Goal: Use online tool/utility: Utilize a website feature to perform a specific function

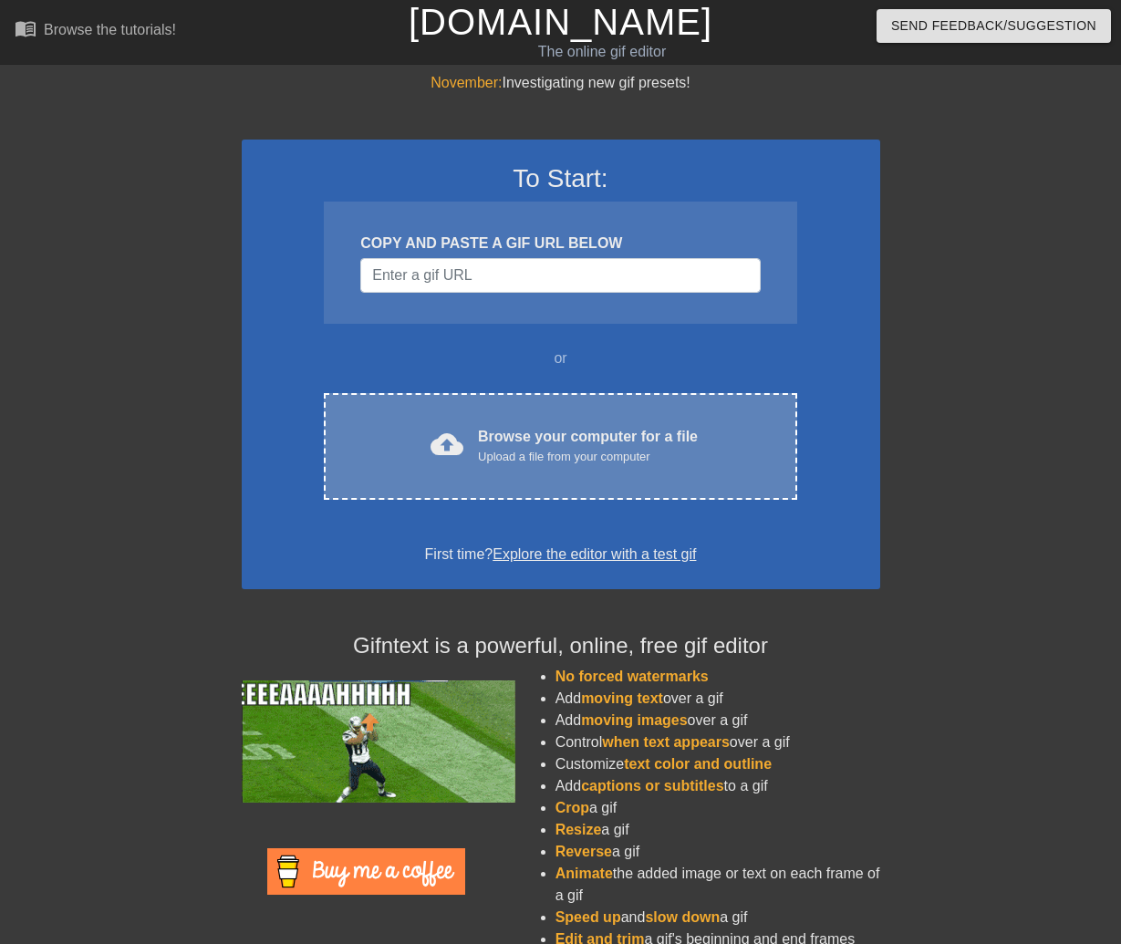
click at [411, 426] on div "cloud_upload Browse your computer for a file Upload a file from your computer" at bounding box center [560, 446] width 396 height 41
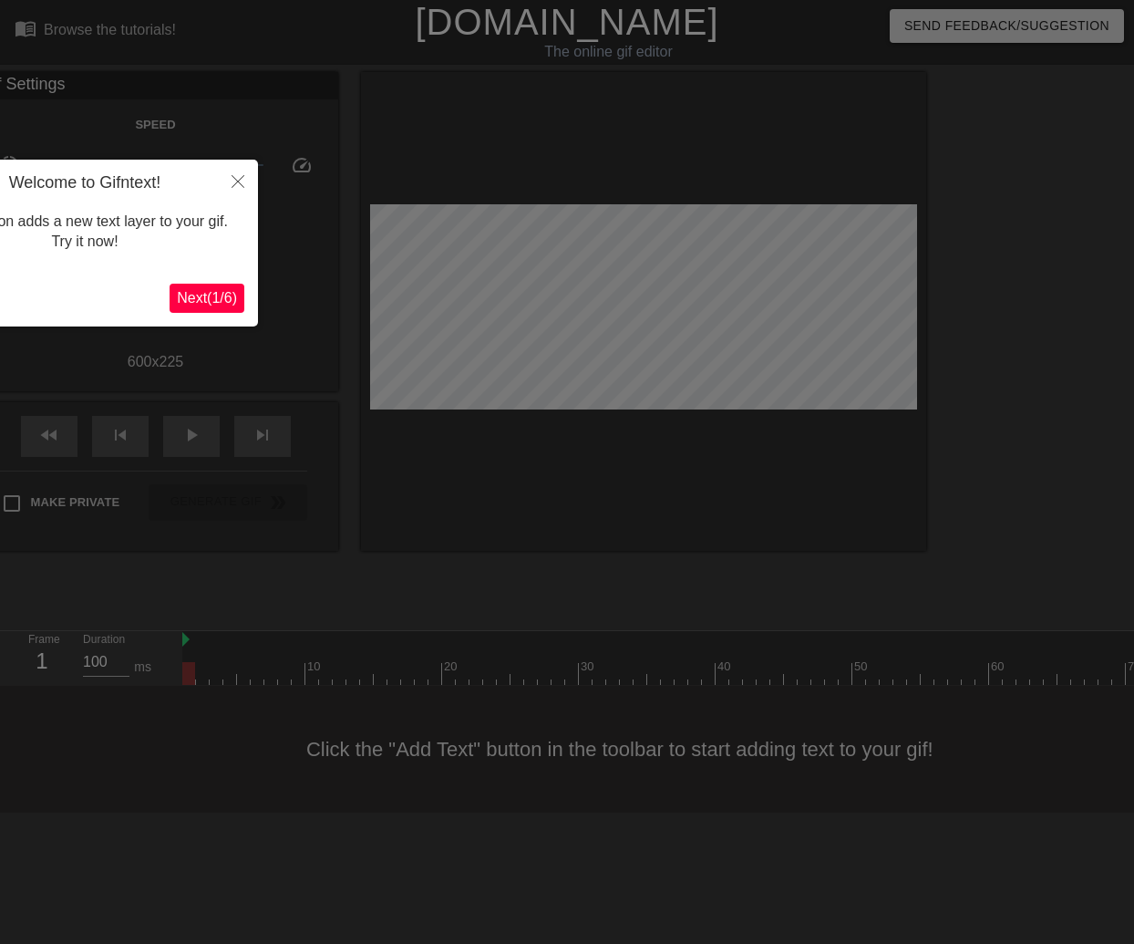
click at [192, 295] on span "Next ( 1 / 6 )" at bounding box center [207, 298] width 60 height 16
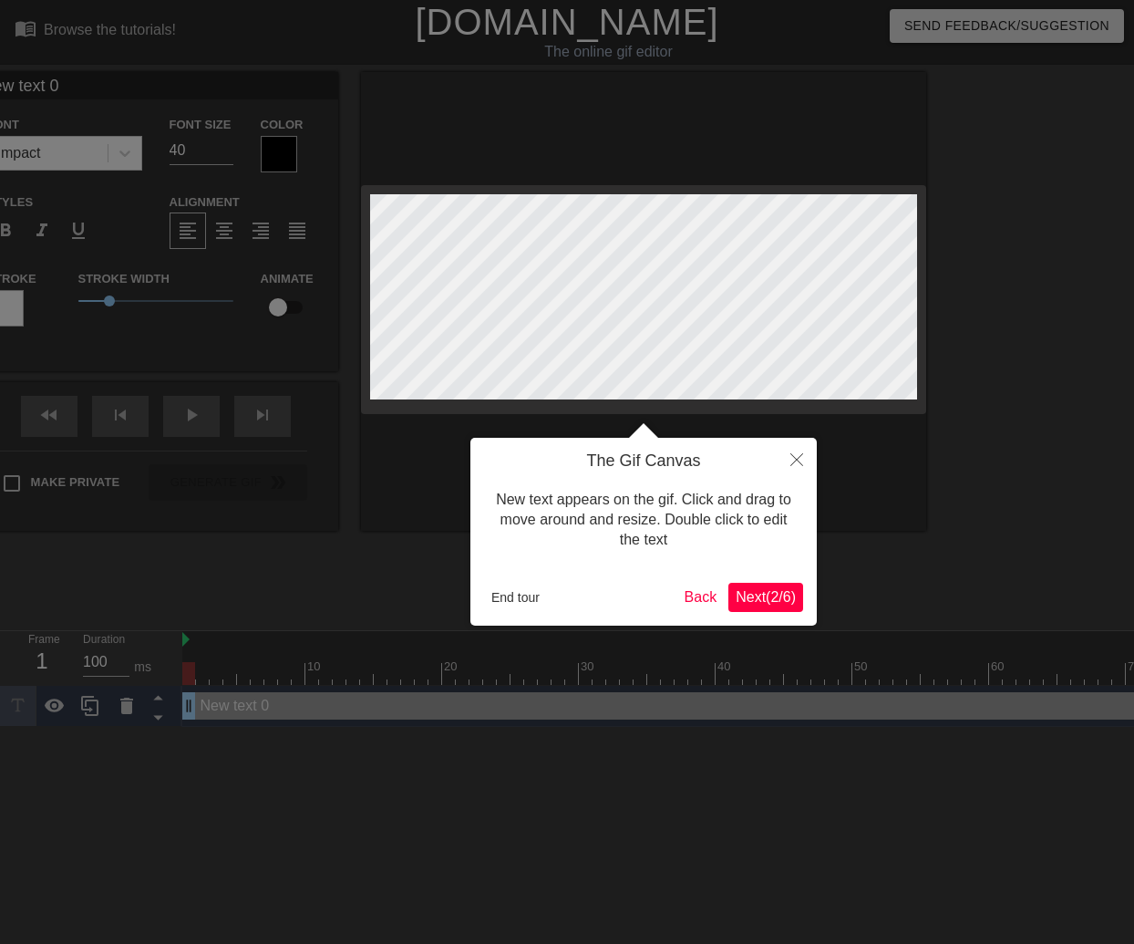
click at [767, 583] on button "Next ( 2 / 6 )" at bounding box center [766, 597] width 75 height 29
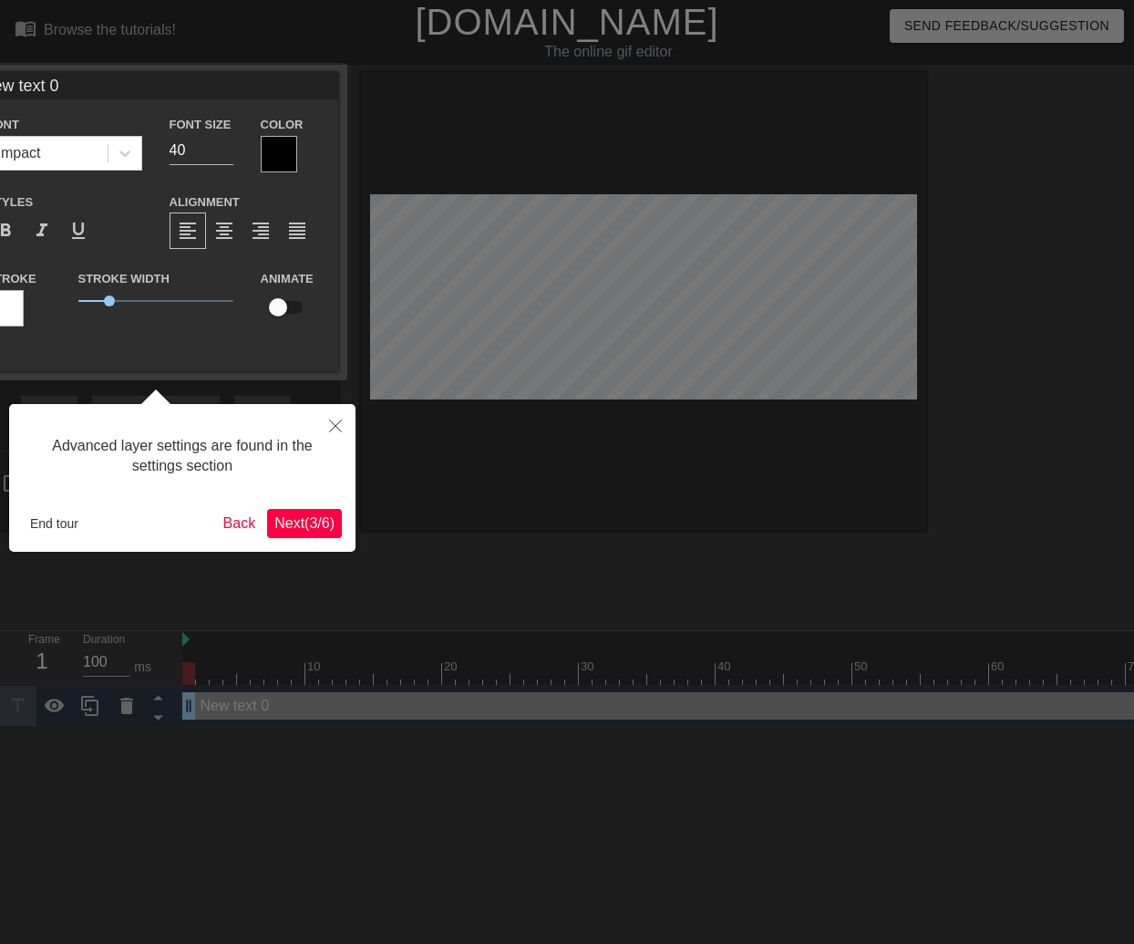
click at [305, 529] on span "Next ( 3 / 6 )" at bounding box center [305, 523] width 60 height 16
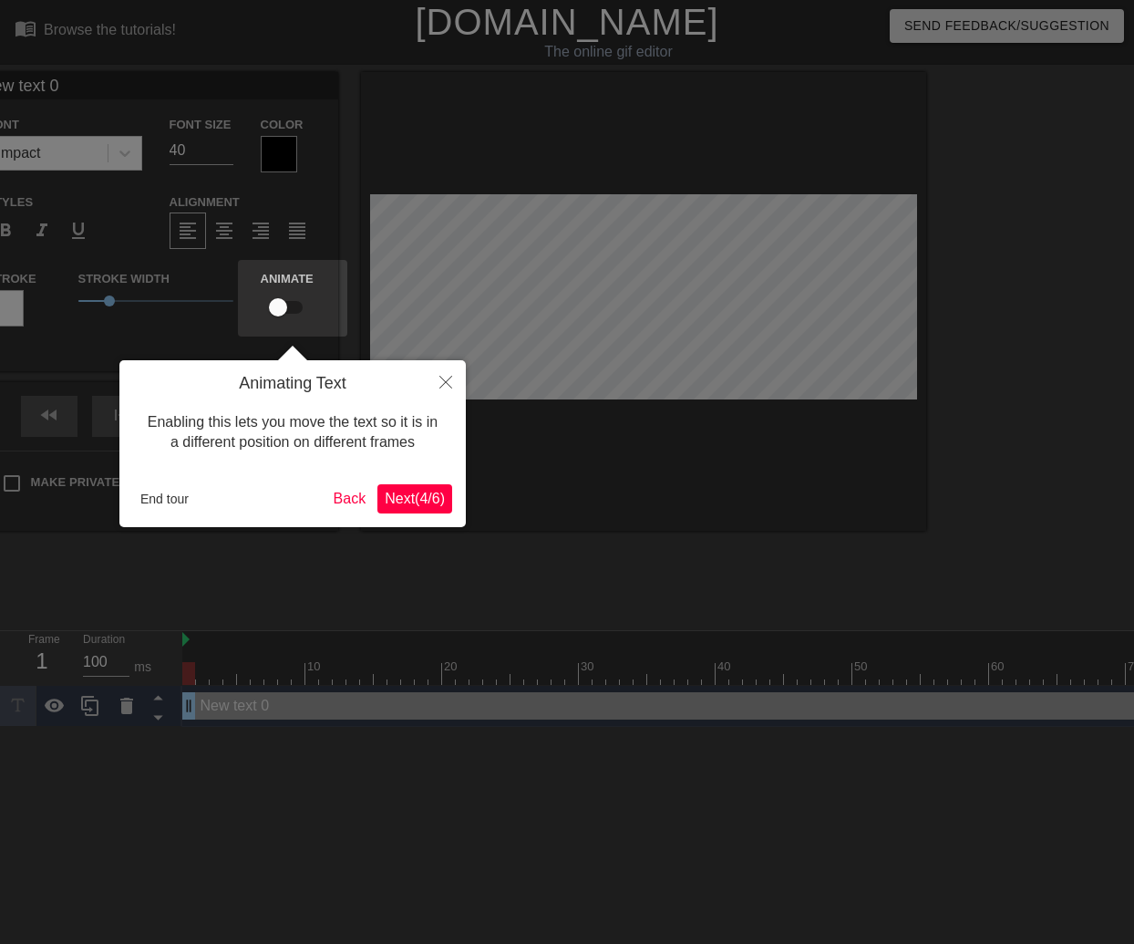
click at [403, 508] on button "Next ( 4 / 6 )" at bounding box center [415, 498] width 75 height 29
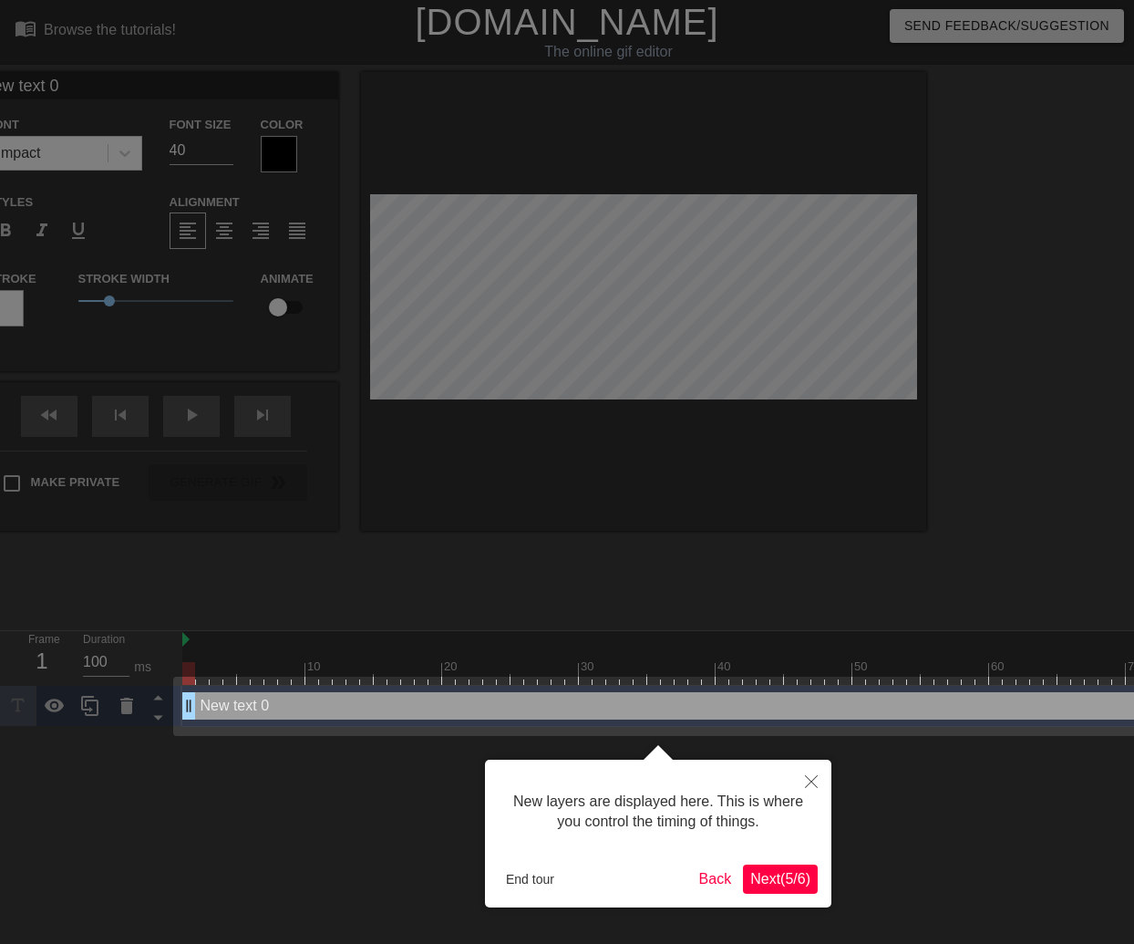
click at [807, 876] on span "Next ( 5 / 6 )" at bounding box center [781, 879] width 60 height 16
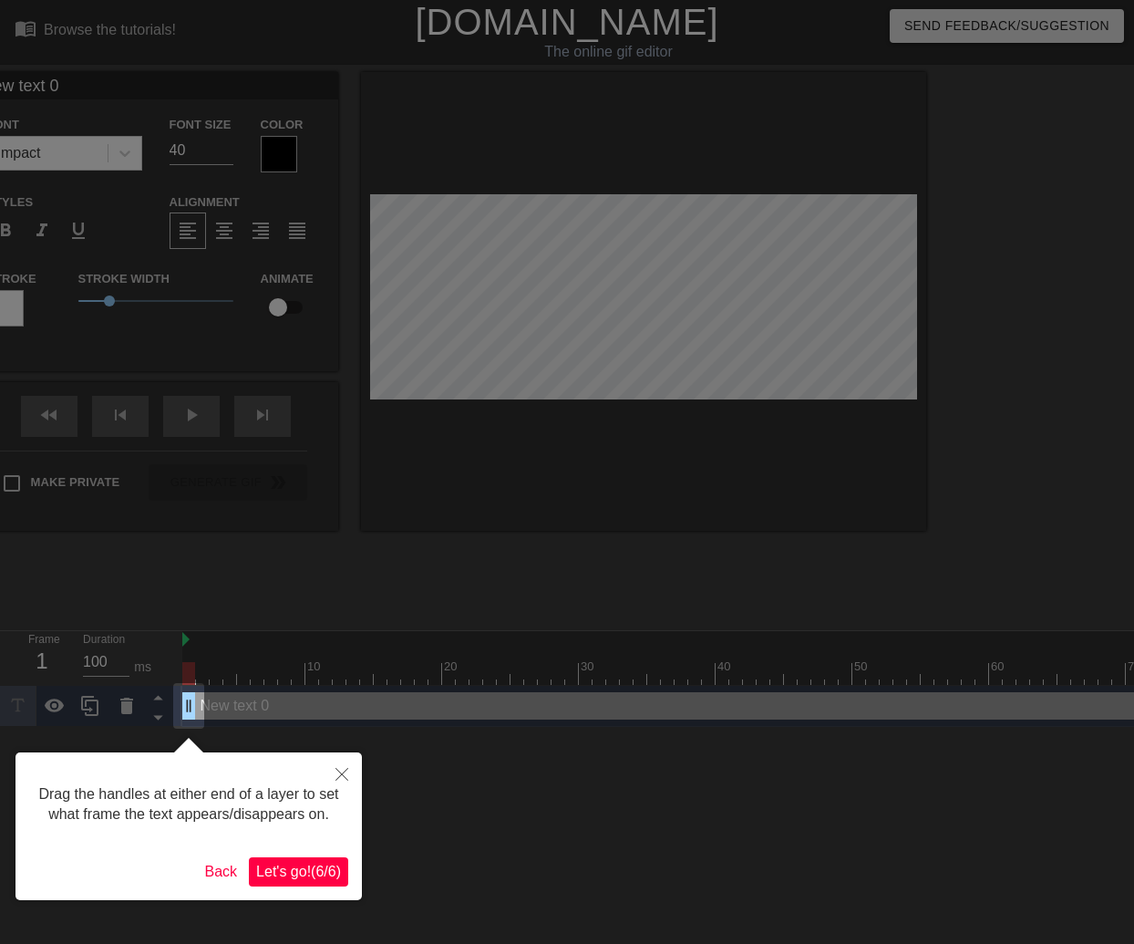
click at [324, 879] on span "Let's go! ( 6 / 6 )" at bounding box center [298, 872] width 85 height 16
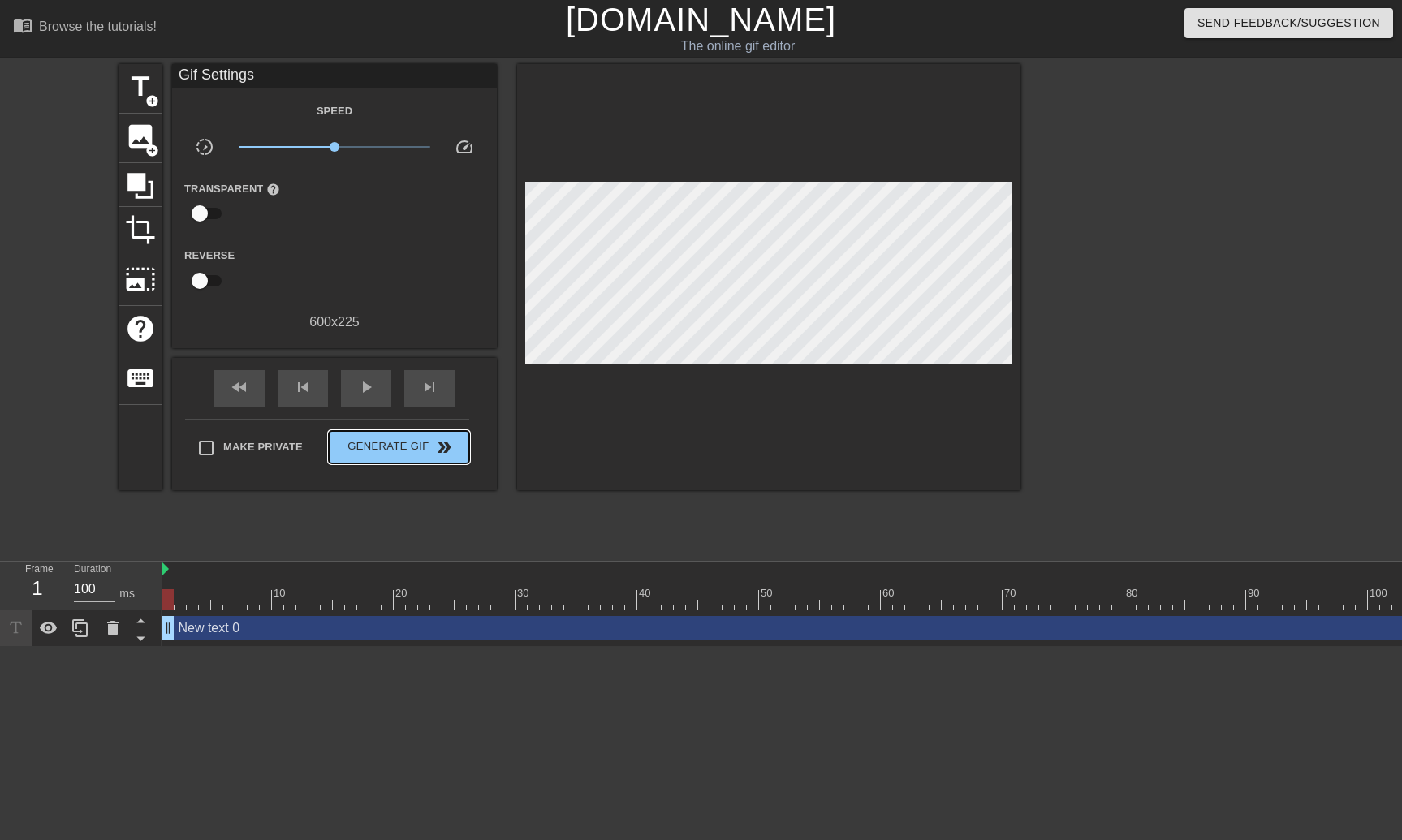
click at [446, 424] on div "Make Private Generate Gif double_arrow" at bounding box center [327, 451] width 284 height 64
click at [357, 386] on span "play_arrow" at bounding box center [366, 387] width 20 height 20
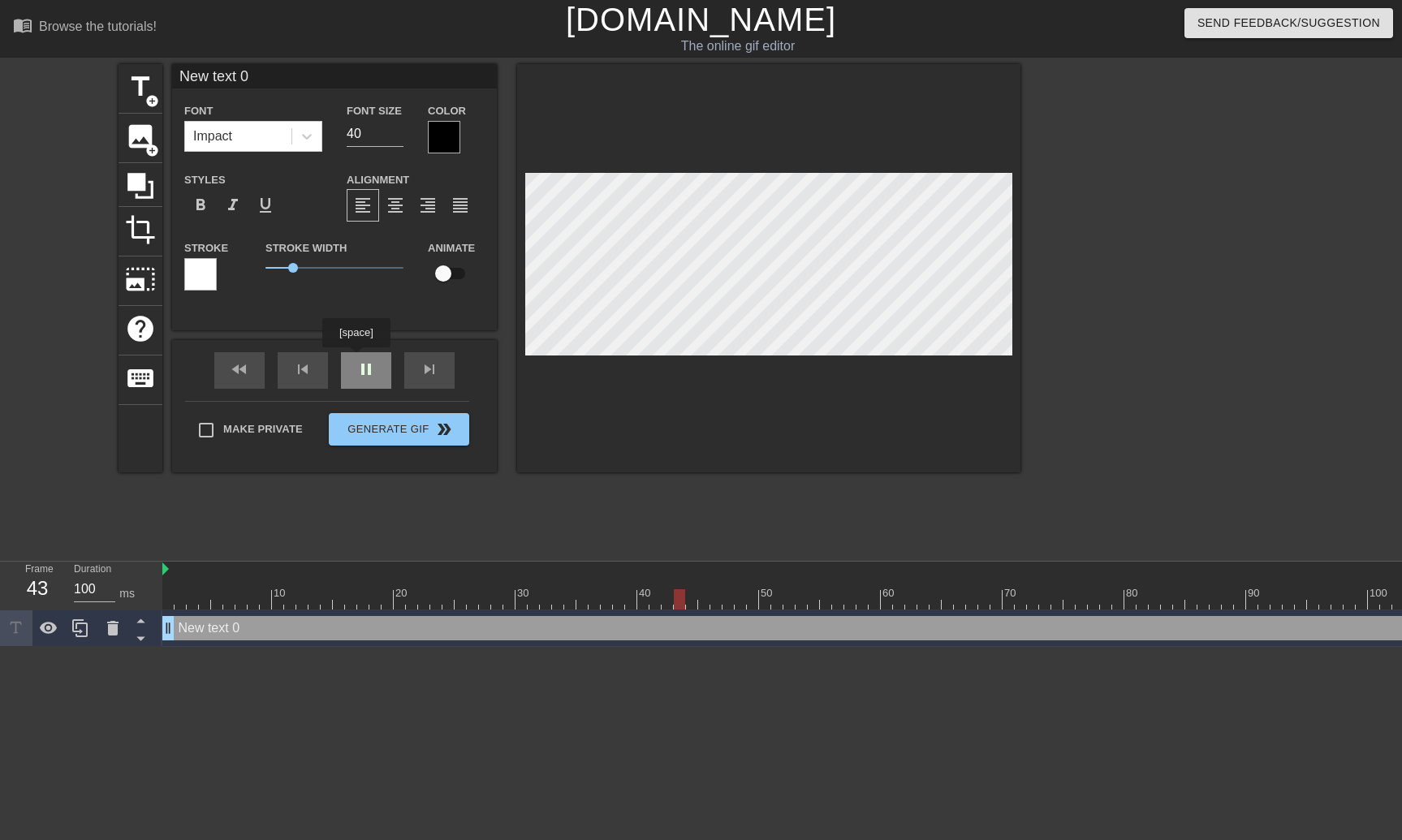
click at [358, 359] on div "fast_rewind skip_previous pause skip_next" at bounding box center [334, 370] width 264 height 61
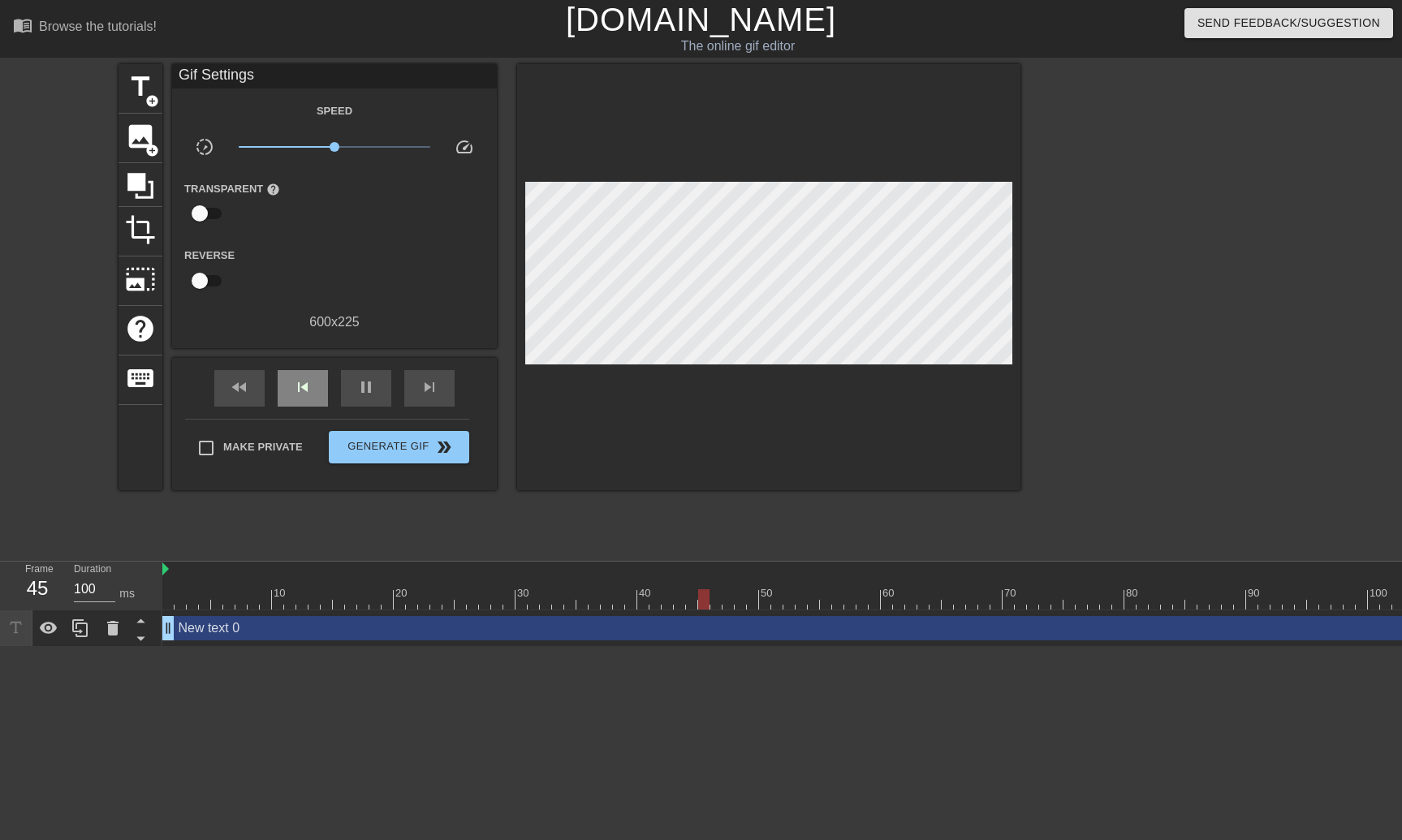
click at [295, 384] on span "skip_previous" at bounding box center [303, 387] width 20 height 20
click at [368, 386] on span "pause" at bounding box center [366, 387] width 20 height 20
click at [306, 396] on span "skip_previous" at bounding box center [303, 387] width 20 height 20
click at [305, 396] on span "skip_previous" at bounding box center [303, 387] width 20 height 20
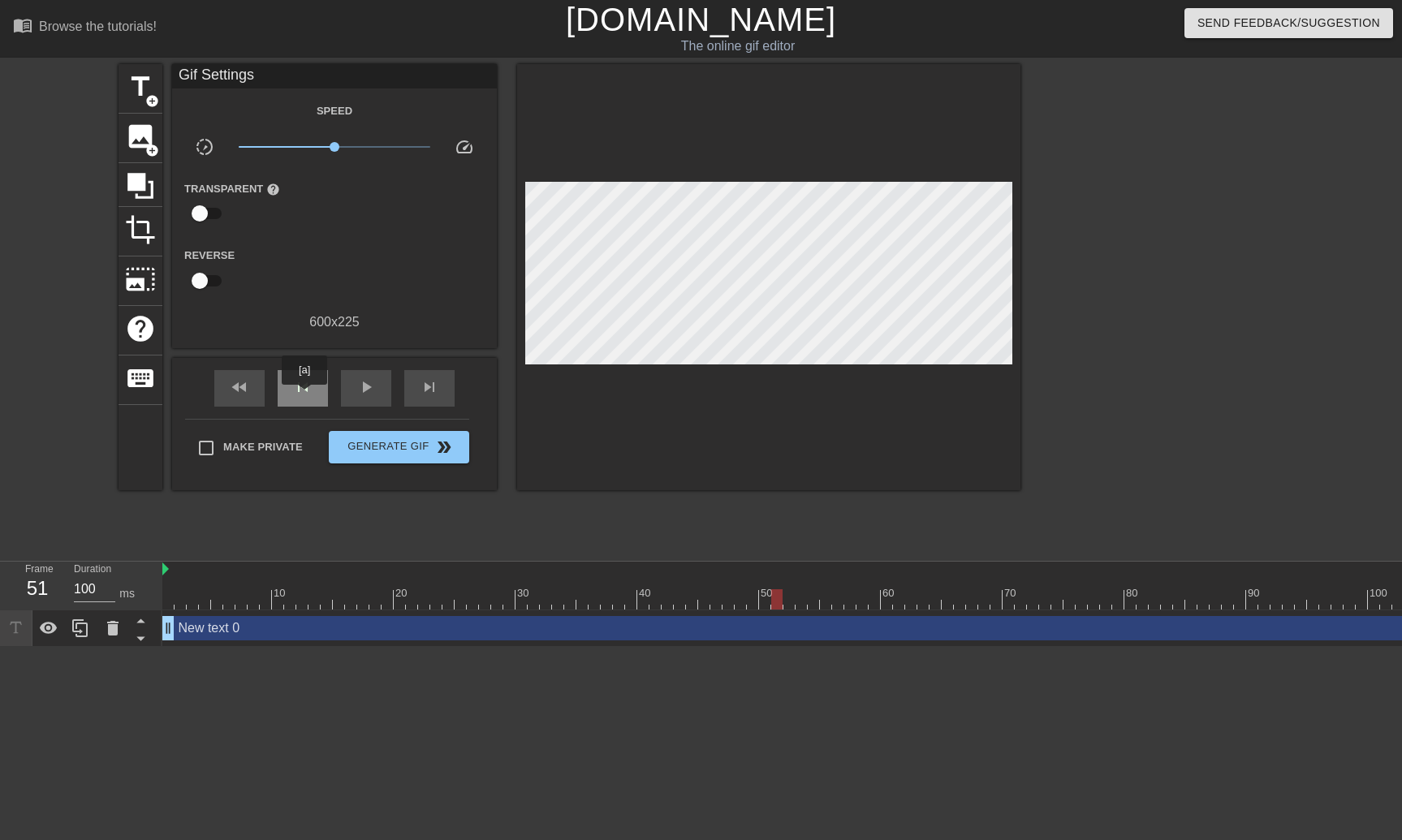
click at [305, 396] on span "skip_previous" at bounding box center [303, 387] width 20 height 20
click at [249, 395] on div "fast_rewind" at bounding box center [239, 388] width 51 height 36
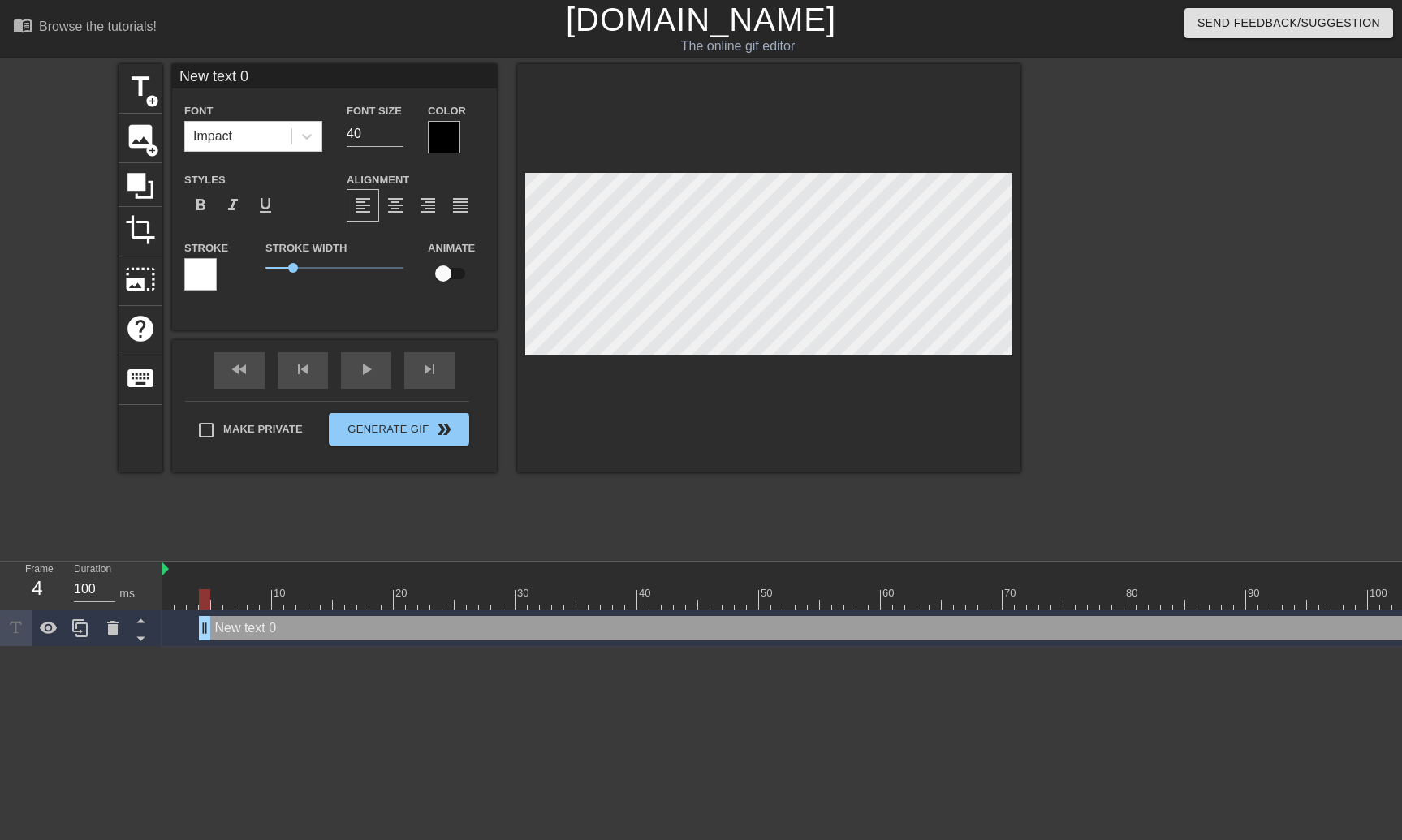
drag, startPoint x: 164, startPoint y: 630, endPoint x: 205, endPoint y: 625, distance: 41.3
click at [365, 376] on div "play_arrow" at bounding box center [366, 370] width 51 height 36
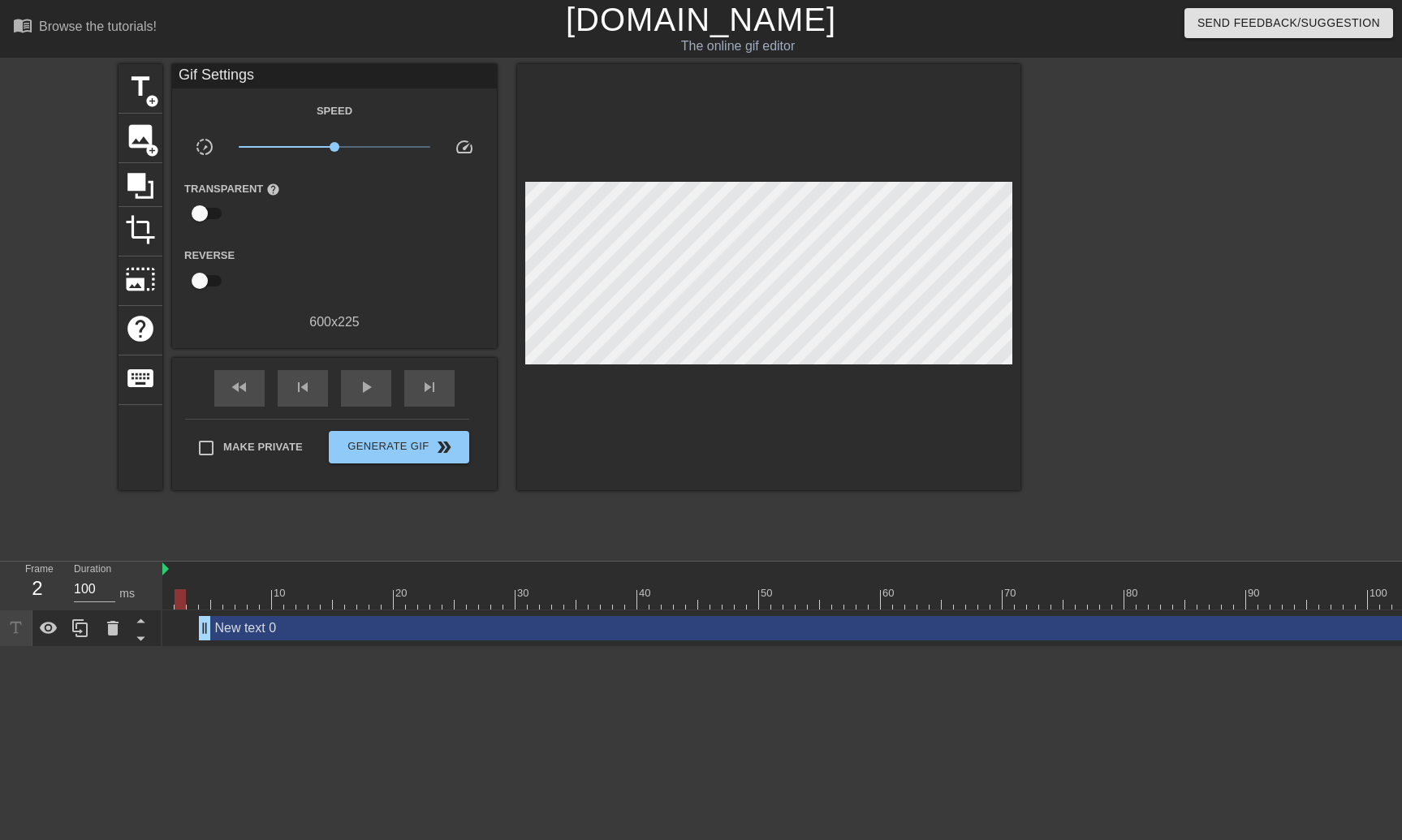
drag, startPoint x: 456, startPoint y: 586, endPoint x: 170, endPoint y: 589, distance: 286.0
click at [170, 589] on div "10 20 30 40 50 60 70 80 90 100 110 120 130 140" at bounding box center [1050, 586] width 1778 height 48
click at [374, 403] on div "play_arrow" at bounding box center [366, 388] width 51 height 36
click at [351, 403] on div "pause" at bounding box center [366, 388] width 51 height 36
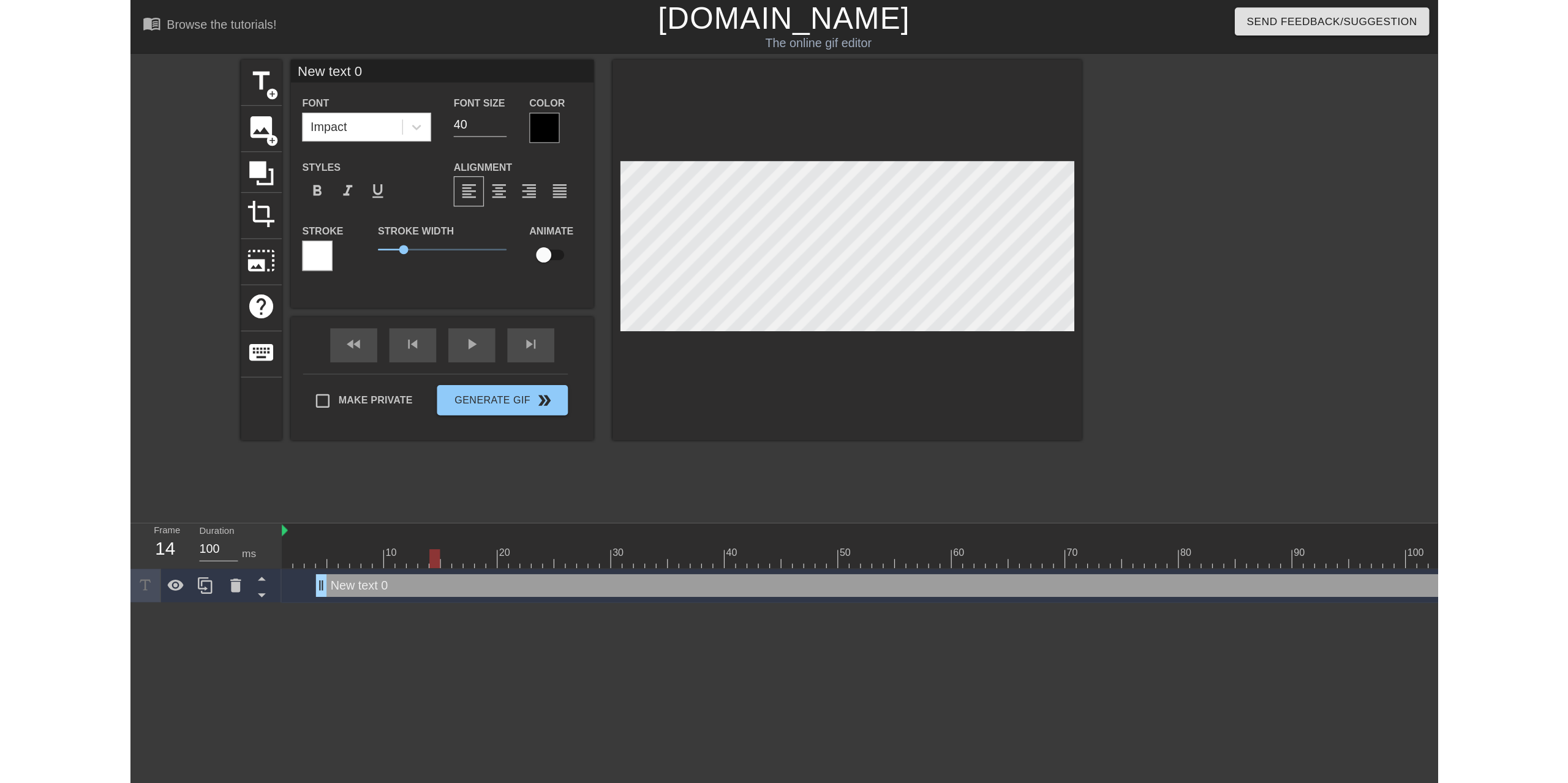
scroll to position [2, 3]
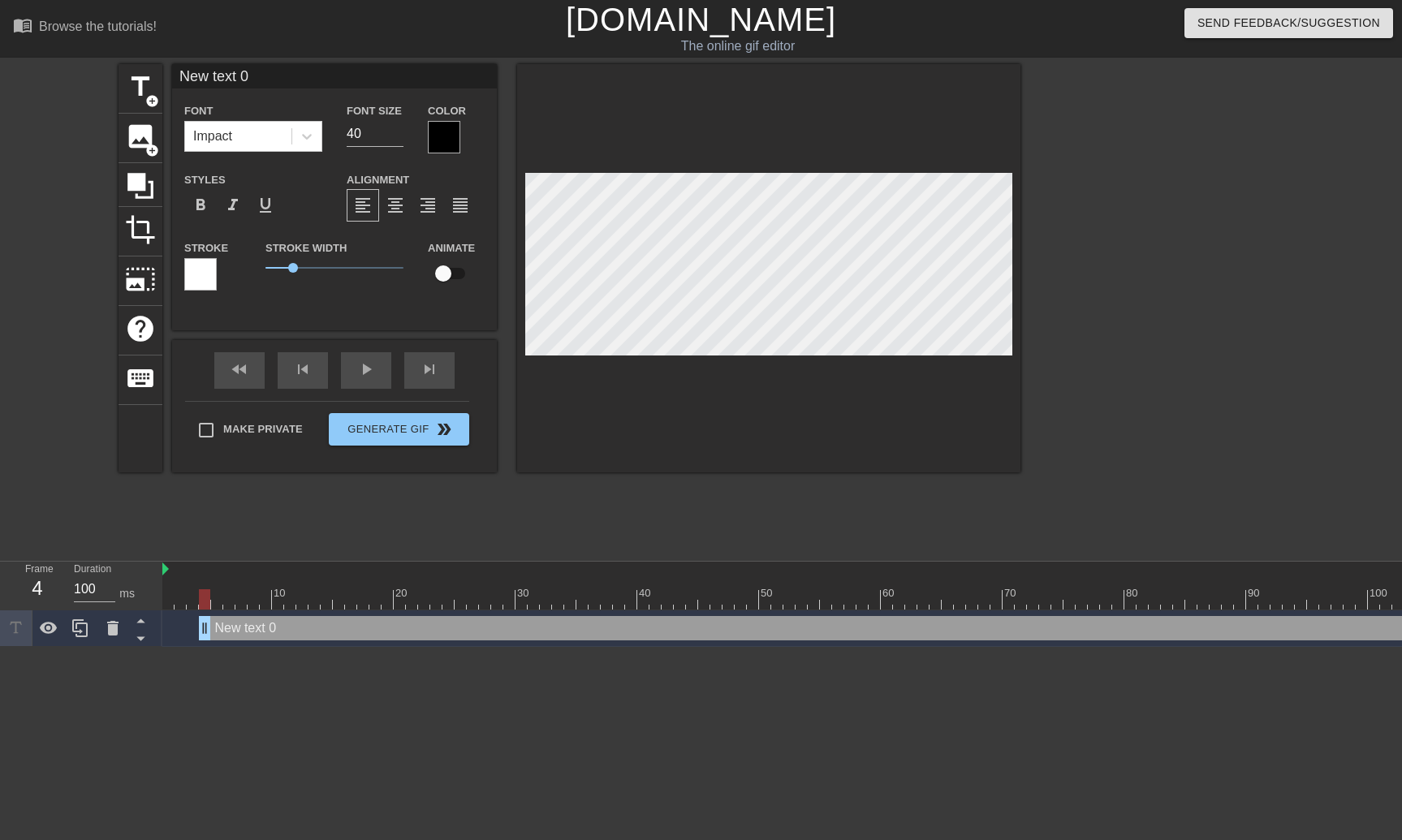
drag, startPoint x: 327, startPoint y: 602, endPoint x: 200, endPoint y: 602, distance: 127.0
click at [200, 602] on div at bounding box center [204, 599] width 12 height 20
click at [997, 623] on div "New text 0 drag_handle drag_handle" at bounding box center [1069, 627] width 1741 height 24
drag, startPoint x: 1187, startPoint y: 623, endPoint x: 1062, endPoint y: 622, distance: 125.0
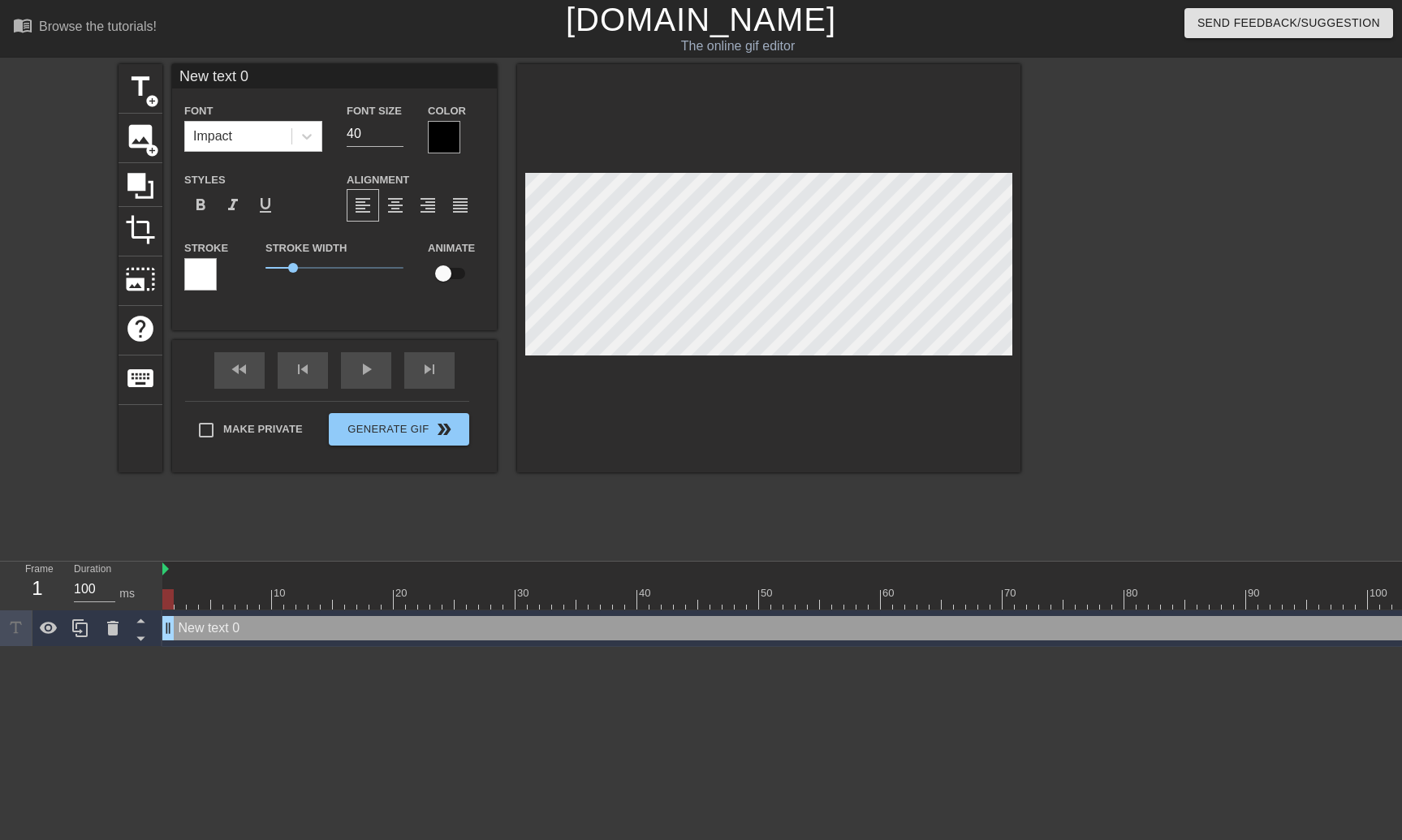
click at [997, 622] on div "New text 0 drag_handle drag_handle" at bounding box center [1033, 627] width 1741 height 24
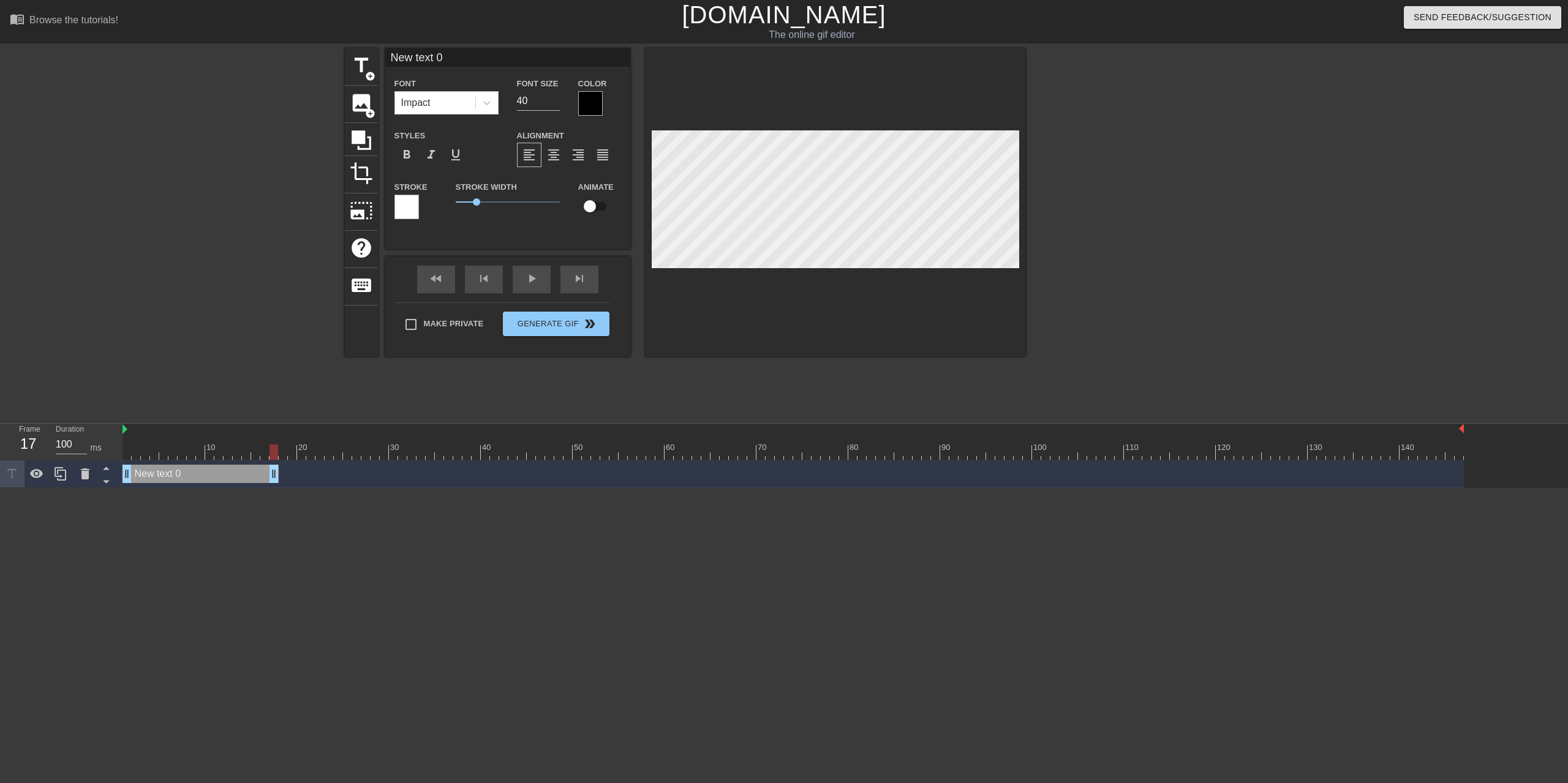
drag, startPoint x: 1434, startPoint y: 477, endPoint x: 262, endPoint y: 442, distance: 1172.5
click at [263, 447] on div "10 20 30 40 50 60 70 80 90 100 110 120 130 140 New text 0 drag_handle drag_hand…" at bounding box center [845, 456] width 1445 height 64
click at [523, 278] on div "fast_rewind skip_previous play_arrow skip_next" at bounding box center [507, 279] width 199 height 46
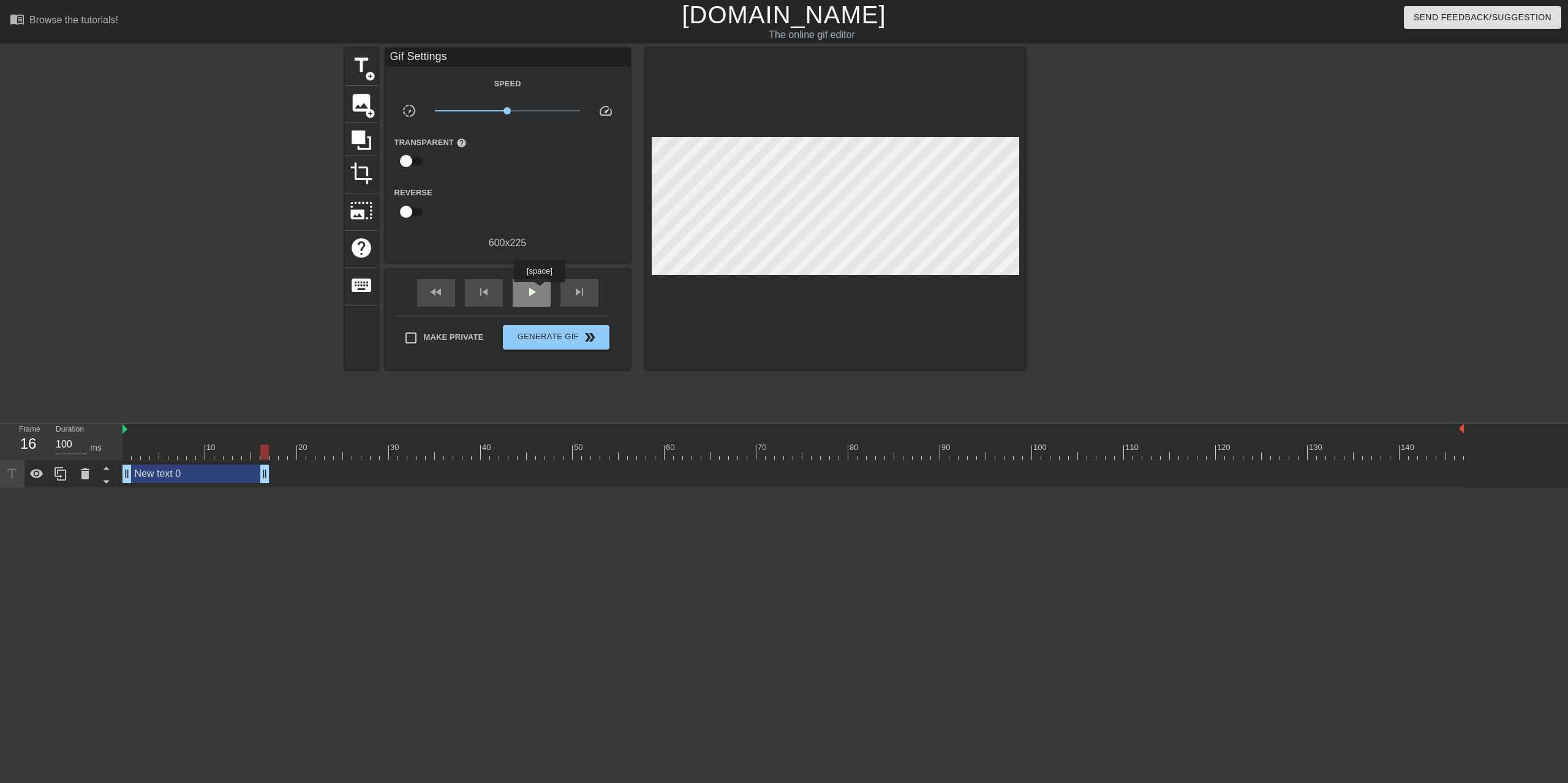
click at [541, 291] on div "play_arrow" at bounding box center [531, 293] width 38 height 28
click at [450, 295] on div "fast_rewind" at bounding box center [436, 293] width 38 height 28
click at [752, 451] on div at bounding box center [792, 452] width 1341 height 15
drag, startPoint x: 1463, startPoint y: 427, endPoint x: 1426, endPoint y: 435, distance: 37.9
drag, startPoint x: 1424, startPoint y: 431, endPoint x: 1473, endPoint y: 433, distance: 49.0
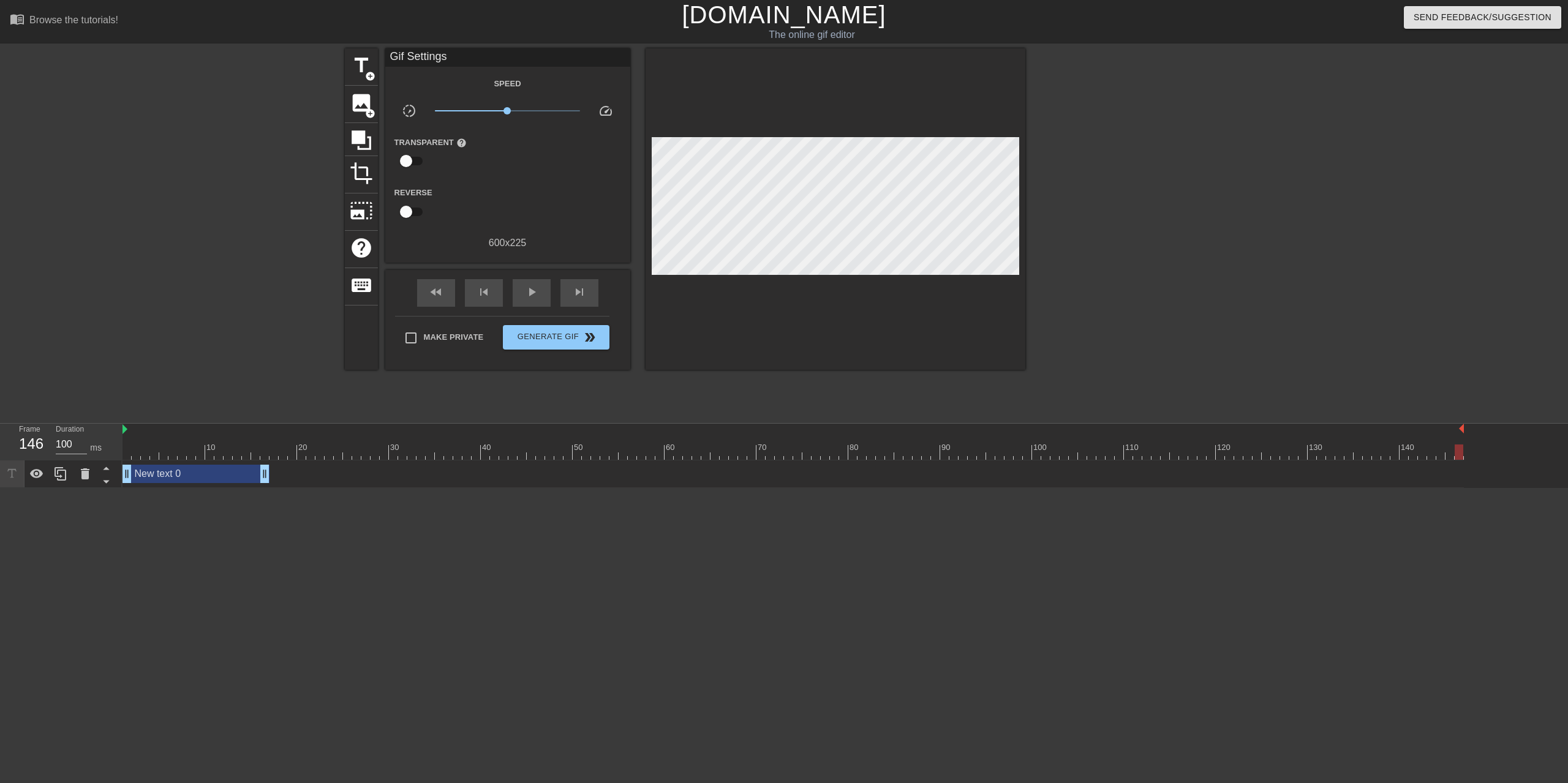
click at [752, 433] on div "10 20 30 40 50 60 70 80 90 100 110 120 130 140 New text 0 drag_handle drag_hand…" at bounding box center [845, 456] width 1445 height 64
click at [473, 213] on div at bounding box center [466, 203] width 81 height 38
click at [363, 101] on span "image" at bounding box center [361, 103] width 24 height 24
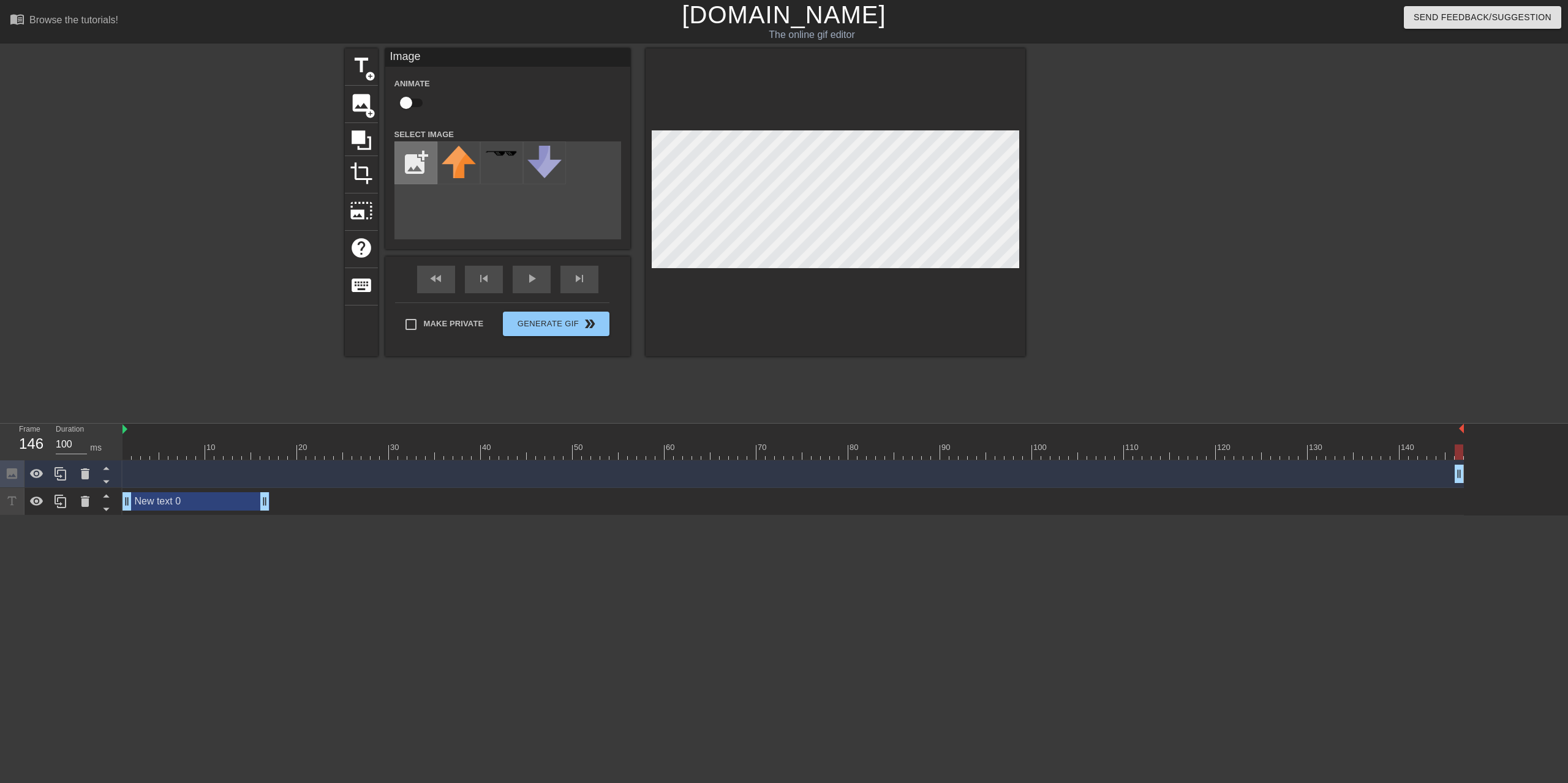
click at [430, 176] on input "file" at bounding box center [416, 163] width 42 height 42
click at [410, 109] on input "checkbox" at bounding box center [406, 103] width 70 height 24
checkbox input "true"
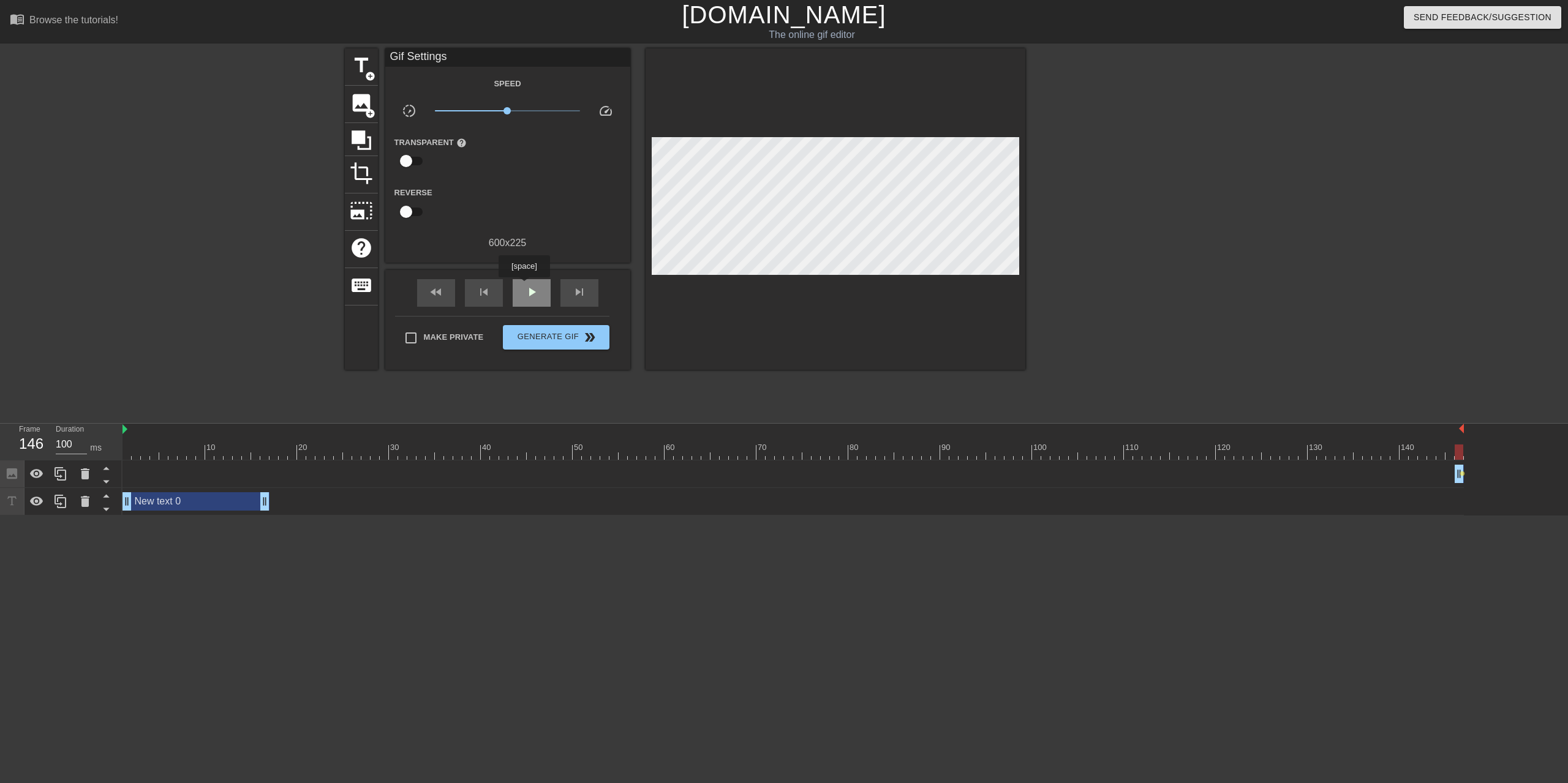
click at [525, 286] on span "play_arrow" at bounding box center [532, 292] width 15 height 15
click at [447, 294] on div "fast_rewind" at bounding box center [436, 293] width 38 height 28
click at [351, 109] on span "image" at bounding box center [361, 103] width 24 height 24
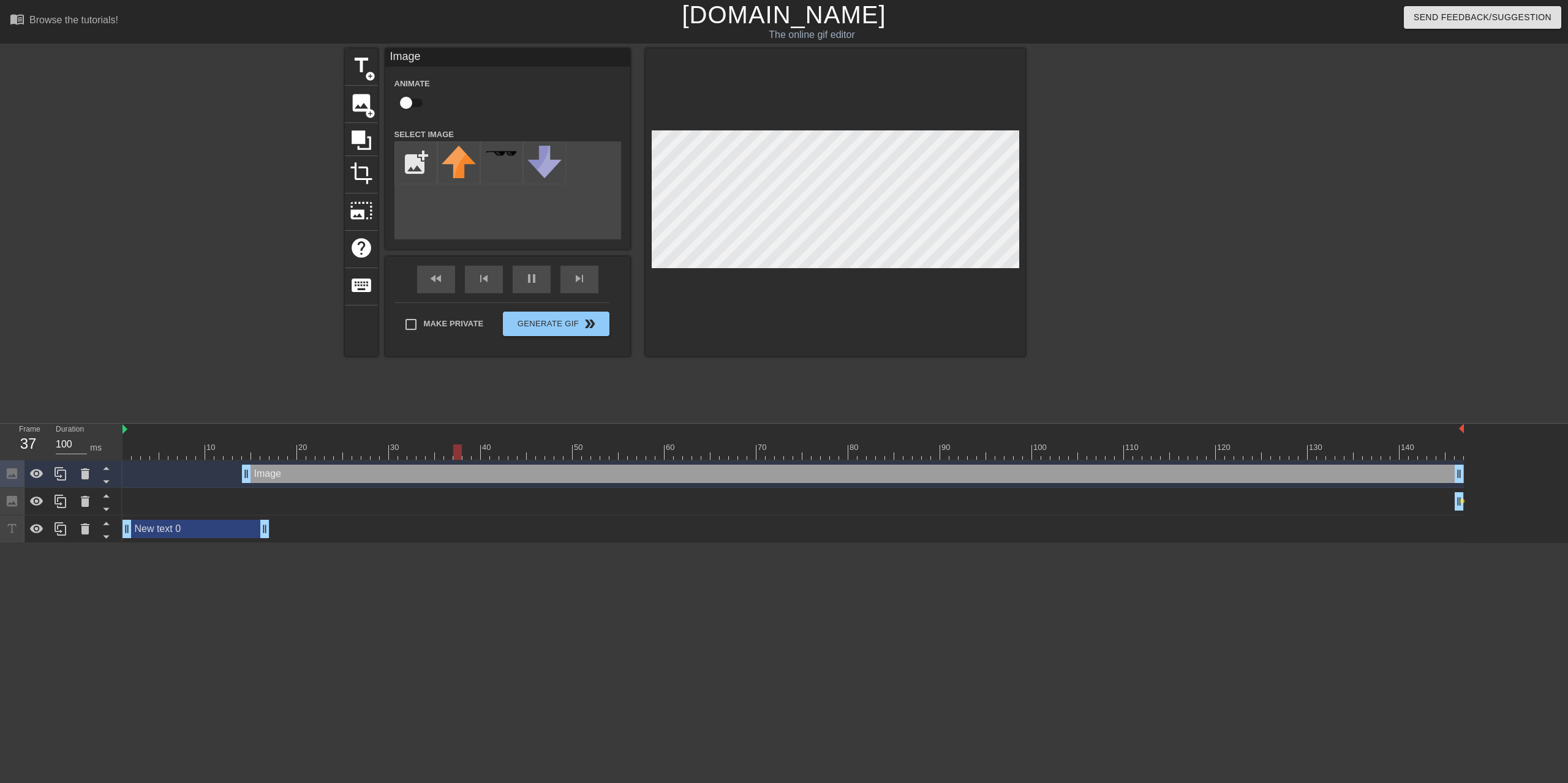
click at [330, 529] on div "New text 0 drag_handle drag_handle" at bounding box center [792, 528] width 1341 height 18
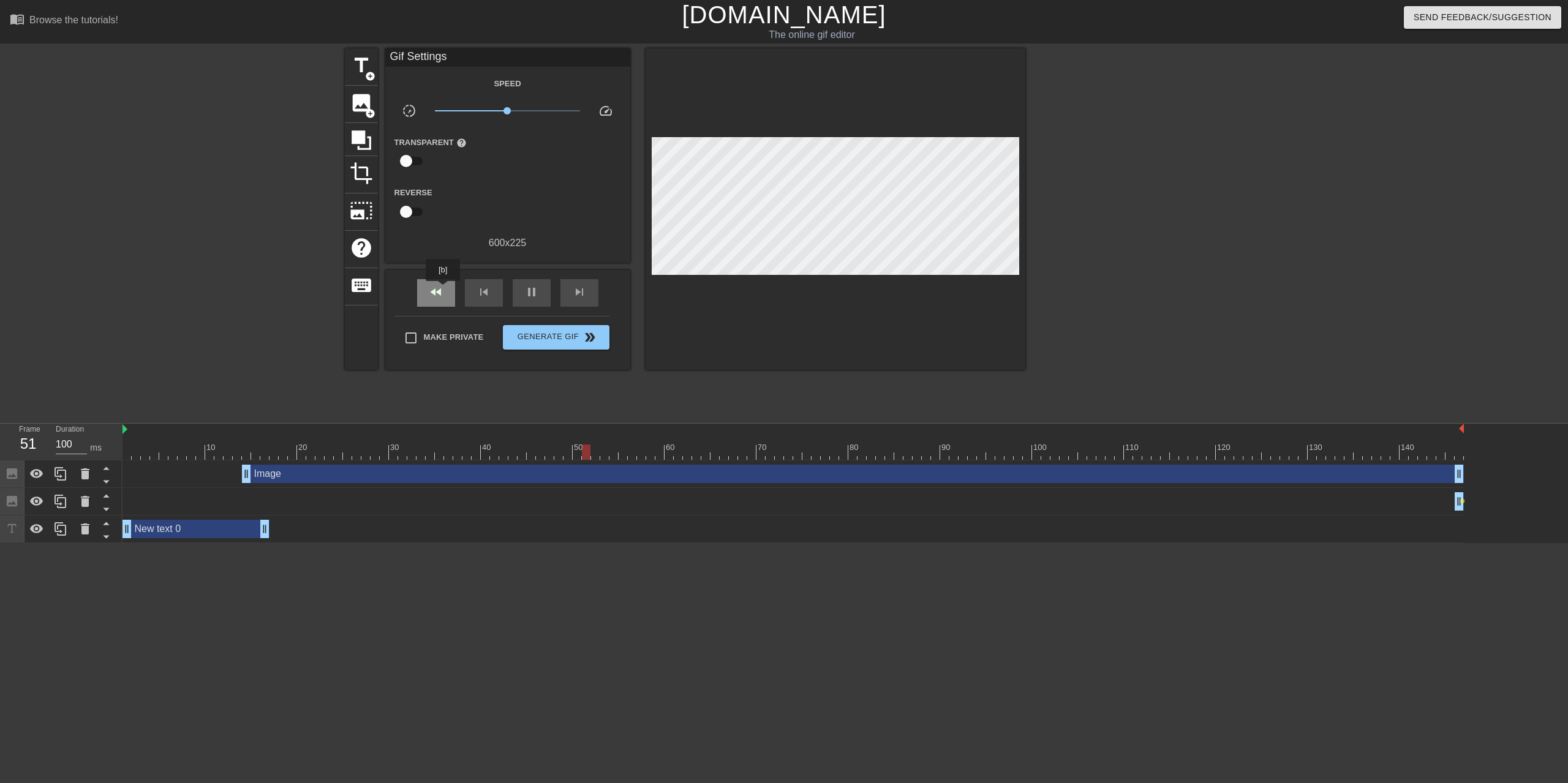
click at [441, 289] on span "fast_rewind" at bounding box center [436, 292] width 15 height 15
click at [541, 295] on div "pause" at bounding box center [531, 293] width 38 height 28
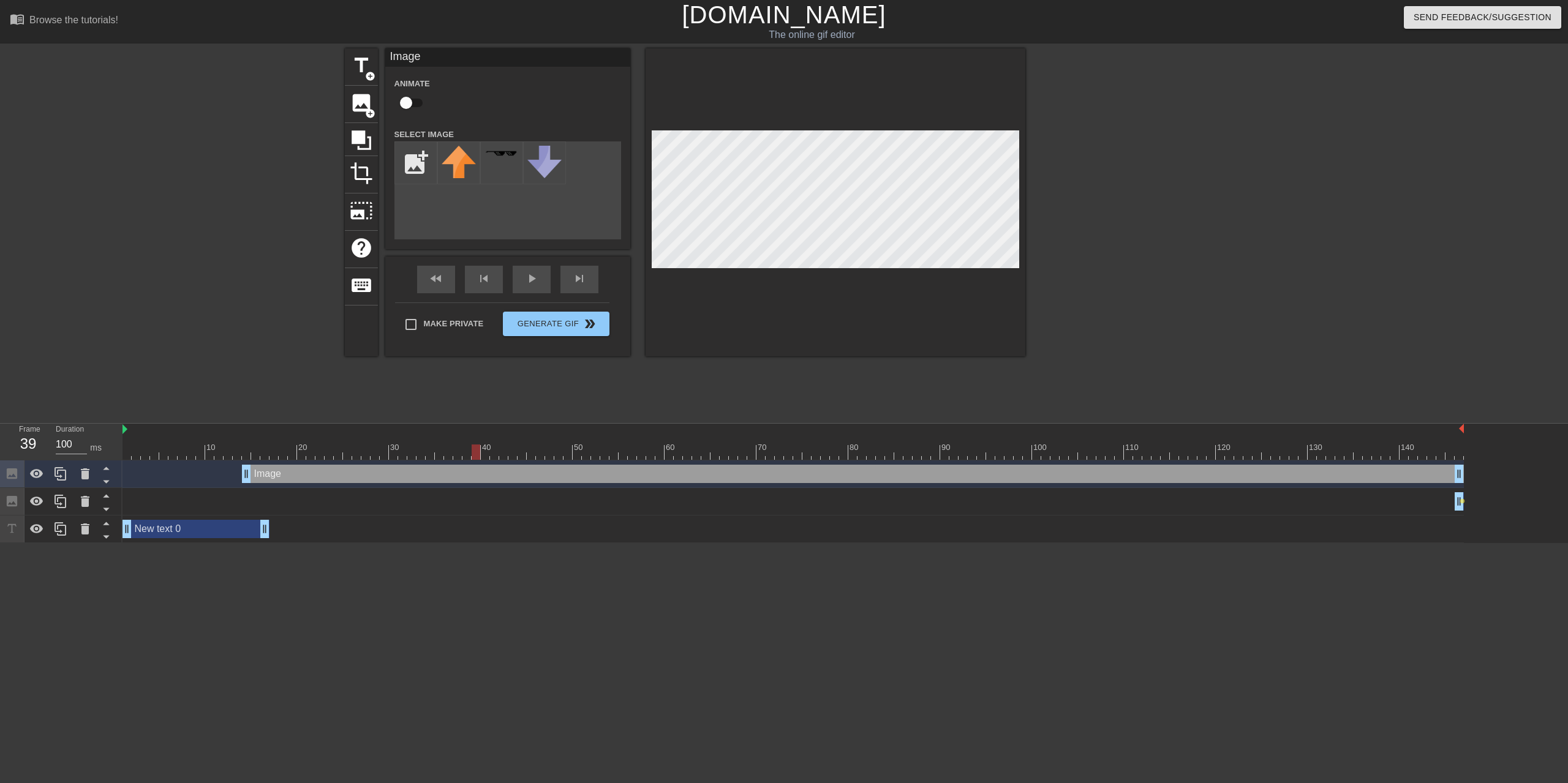
click at [408, 103] on input "checkbox" at bounding box center [406, 103] width 70 height 24
checkbox input "true"
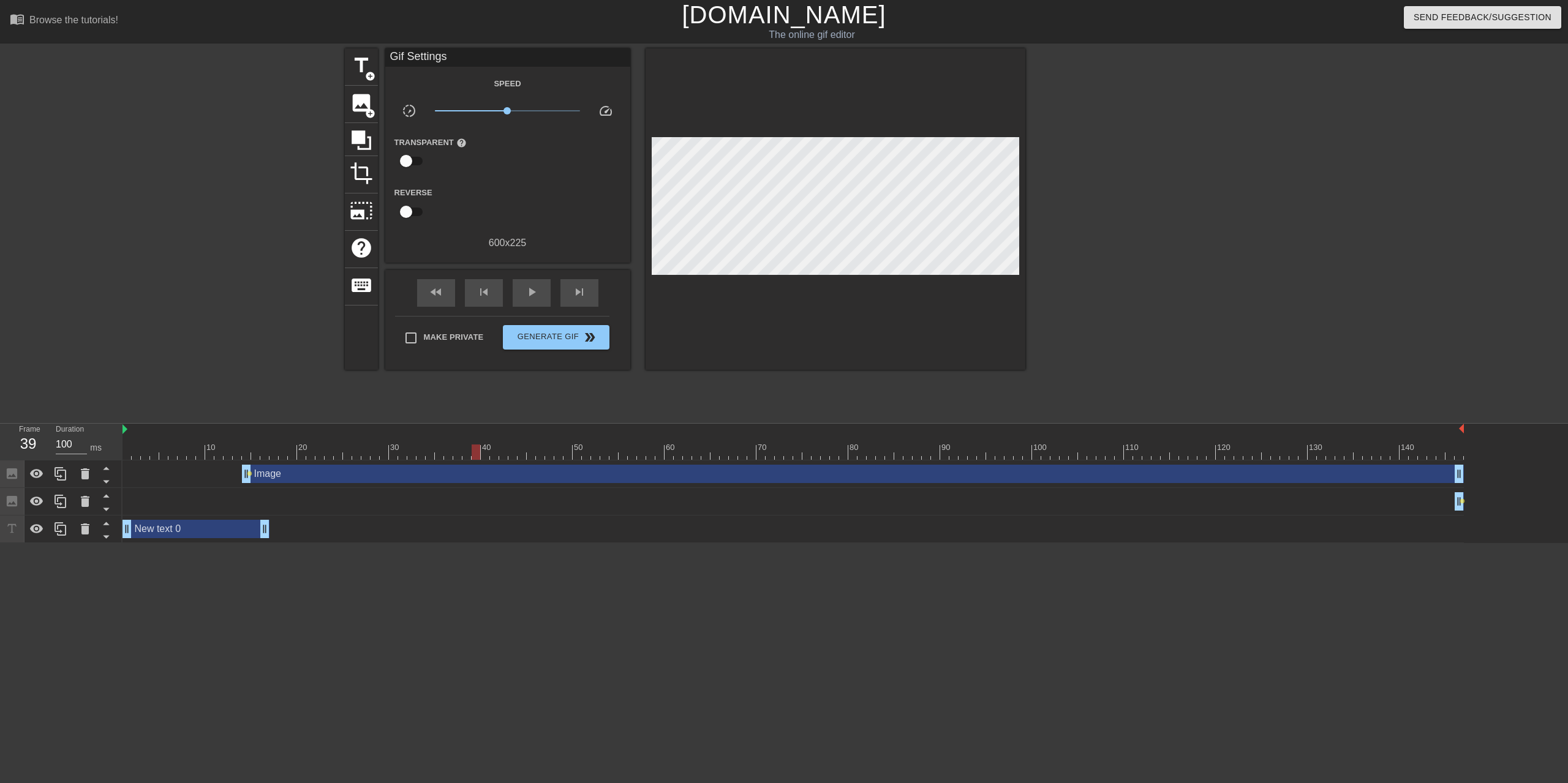
click at [254, 483] on div "Image drag_handle drag_handle lens" at bounding box center [792, 474] width 1341 height 28
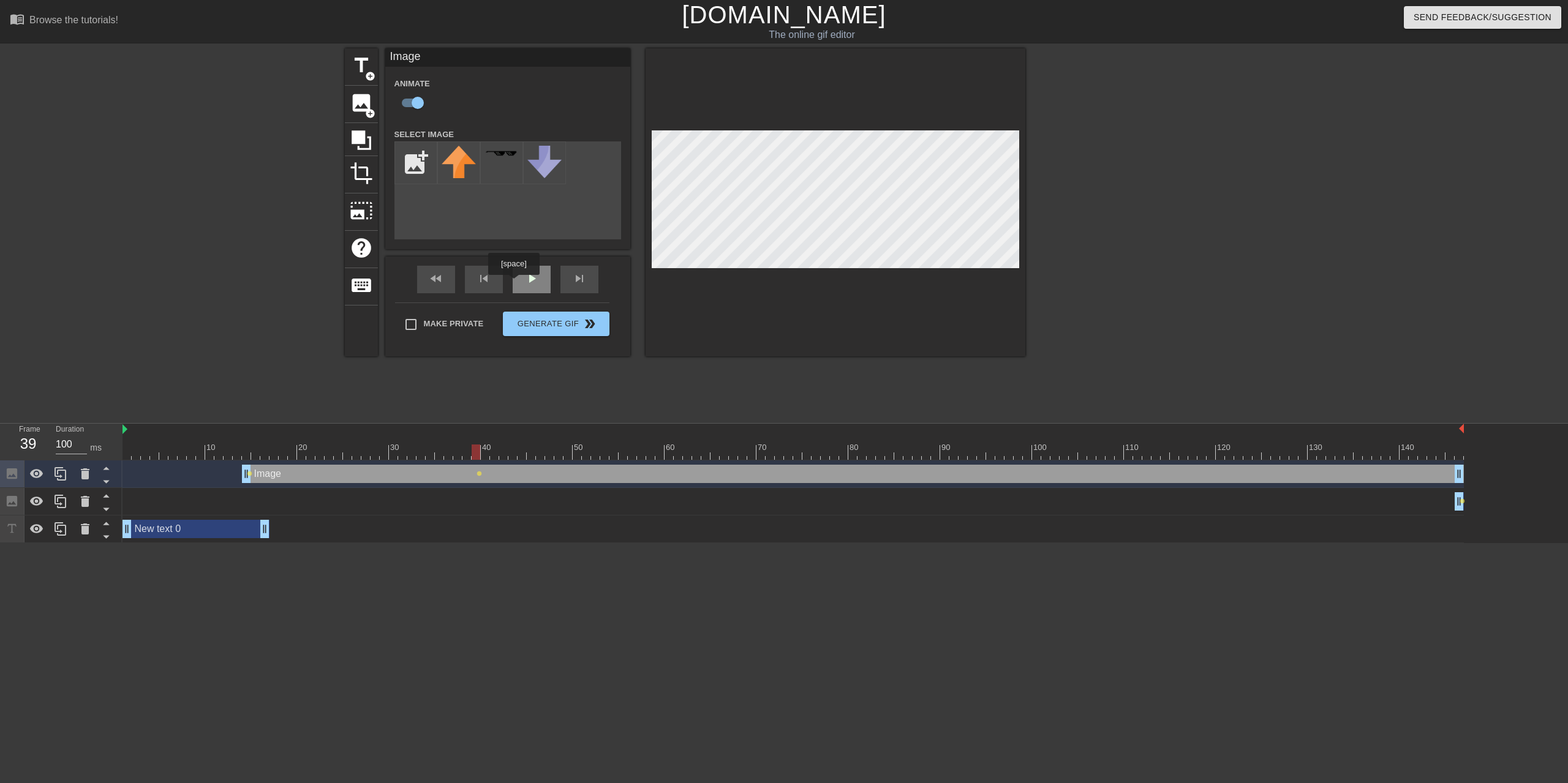
click at [518, 283] on div "play_arrow" at bounding box center [531, 279] width 38 height 28
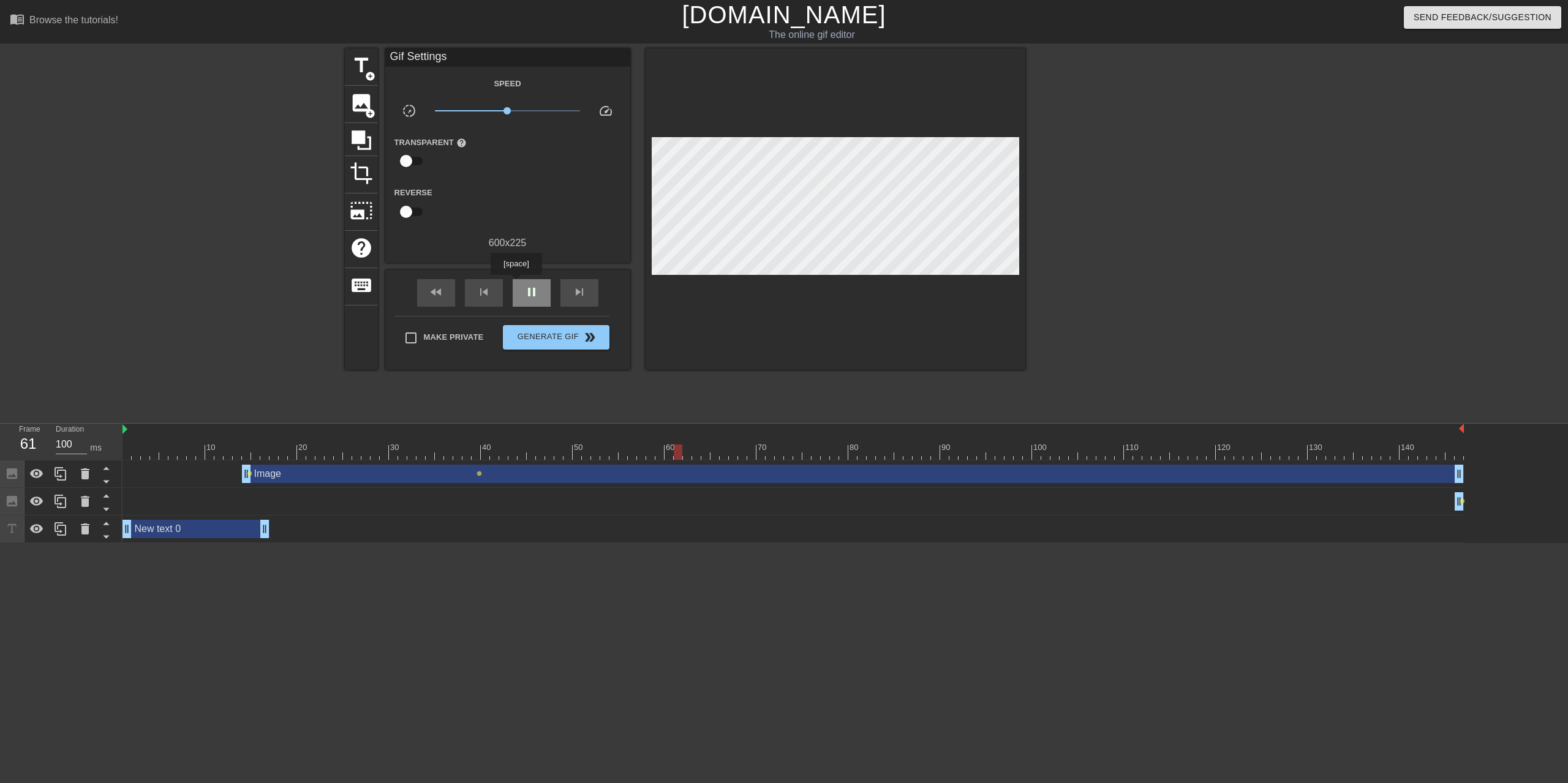
click at [518, 283] on div "pause" at bounding box center [531, 293] width 38 height 28
click at [344, 480] on div "Image drag_handle drag_handle" at bounding box center [852, 473] width 1221 height 18
click at [480, 475] on span "lens" at bounding box center [479, 473] width 5 height 5
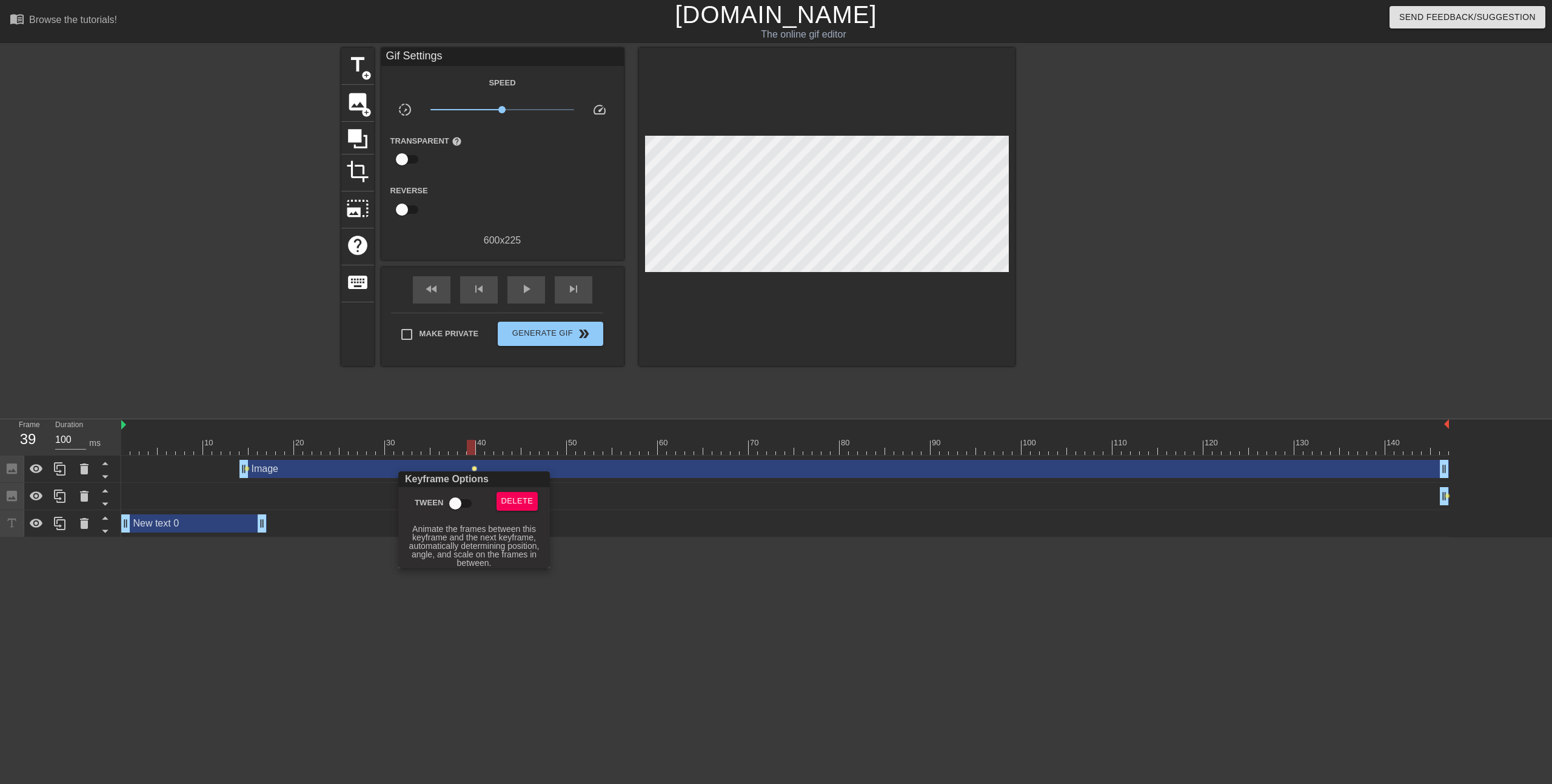
click at [458, 507] on input "Tween" at bounding box center [455, 504] width 69 height 23
checkbox input "true"
click at [267, 478] on div at bounding box center [776, 392] width 1552 height 784
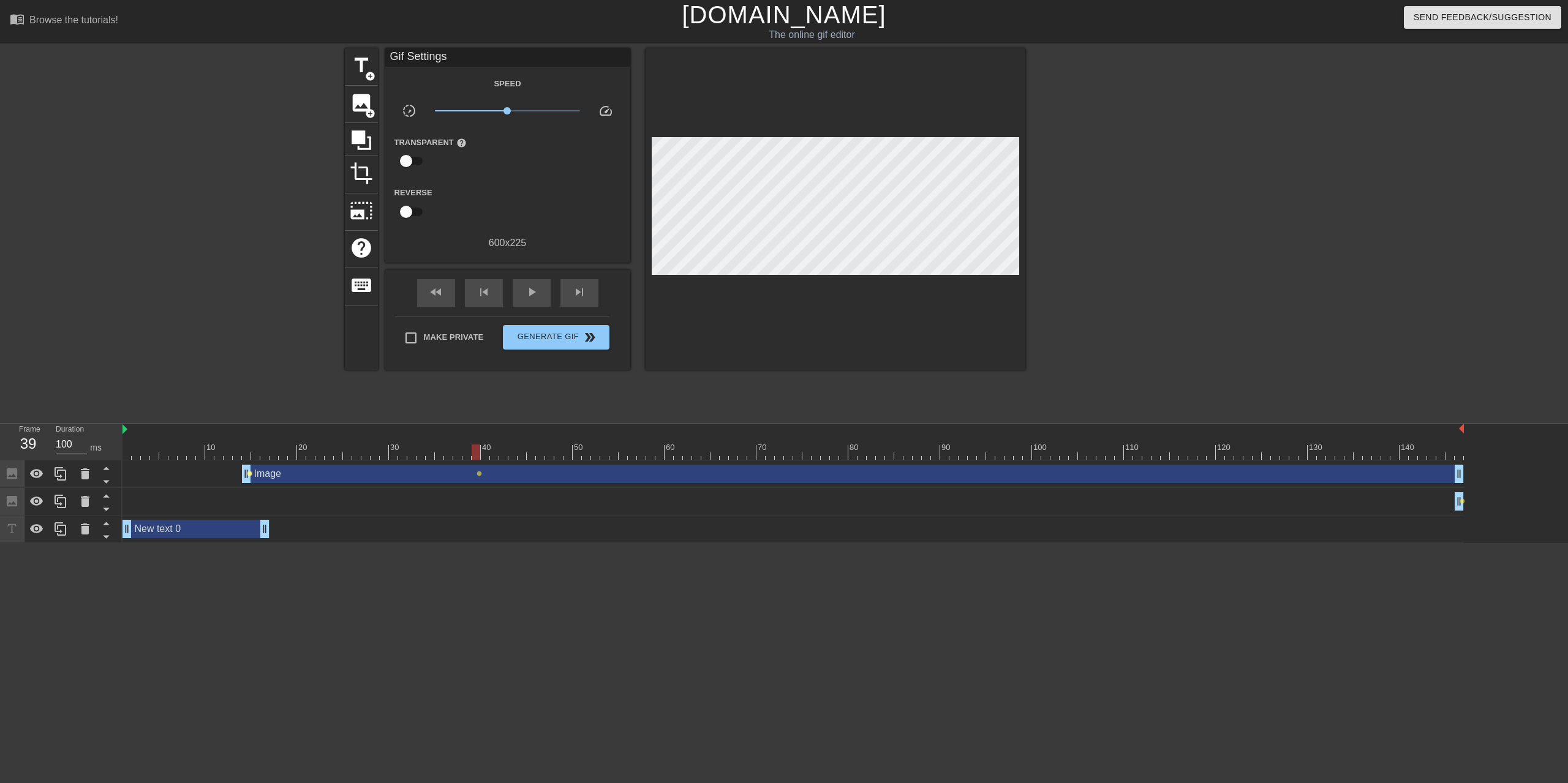
click at [250, 475] on span "lens" at bounding box center [250, 473] width 5 height 5
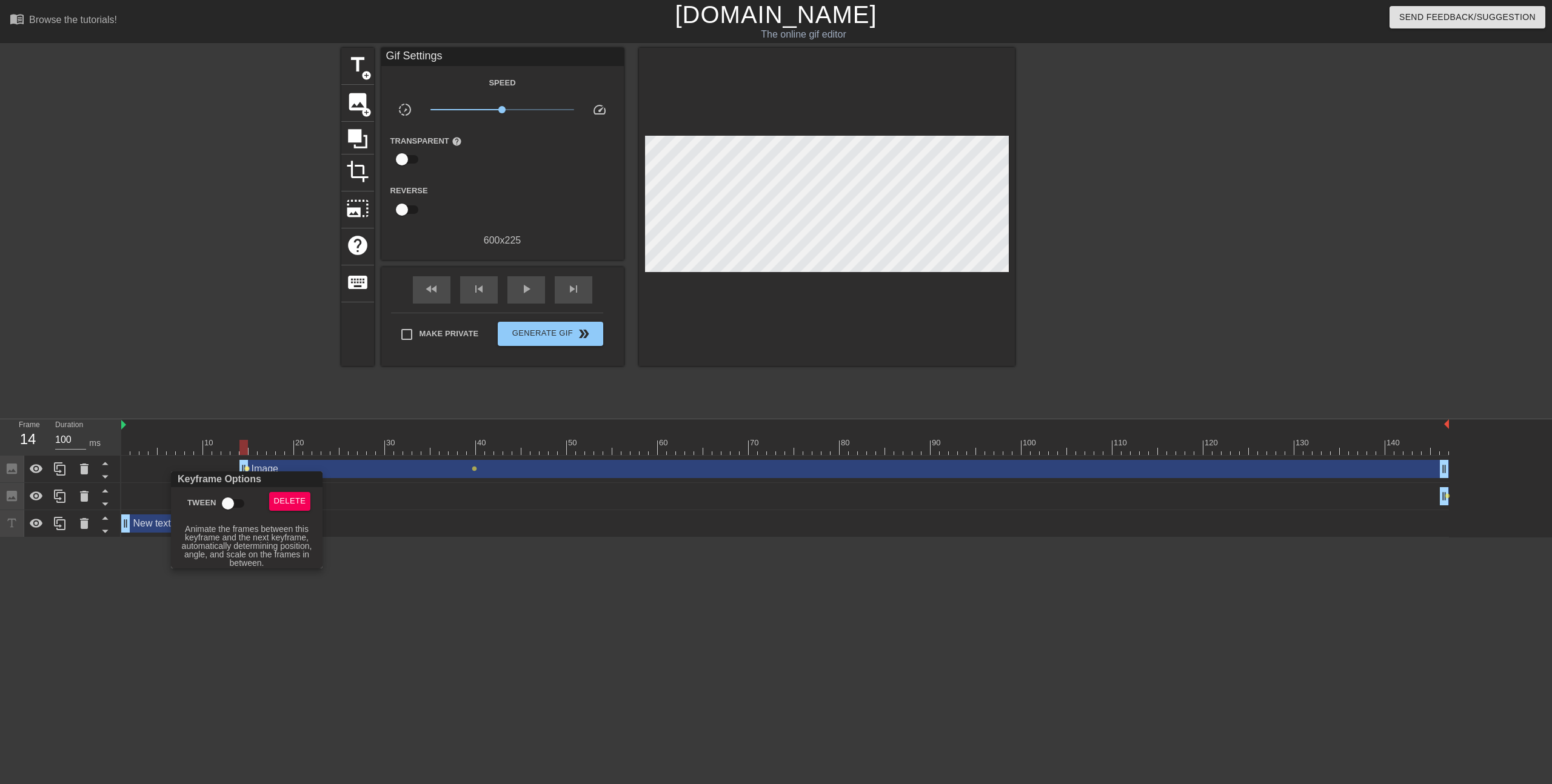
click at [227, 502] on input "Tween" at bounding box center [228, 504] width 69 height 23
checkbox input "true"
click at [423, 544] on div at bounding box center [776, 392] width 1552 height 784
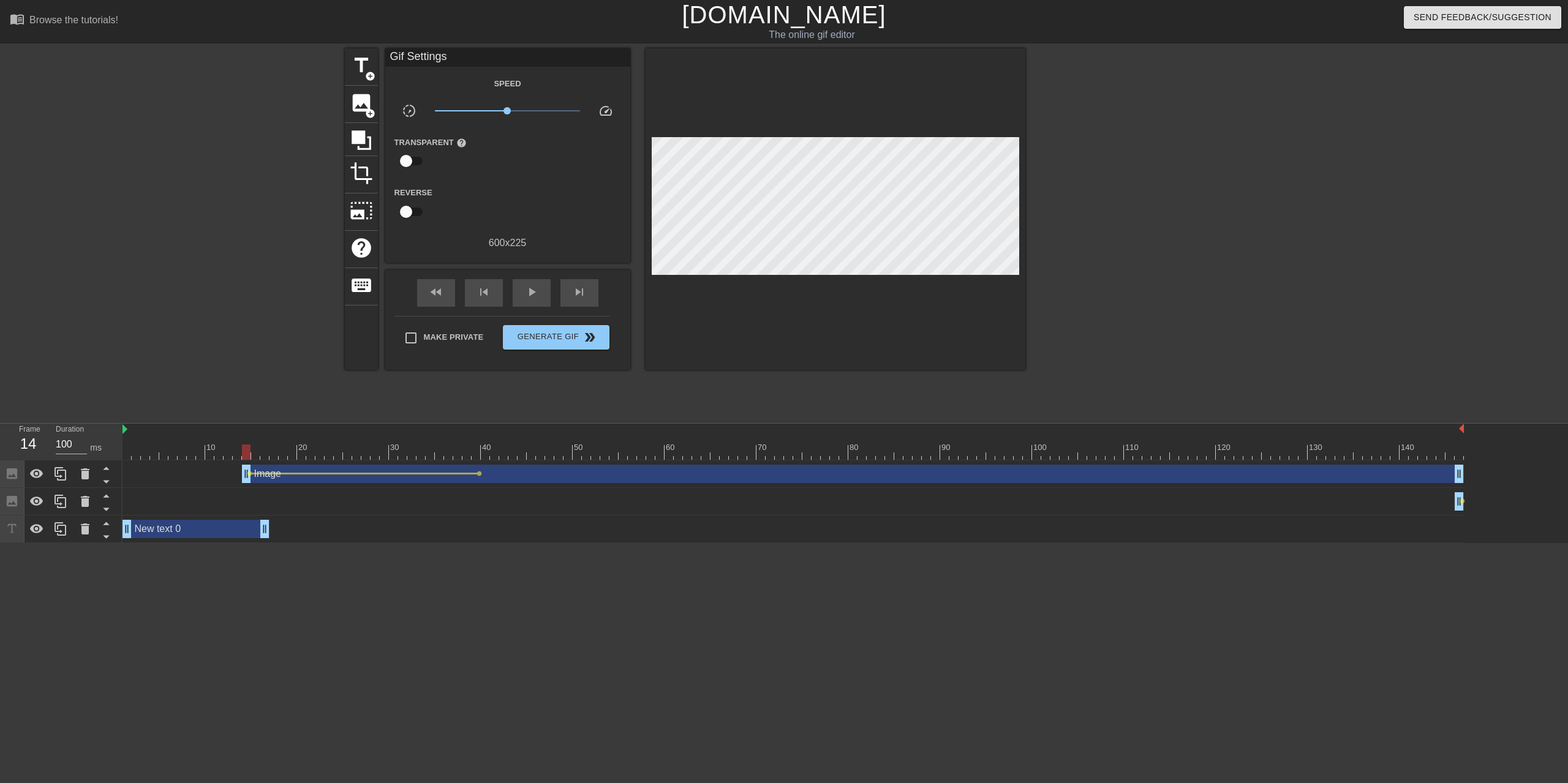
click at [531, 279] on div "fast_rewind skip_previous play_arrow skip_next" at bounding box center [507, 293] width 199 height 46
click at [528, 295] on span "play_arrow" at bounding box center [532, 292] width 15 height 15
click at [529, 293] on span "pause" at bounding box center [532, 292] width 15 height 15
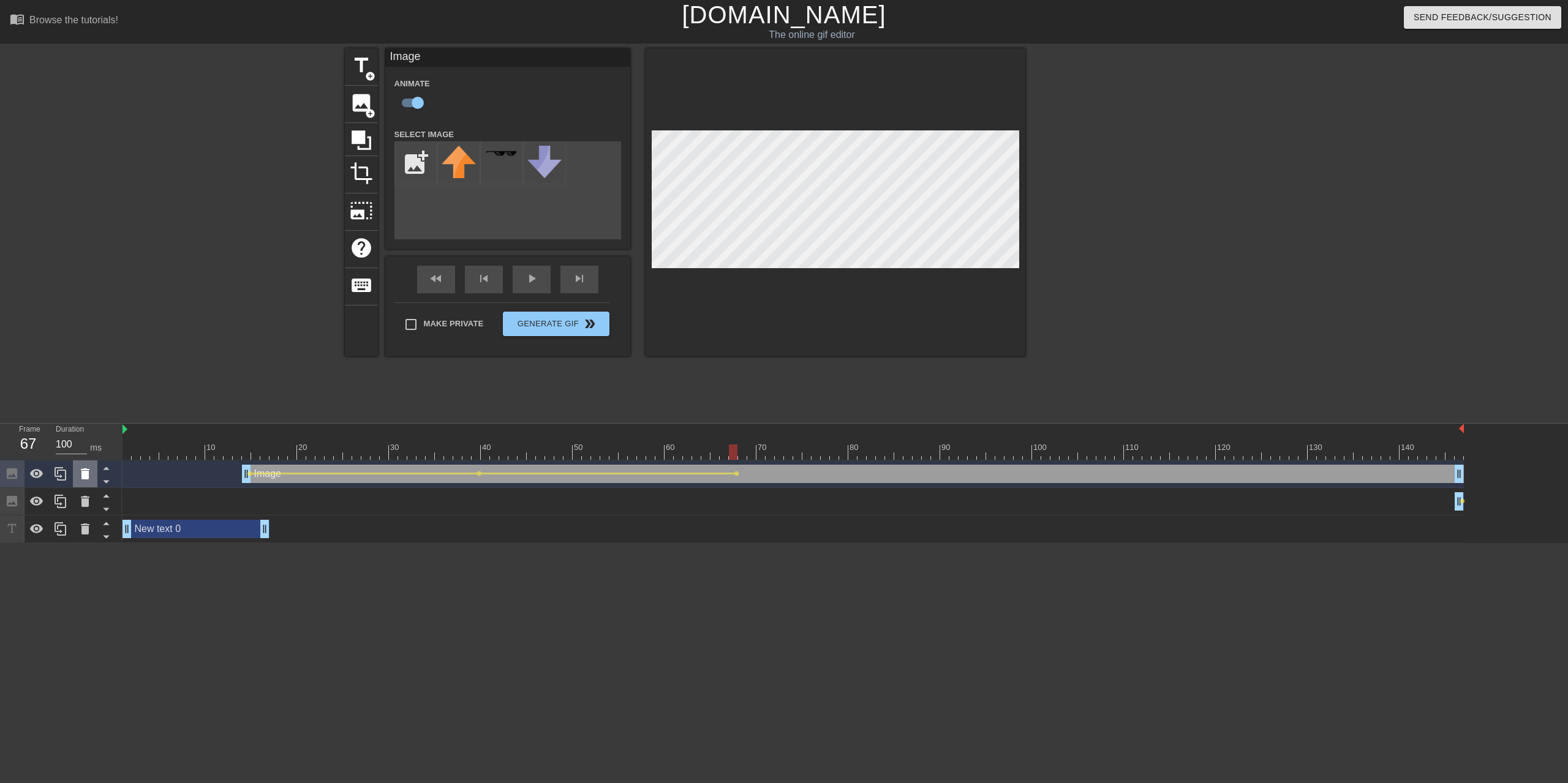
click at [83, 478] on icon at bounding box center [85, 474] width 9 height 11
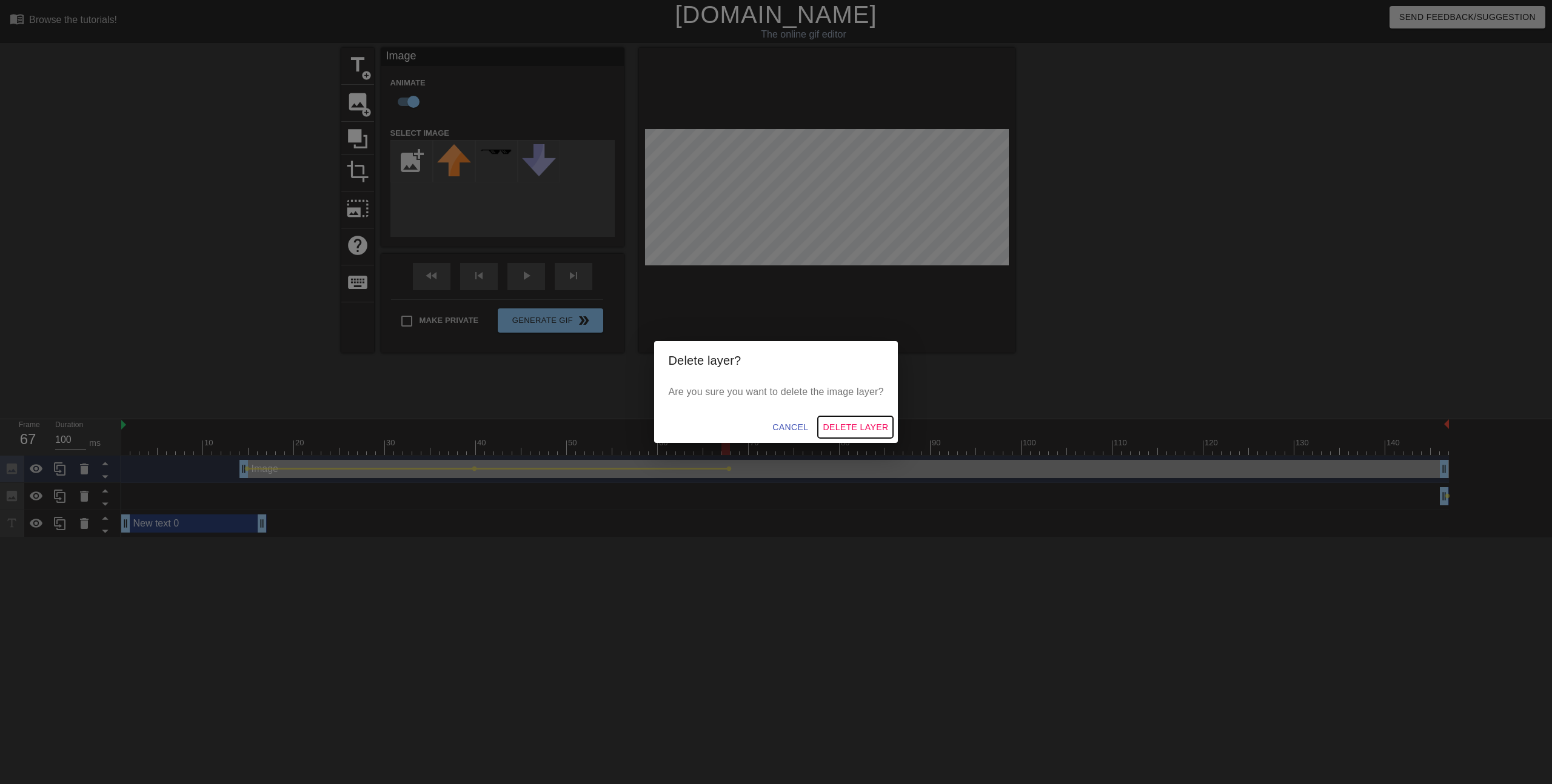
click at [744, 424] on span "Delete Layer" at bounding box center [855, 427] width 65 height 15
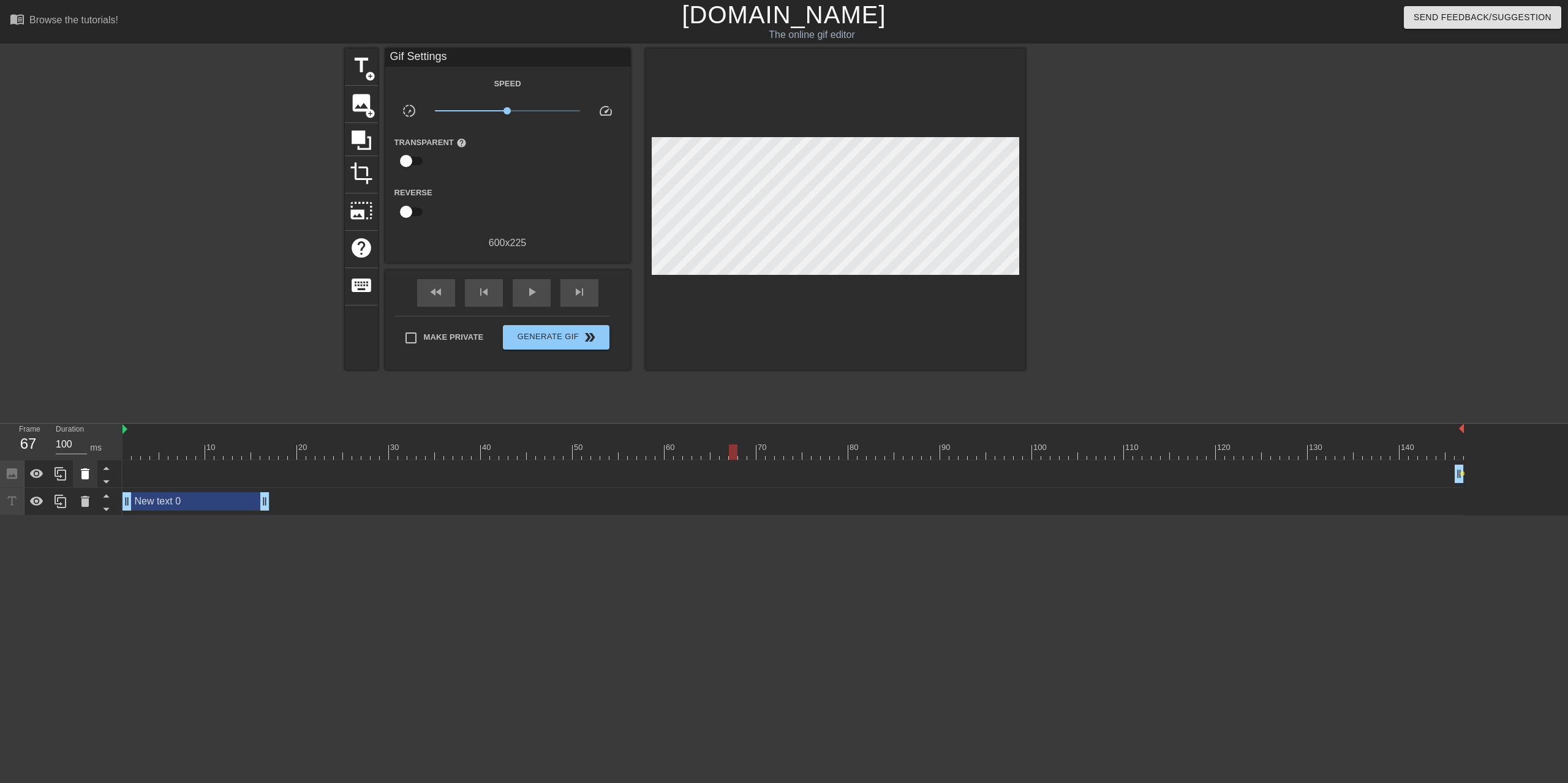
click at [93, 483] on div at bounding box center [85, 474] width 24 height 27
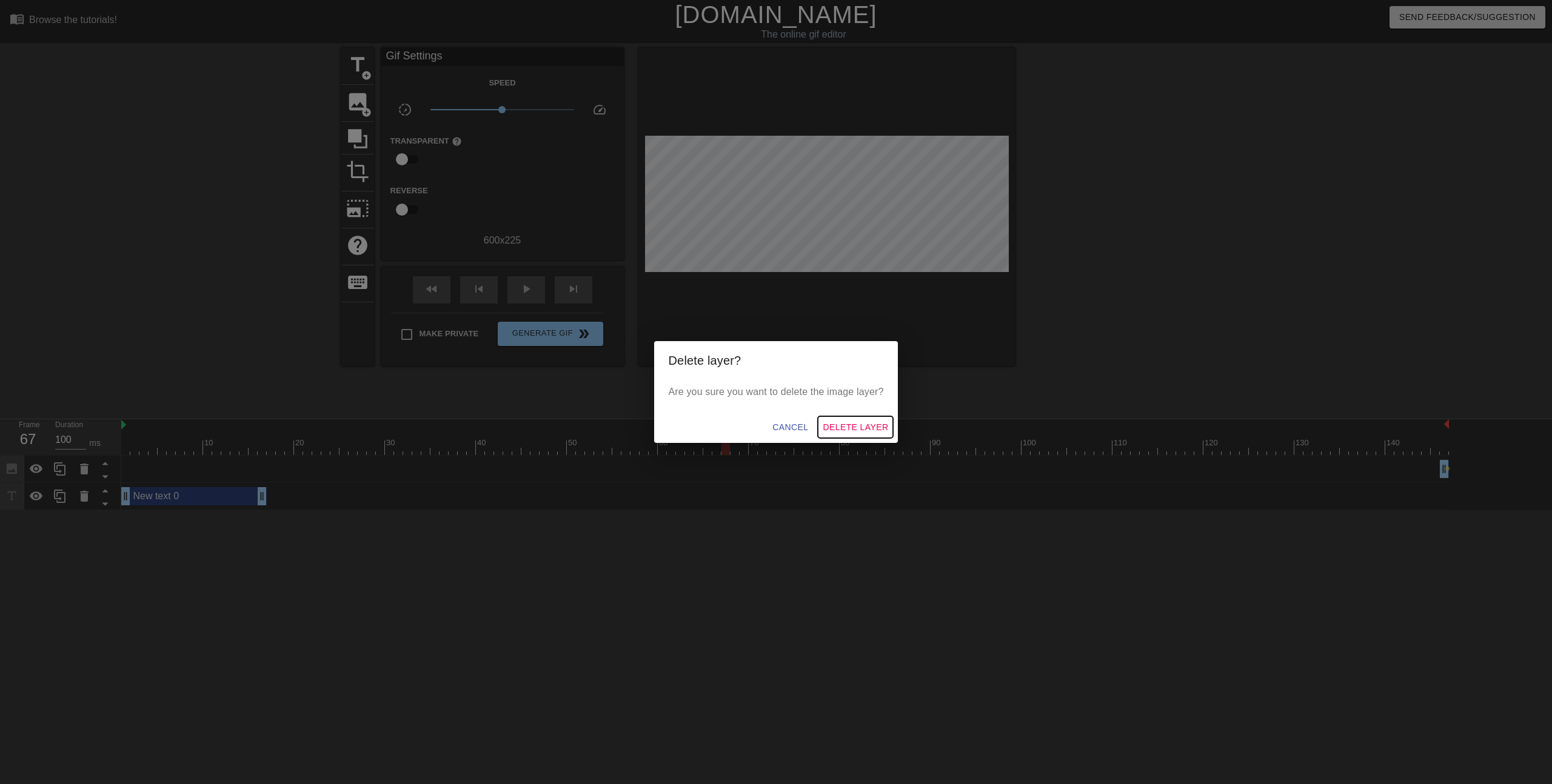
click at [744, 429] on span "Delete Layer" at bounding box center [855, 427] width 65 height 15
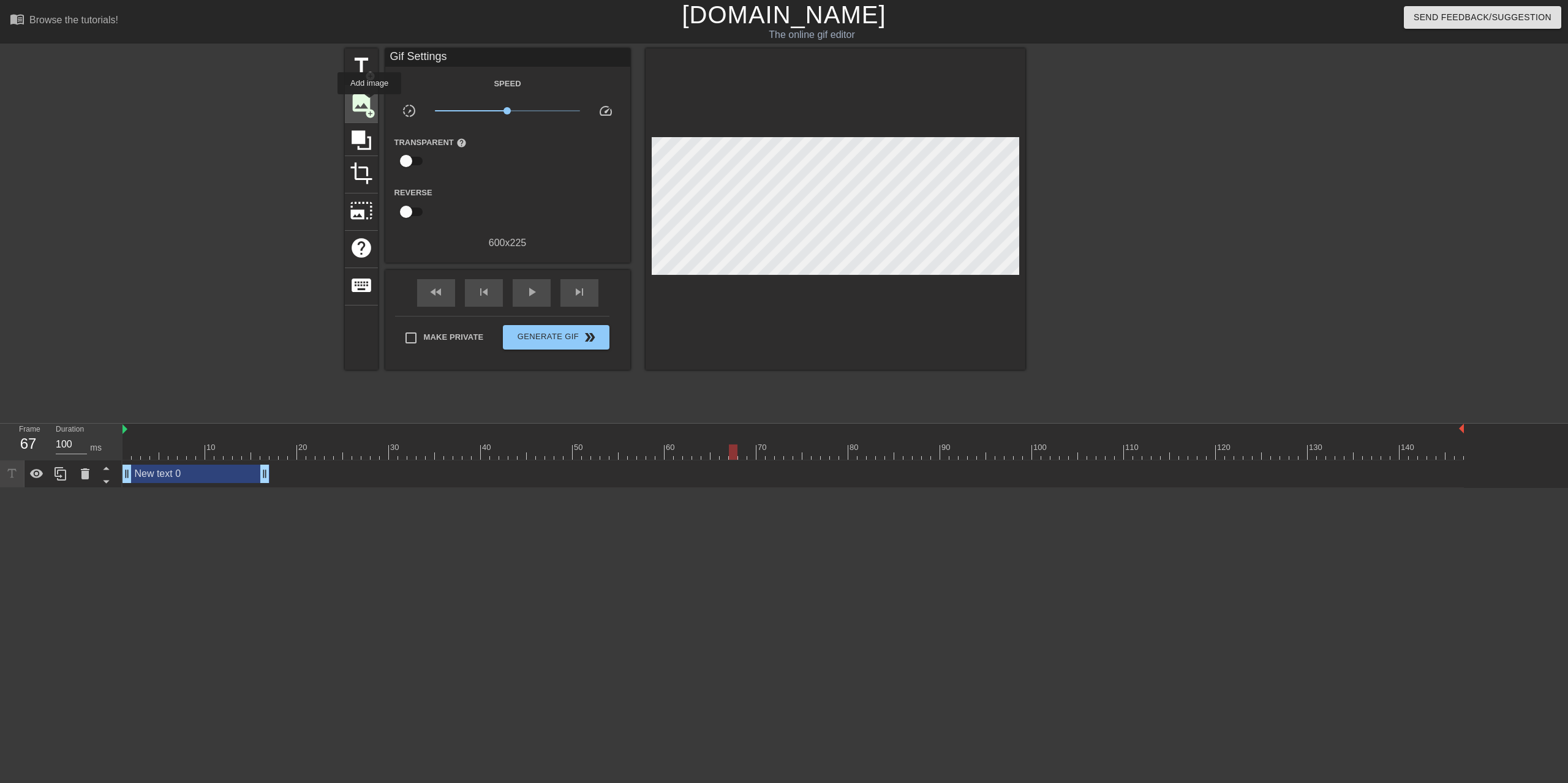
click at [370, 103] on span "image" at bounding box center [361, 103] width 24 height 24
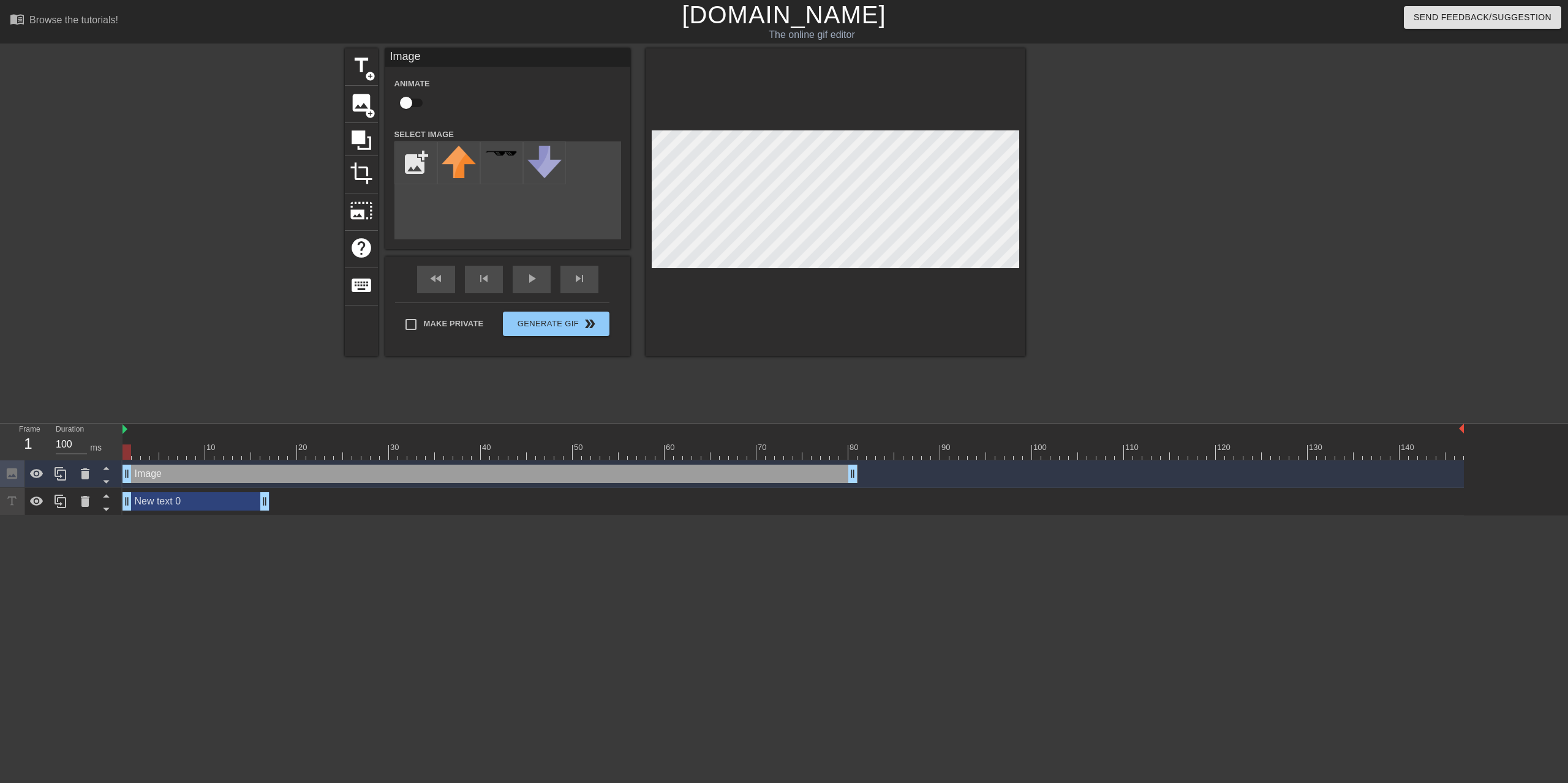
drag, startPoint x: 788, startPoint y: 474, endPoint x: 145, endPoint y: 456, distance: 643.3
click at [145, 456] on div "10 20 30 40 50 60 70 80 90 100 110 120 130 140 Image drag_handle drag_handle Ne…" at bounding box center [845, 469] width 1445 height 92
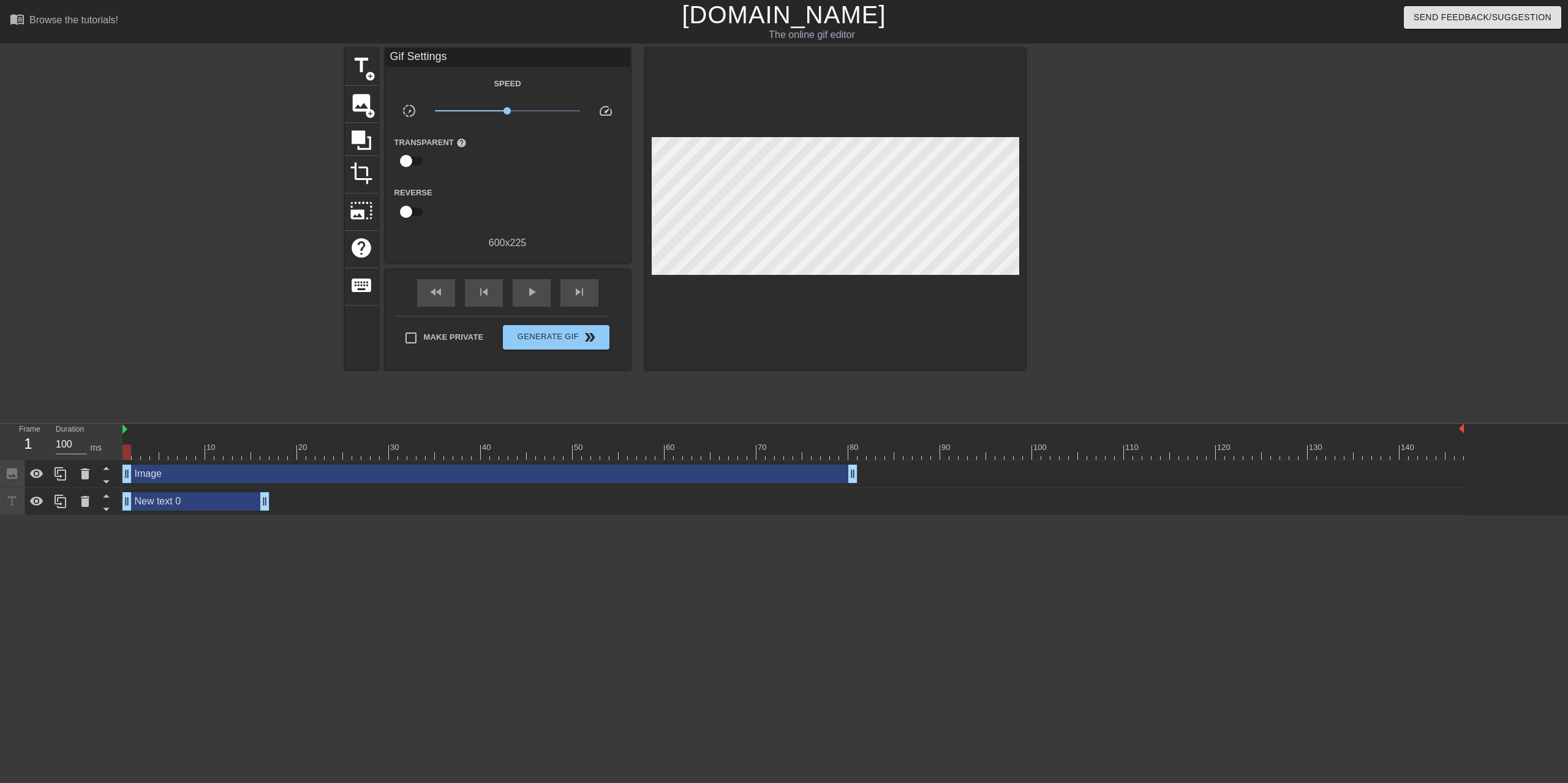
click at [438, 267] on div "Gif Settings Speed slow_motion_video x1.00 speed Transparent help Reverse 600 x…" at bounding box center [508, 209] width 245 height 322
click at [439, 268] on div "Gif Settings Speed slow_motion_video x1.00 speed Transparent help Reverse 600 x…" at bounding box center [508, 209] width 245 height 322
click at [437, 279] on div "fast_rewind" at bounding box center [436, 293] width 38 height 28
click at [437, 282] on div "fast_rewind" at bounding box center [436, 293] width 38 height 28
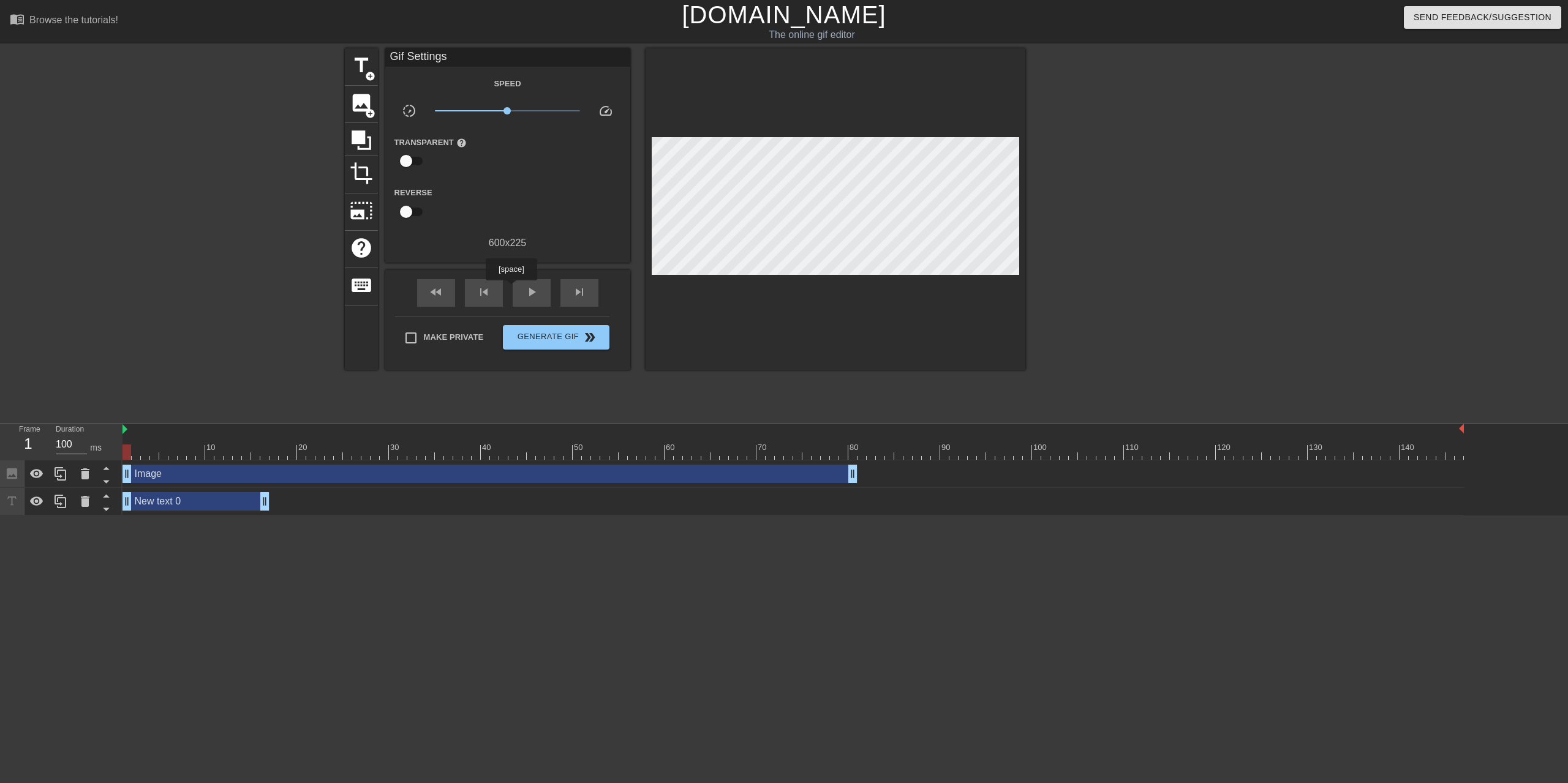
click at [504, 292] on div "fast_rewind skip_previous play_arrow skip_next" at bounding box center [507, 293] width 199 height 46
click at [513, 291] on div "play_arrow" at bounding box center [531, 293] width 38 height 28
click at [513, 292] on div "pause" at bounding box center [531, 293] width 38 height 28
click at [447, 295] on div "fast_rewind" at bounding box center [436, 293] width 38 height 28
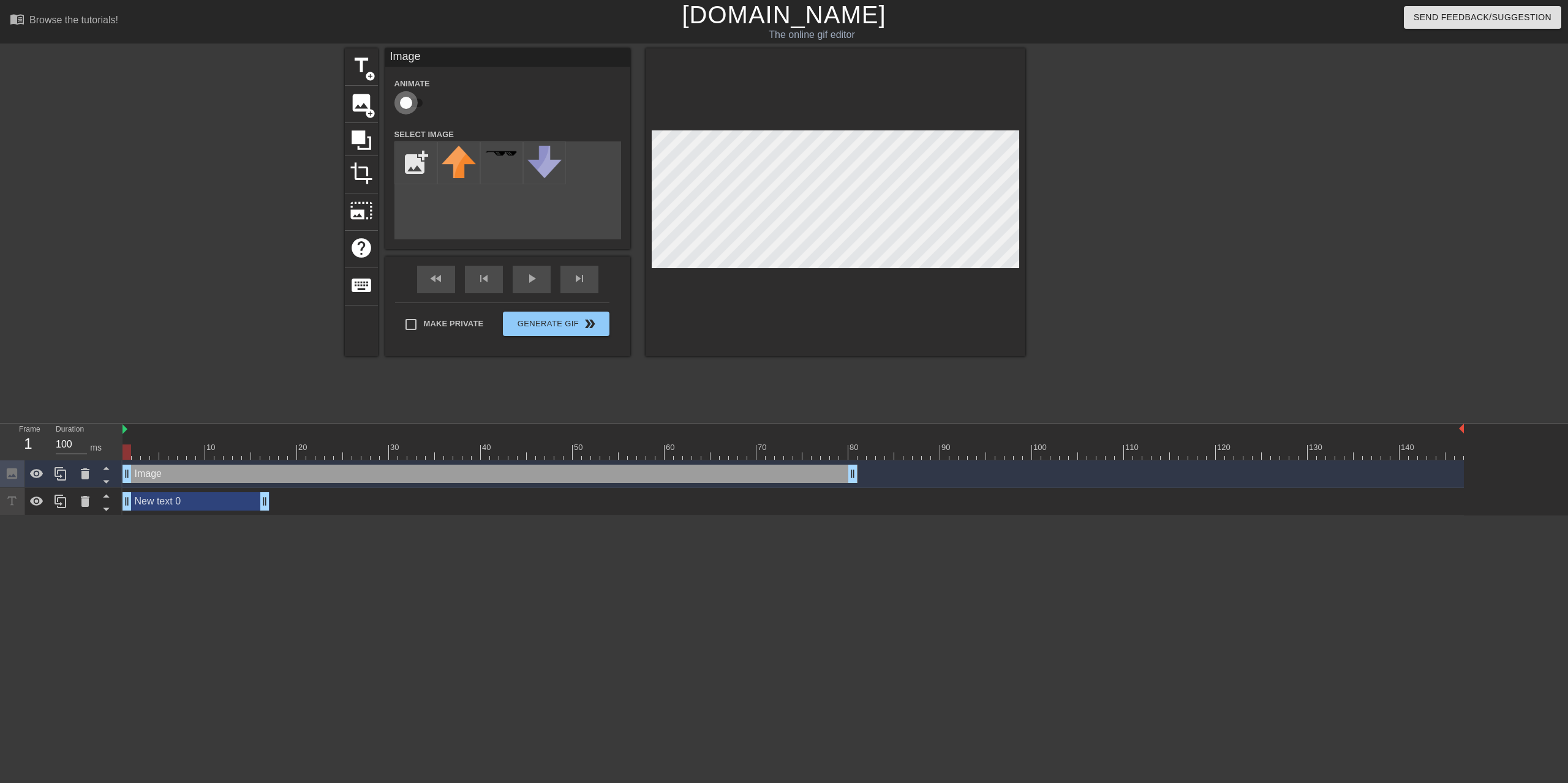
click at [410, 101] on input "checkbox" at bounding box center [406, 103] width 70 height 24
checkbox input "true"
click at [131, 476] on span "lens" at bounding box center [130, 473] width 5 height 5
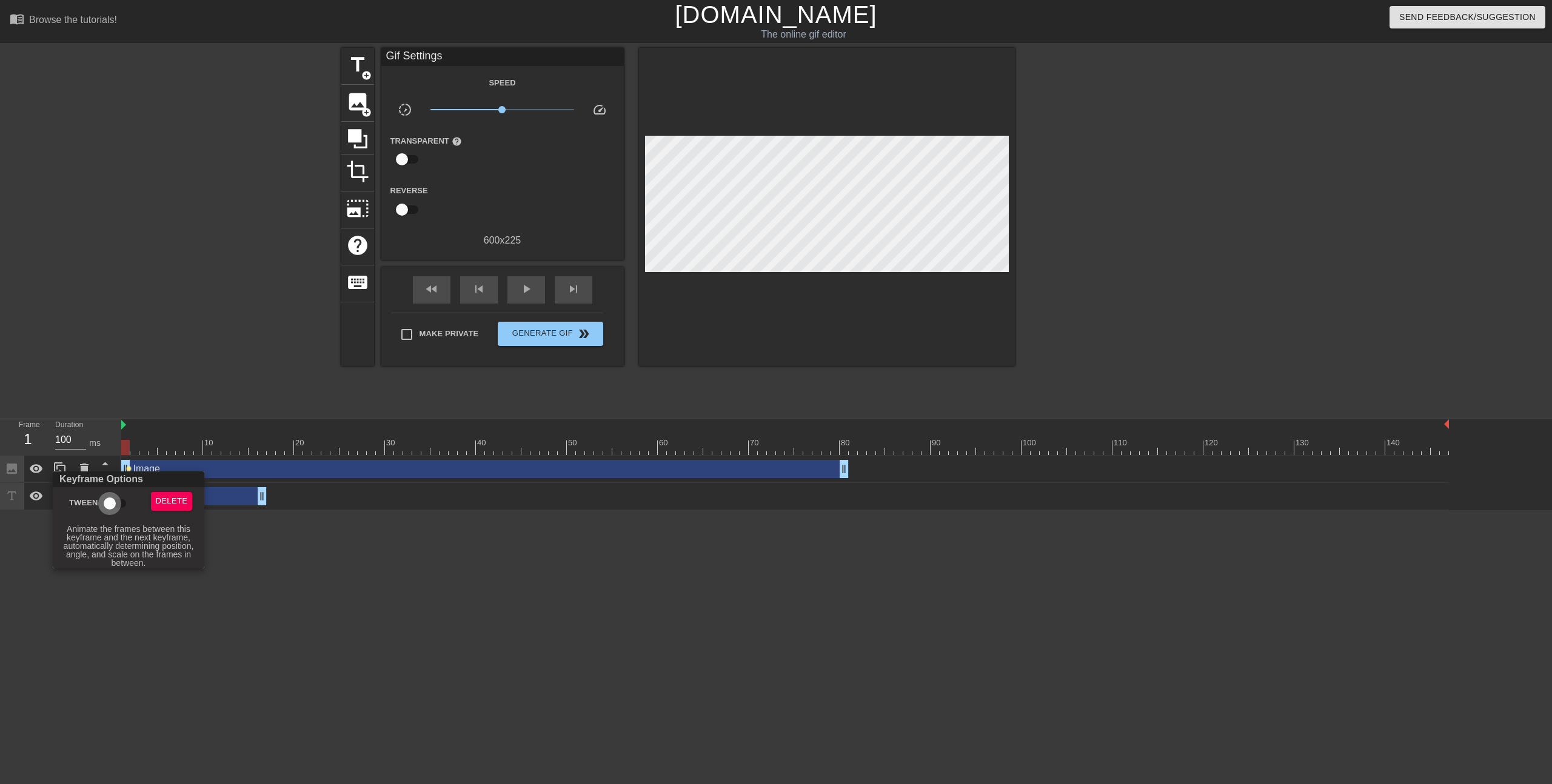
click at [118, 501] on input "Tween" at bounding box center [110, 504] width 69 height 23
checkbox input "true"
click at [196, 458] on div at bounding box center [776, 392] width 1552 height 784
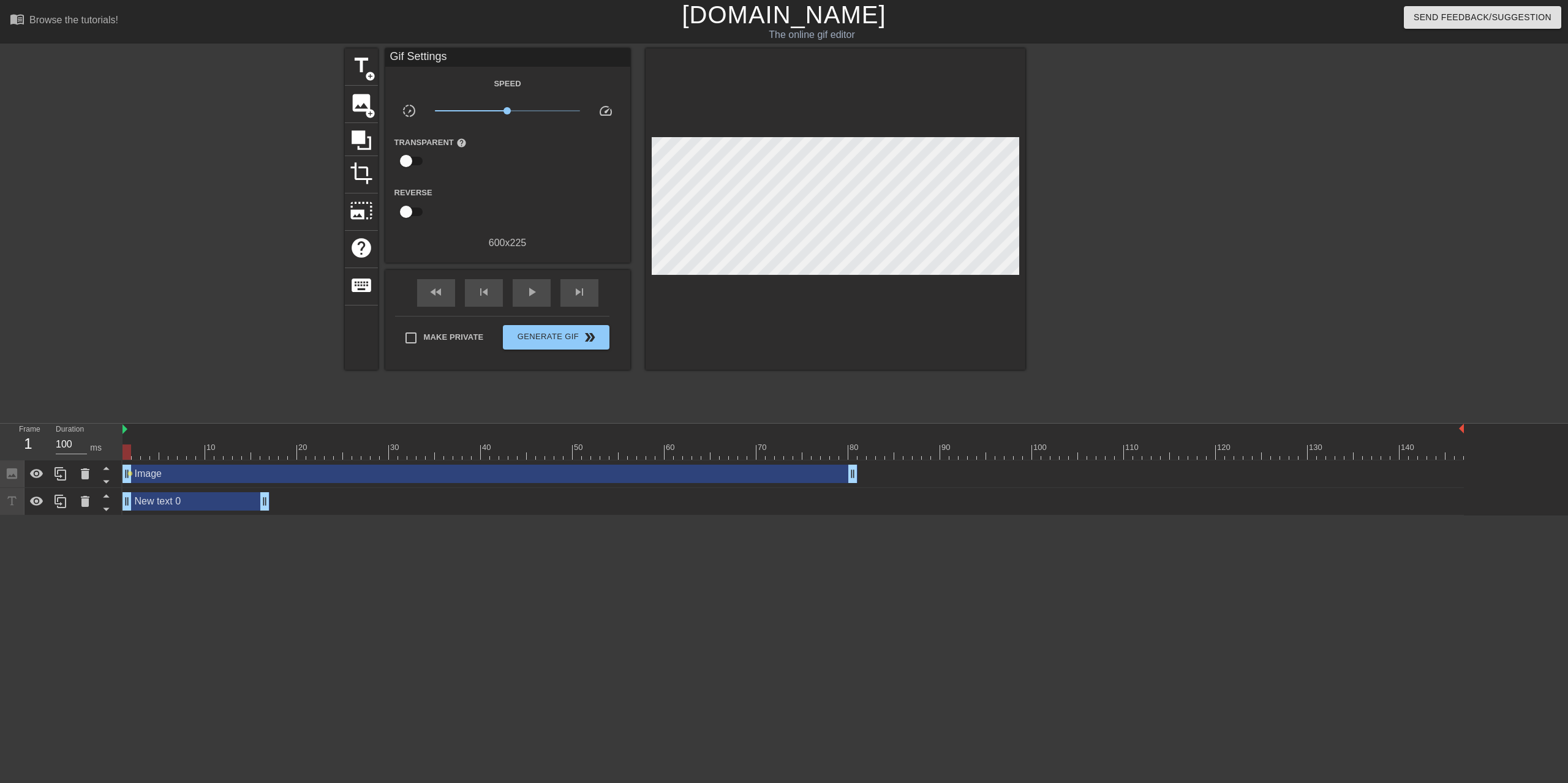
click at [219, 450] on div at bounding box center [792, 452] width 1341 height 15
click at [316, 448] on div at bounding box center [792, 452] width 1341 height 15
click at [317, 475] on div "Image drag_handle drag_handle" at bounding box center [490, 473] width 735 height 18
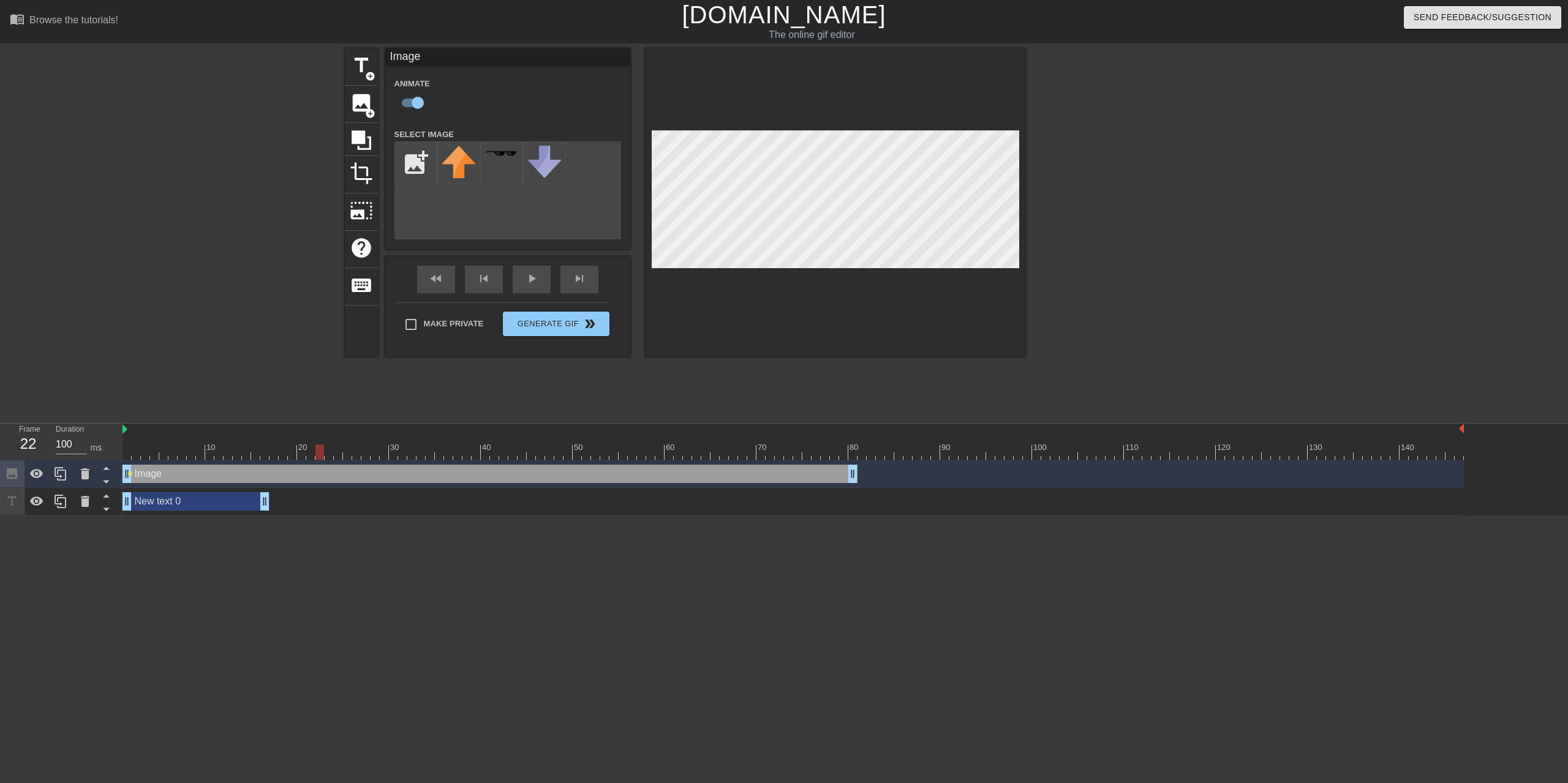
click at [320, 455] on div at bounding box center [320, 452] width 9 height 15
click at [318, 451] on div at bounding box center [320, 452] width 9 height 15
click at [444, 284] on div "fast_rewind" at bounding box center [436, 279] width 38 height 28
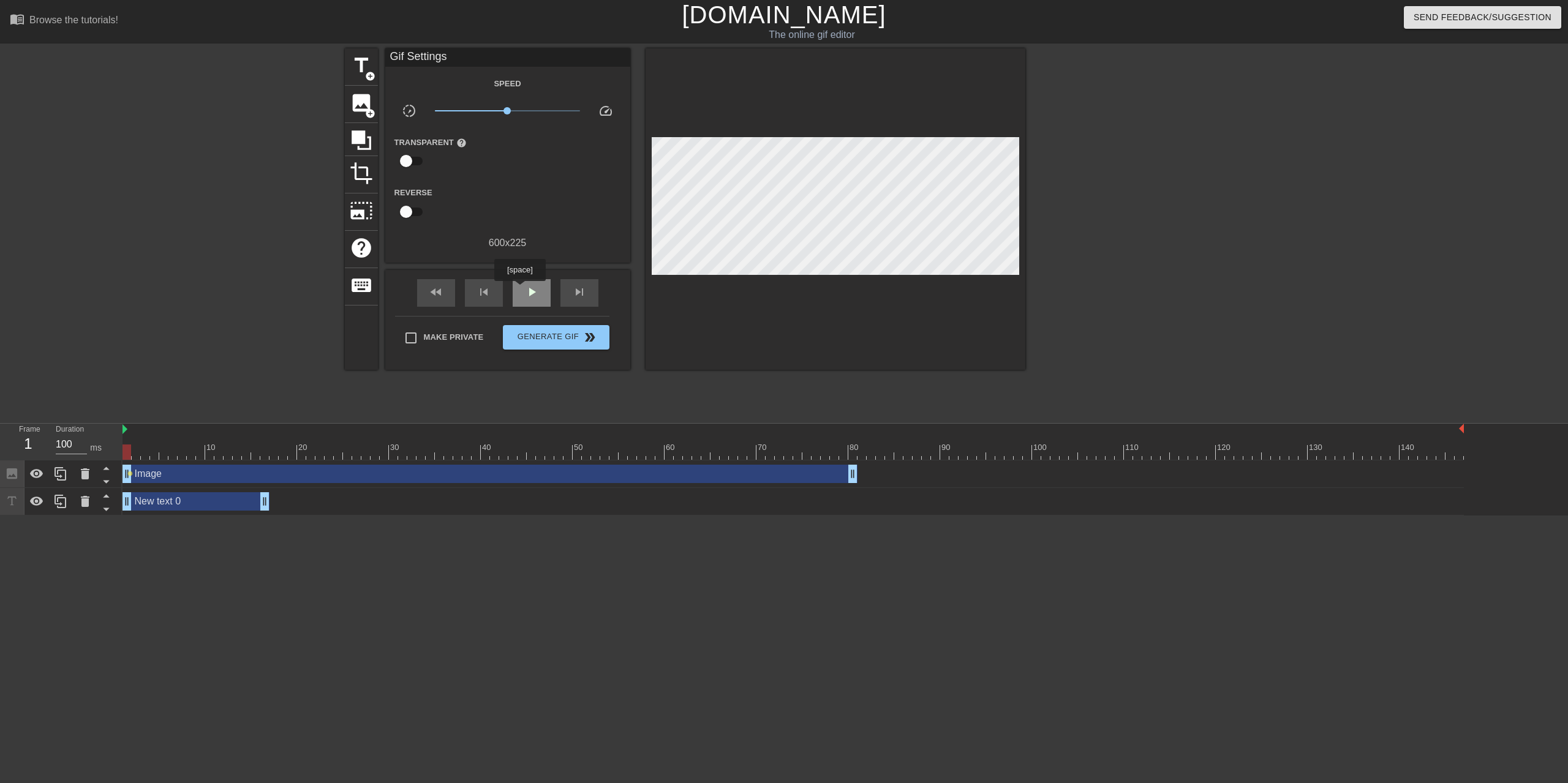
click at [521, 289] on div "play_arrow" at bounding box center [531, 293] width 38 height 28
click at [525, 291] on span "pause" at bounding box center [532, 292] width 15 height 15
click at [389, 461] on div "Image drag_handle drag_handle lens" at bounding box center [792, 474] width 1341 height 28
click at [389, 476] on div "Image drag_handle drag_handle" at bounding box center [490, 473] width 735 height 18
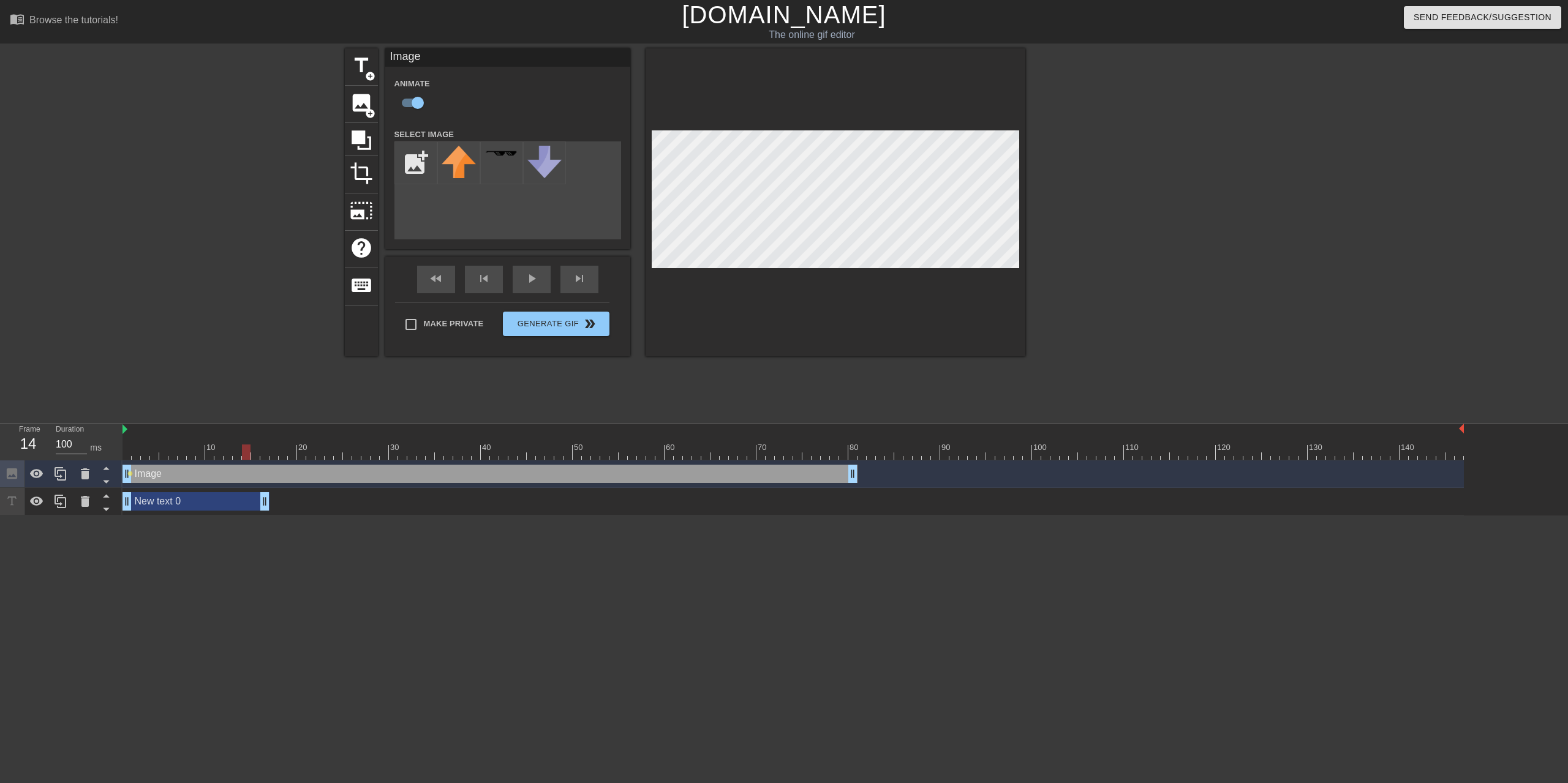
click at [242, 451] on div at bounding box center [792, 452] width 1341 height 15
click at [243, 470] on div "Image drag_handle drag_handle" at bounding box center [490, 473] width 735 height 18
click at [246, 472] on div "Image drag_handle drag_handle" at bounding box center [490, 473] width 735 height 18
click at [259, 442] on div at bounding box center [256, 443] width 9 height 15
click at [254, 471] on div "Image drag_handle drag_handle" at bounding box center [490, 473] width 735 height 18
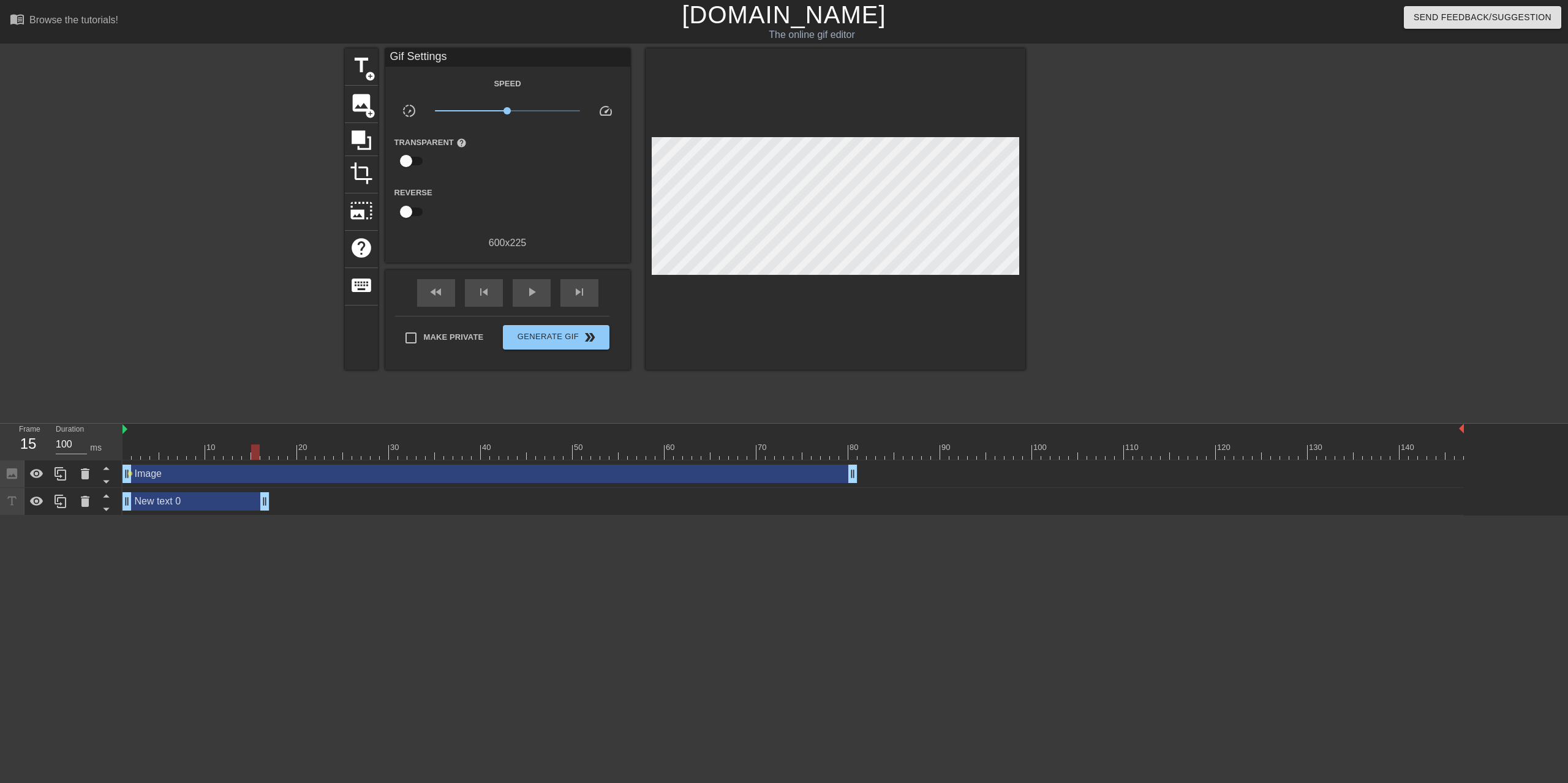
drag, startPoint x: 130, startPoint y: 474, endPoint x: 177, endPoint y: 481, distance: 47.5
click at [177, 481] on div "Image drag_handle drag_handle lens" at bounding box center [792, 473] width 1341 height 18
click at [253, 475] on div "Image drag_handle drag_handle" at bounding box center [490, 473] width 735 height 18
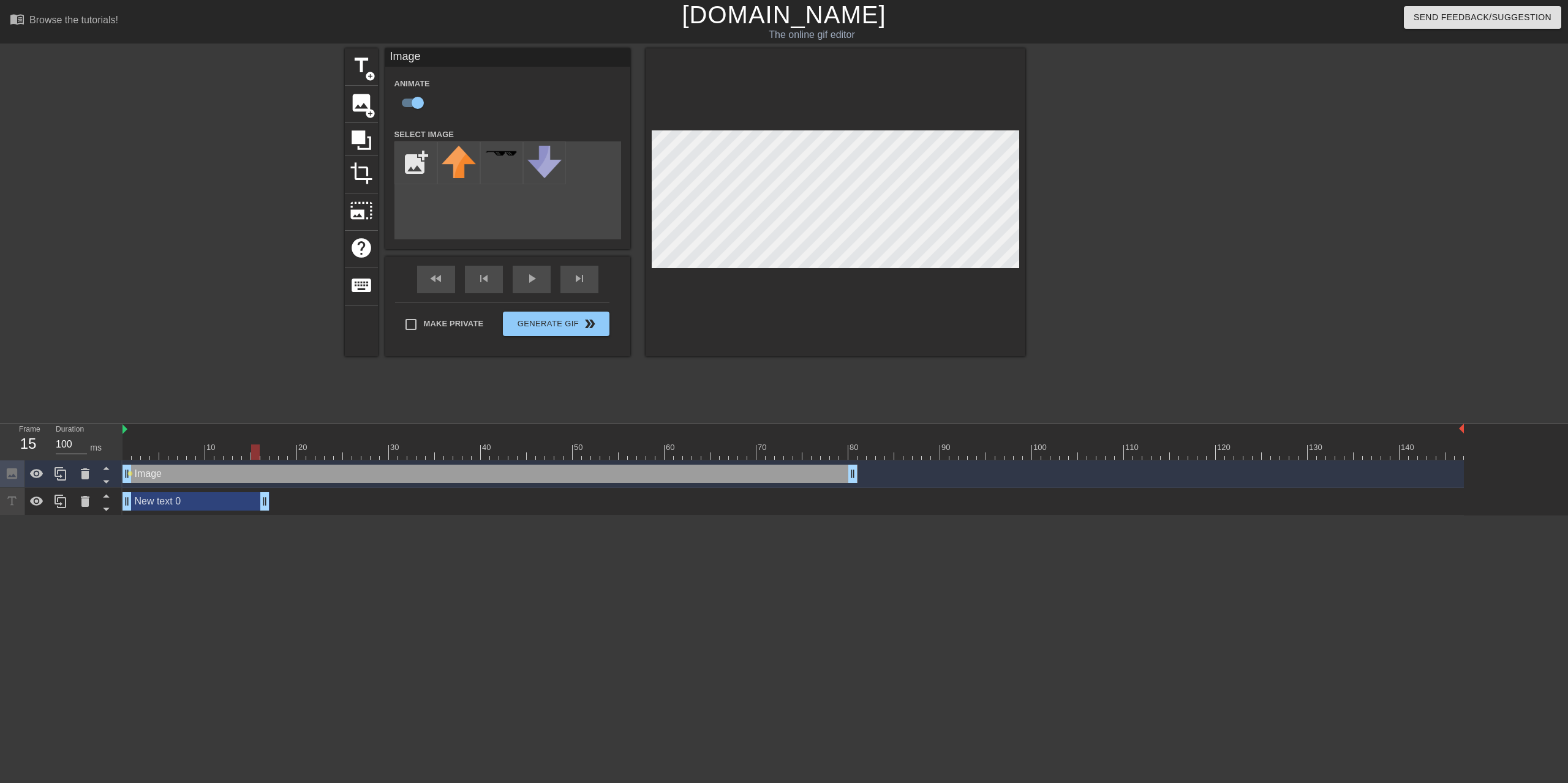
click at [118, 469] on div at bounding box center [109, 474] width 24 height 27
click at [136, 477] on div "Image drag_handle drag_handle" at bounding box center [490, 473] width 735 height 18
click at [128, 476] on span "lens" at bounding box center [130, 473] width 5 height 5
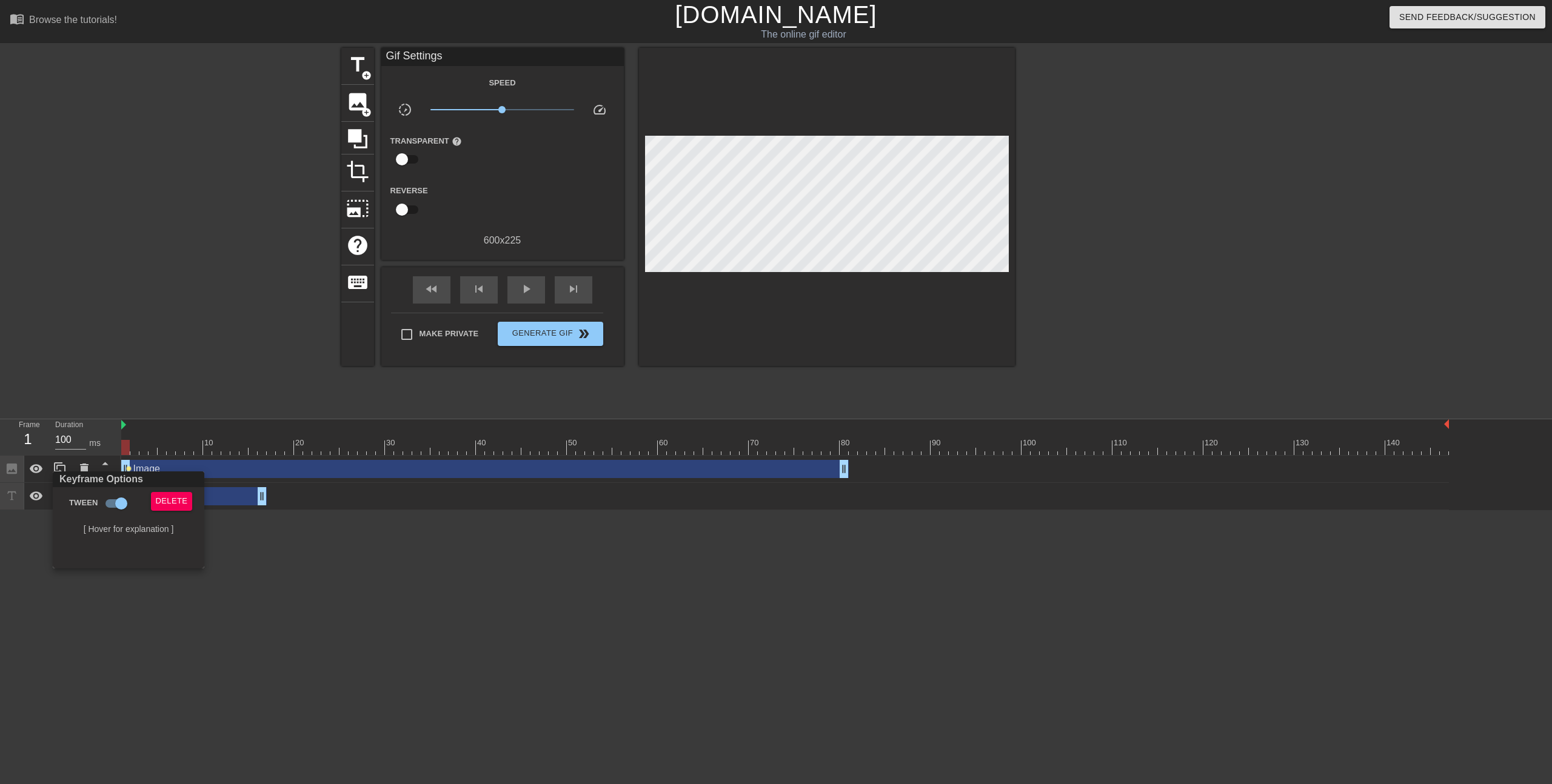
click at [136, 470] on div at bounding box center [776, 392] width 1552 height 784
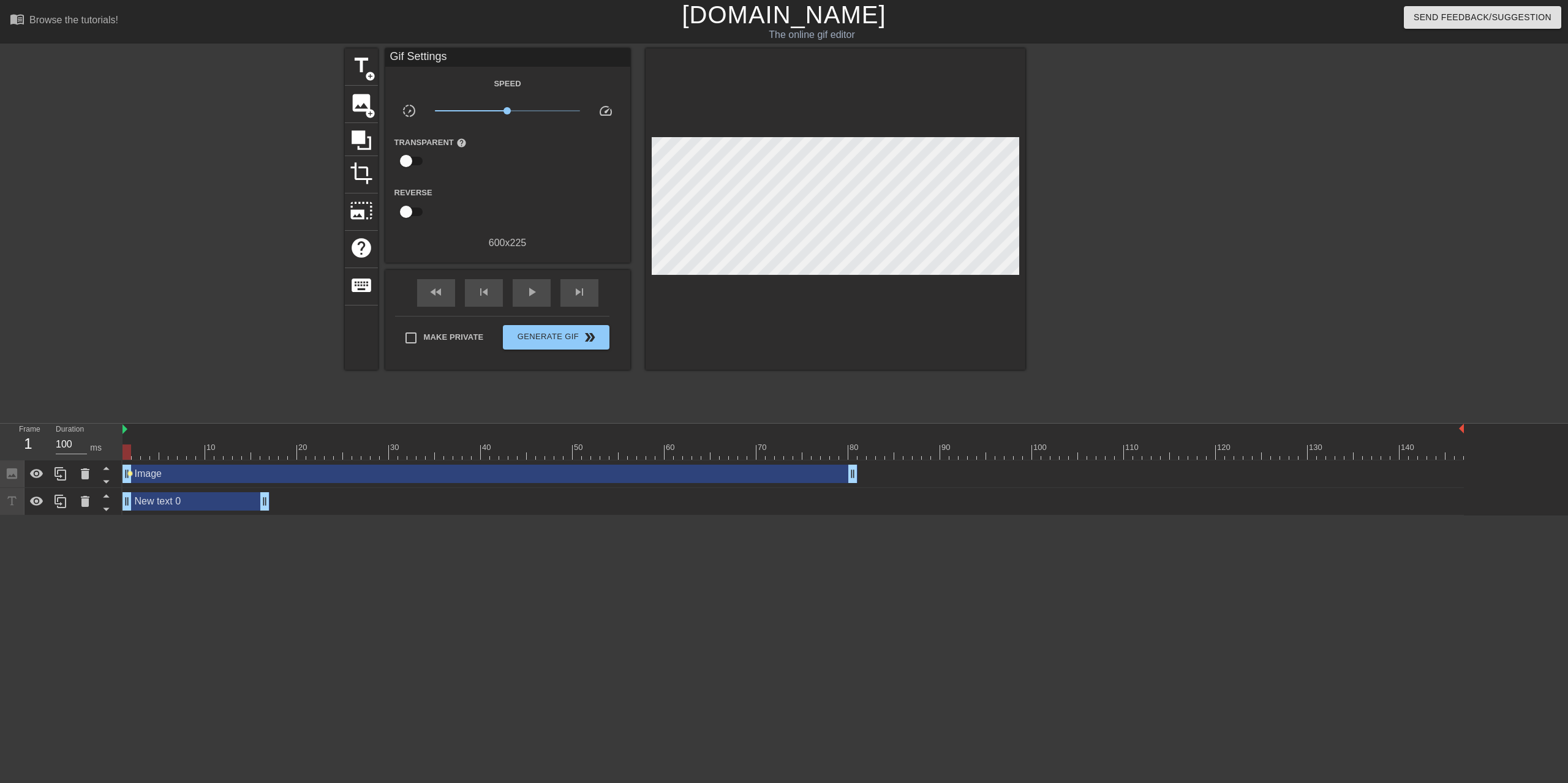
click at [130, 475] on span "lens" at bounding box center [130, 473] width 5 height 5
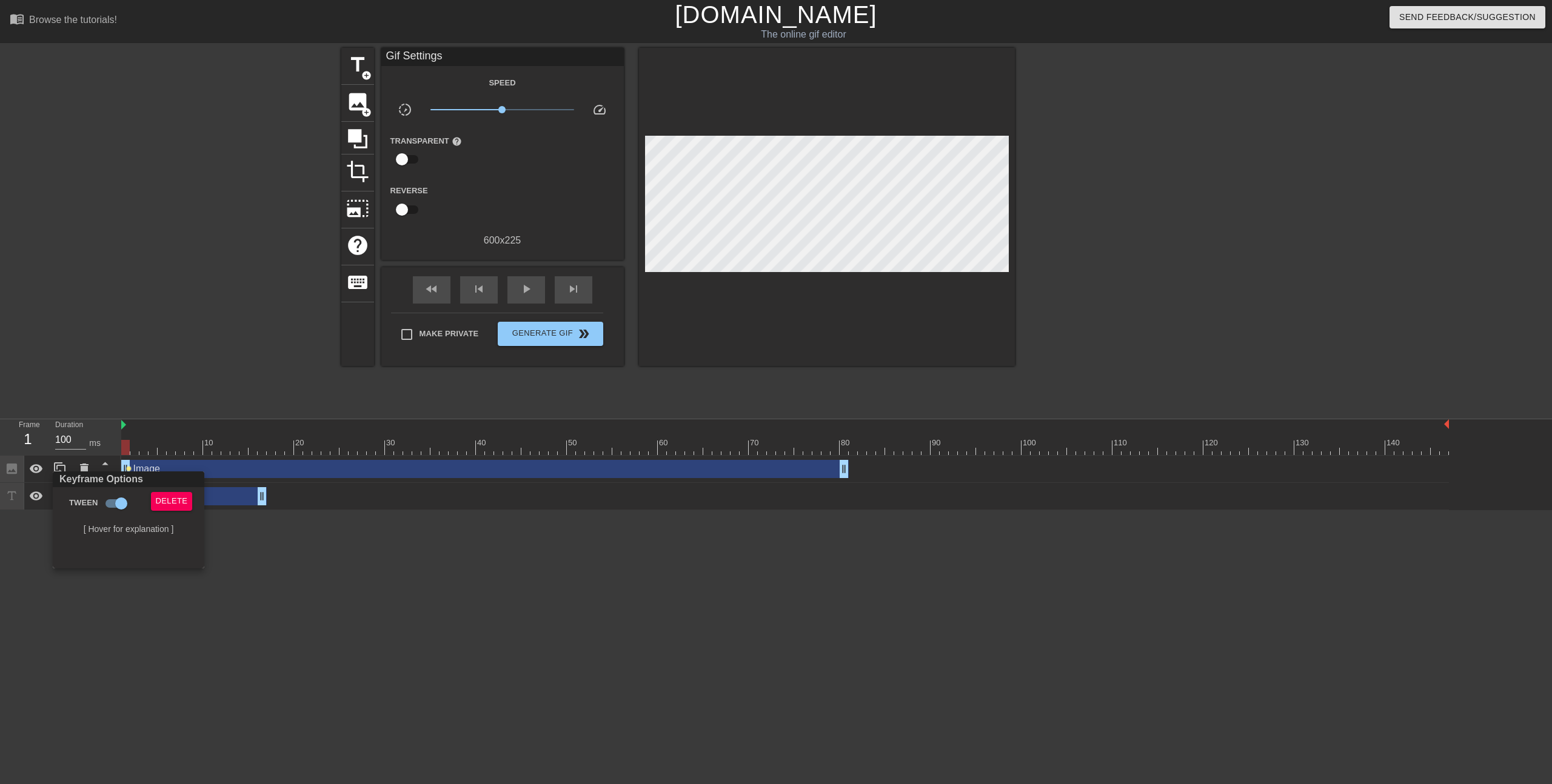
click at [194, 457] on div at bounding box center [776, 392] width 1552 height 784
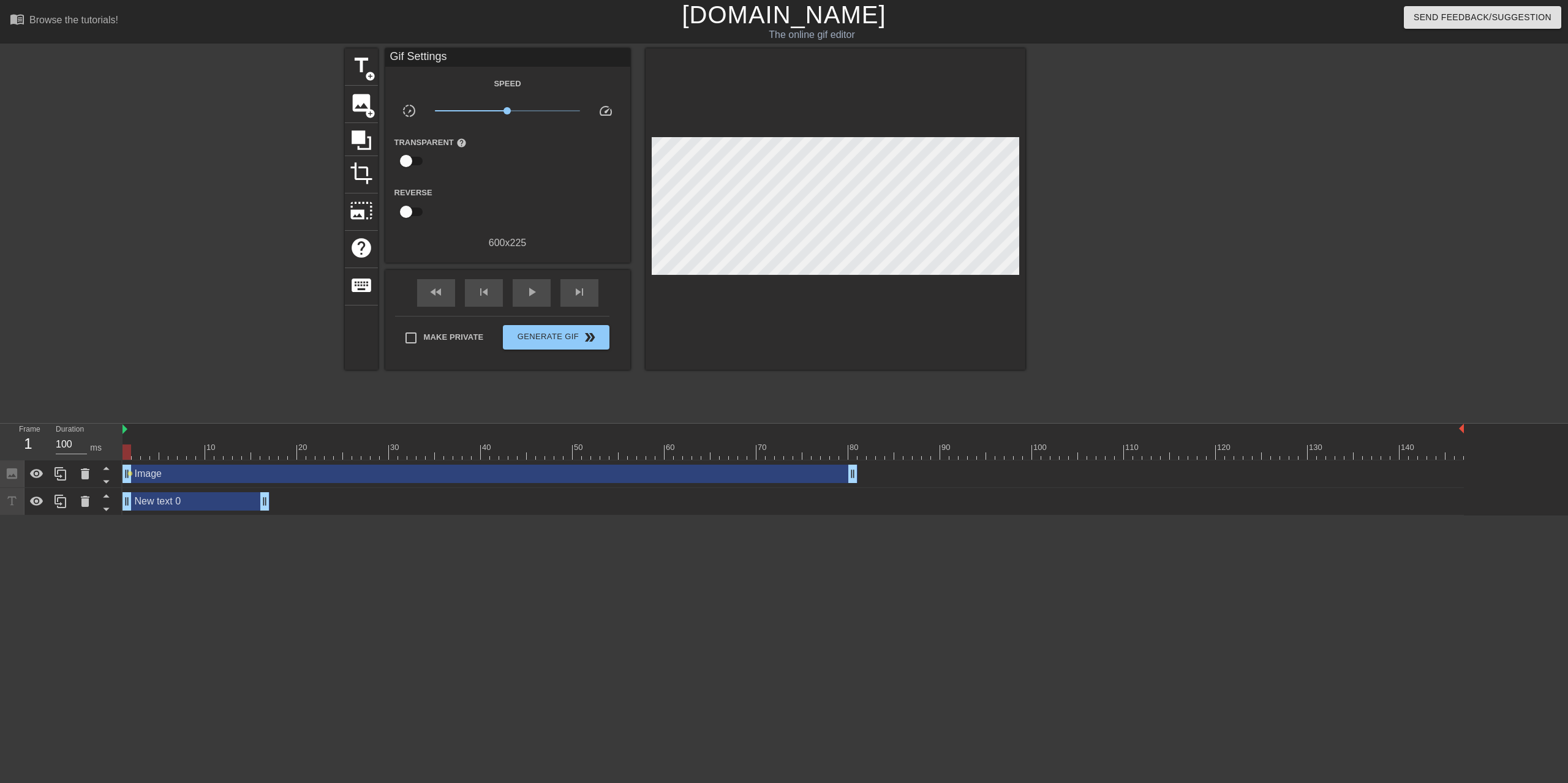
click at [316, 477] on div "Image drag_handle drag_handle" at bounding box center [490, 473] width 735 height 18
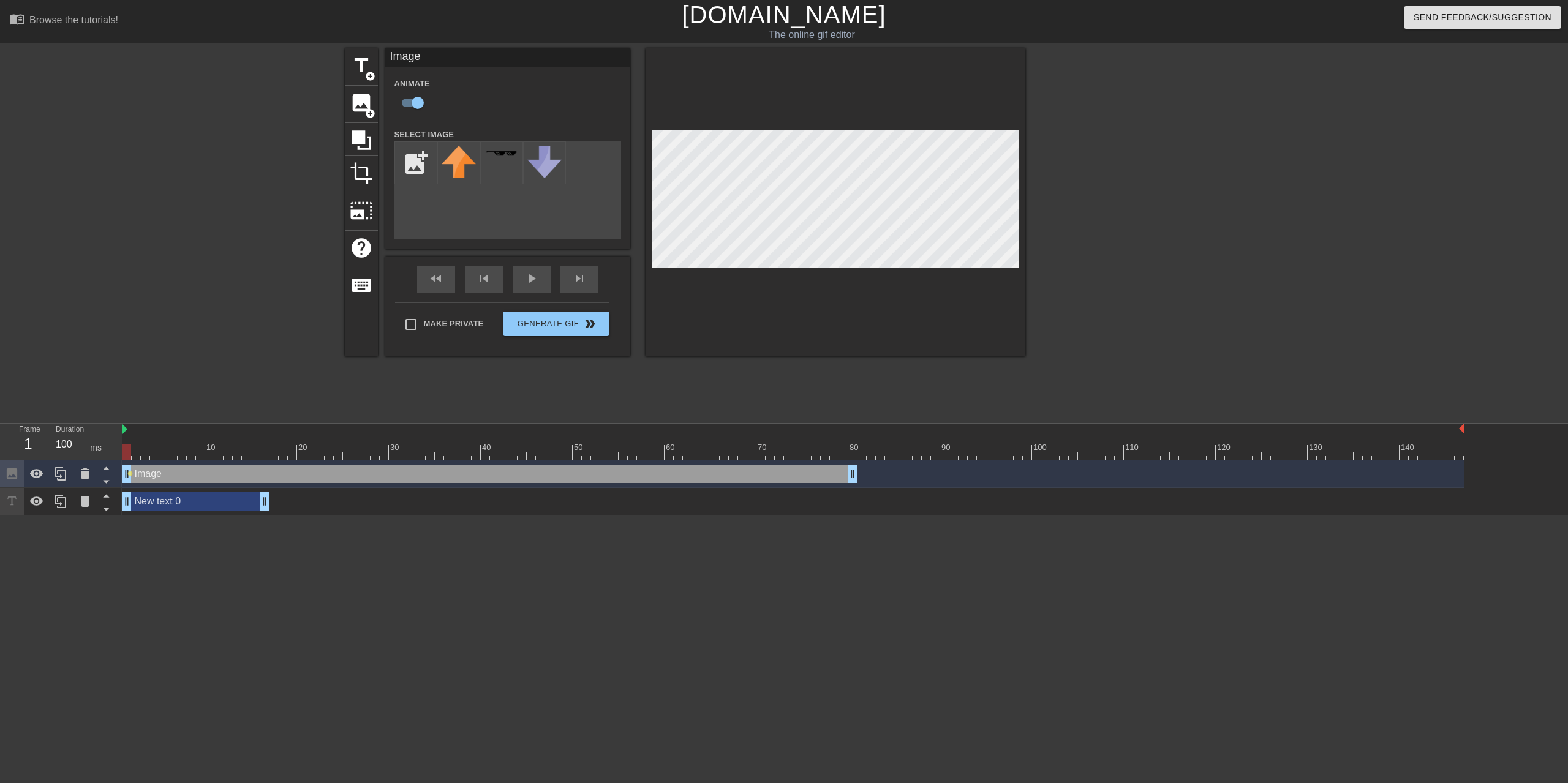
click at [314, 477] on div "Image drag_handle drag_handle" at bounding box center [490, 473] width 735 height 18
click at [293, 456] on div at bounding box center [792, 452] width 1341 height 15
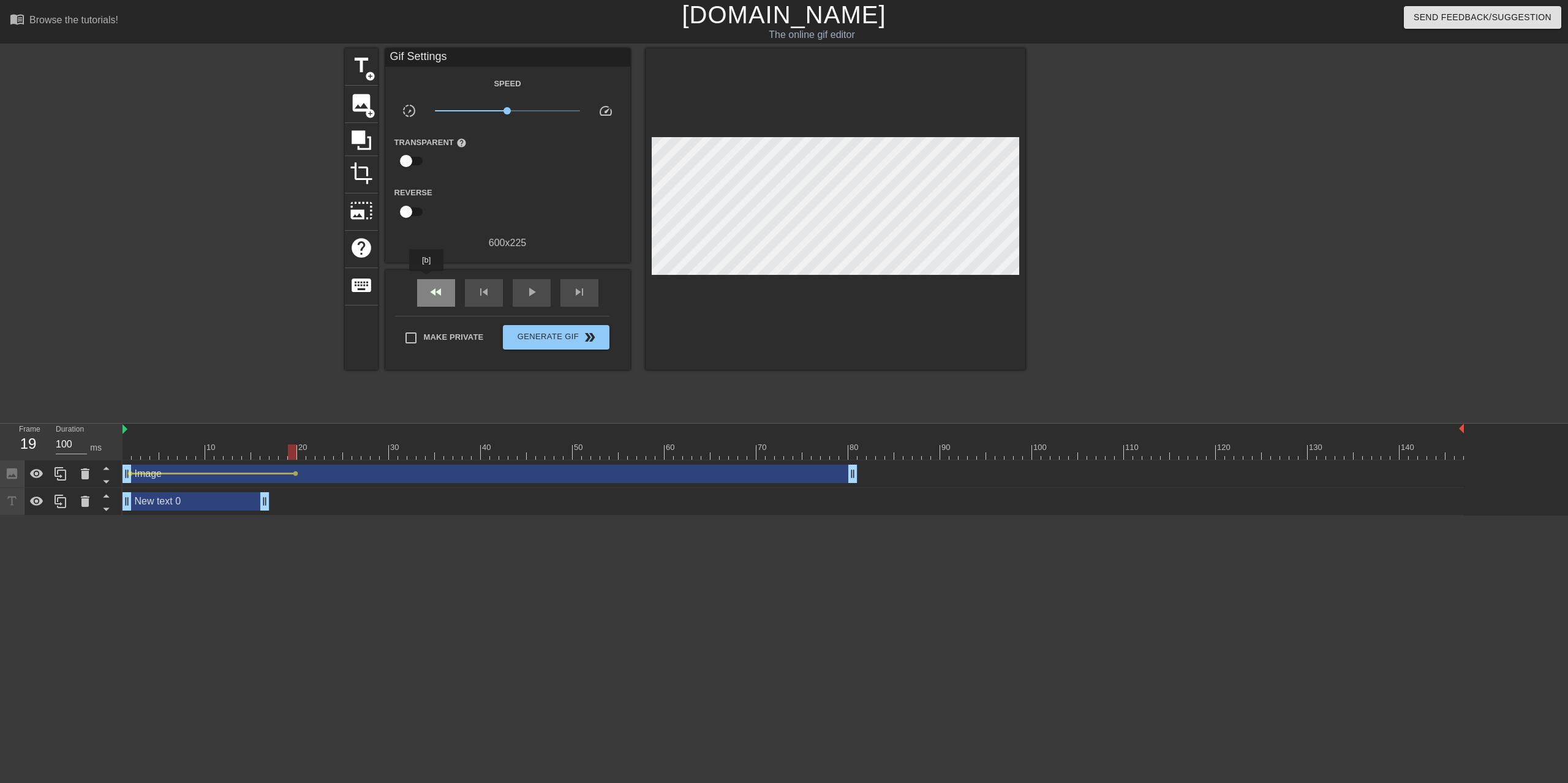
click at [428, 280] on div "fast_rewind" at bounding box center [436, 293] width 38 height 28
click at [519, 285] on div "play_arrow" at bounding box center [531, 293] width 38 height 28
click at [531, 302] on div "pause" at bounding box center [531, 293] width 38 height 28
click at [198, 500] on div "New text 0 drag_handle drag_handle" at bounding box center [195, 501] width 147 height 18
click at [197, 500] on div "New text 0 drag_handle drag_handle" at bounding box center [195, 501] width 147 height 18
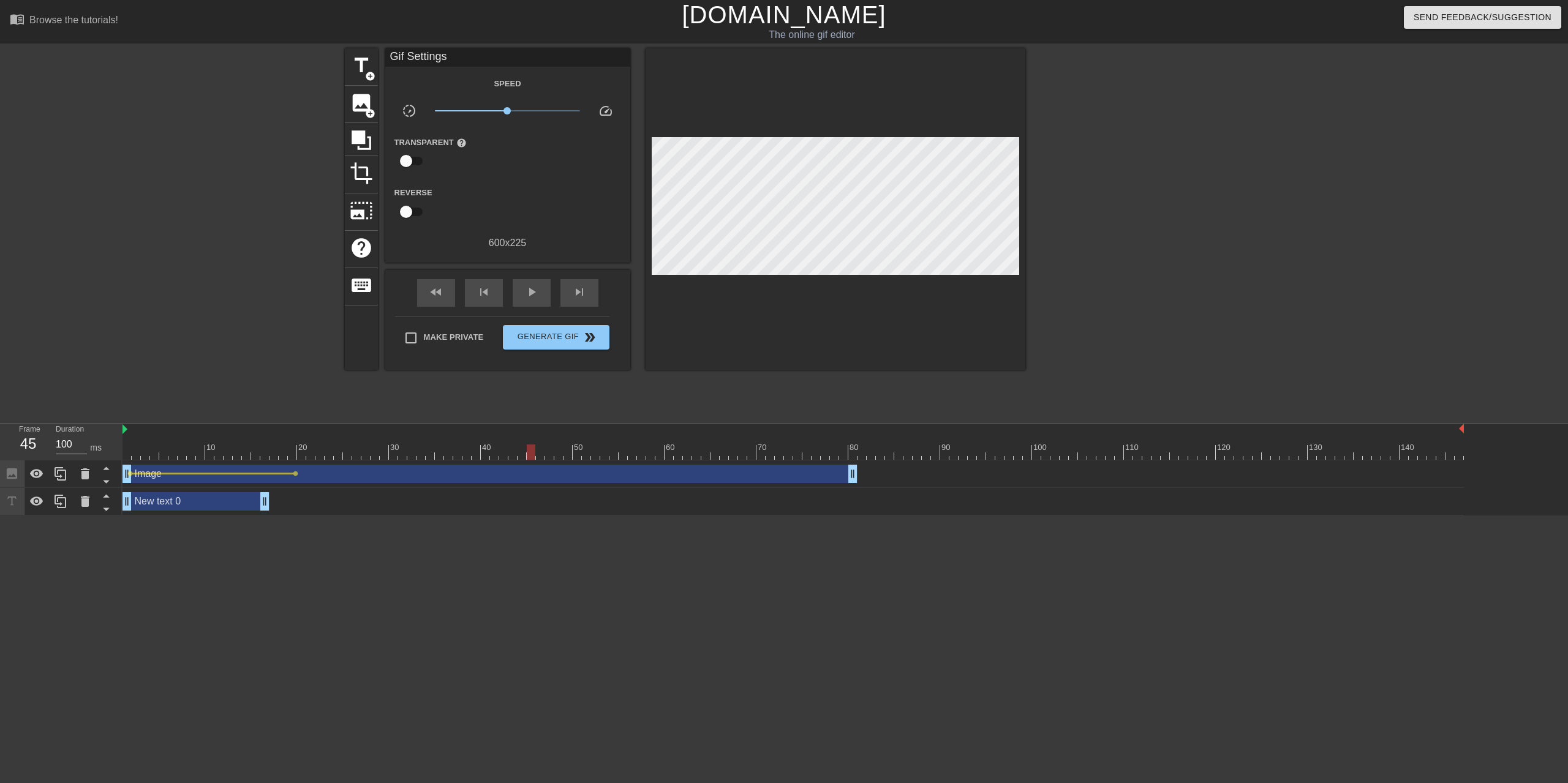
click at [167, 492] on div "New text 0 drag_handle drag_handle" at bounding box center [195, 501] width 147 height 18
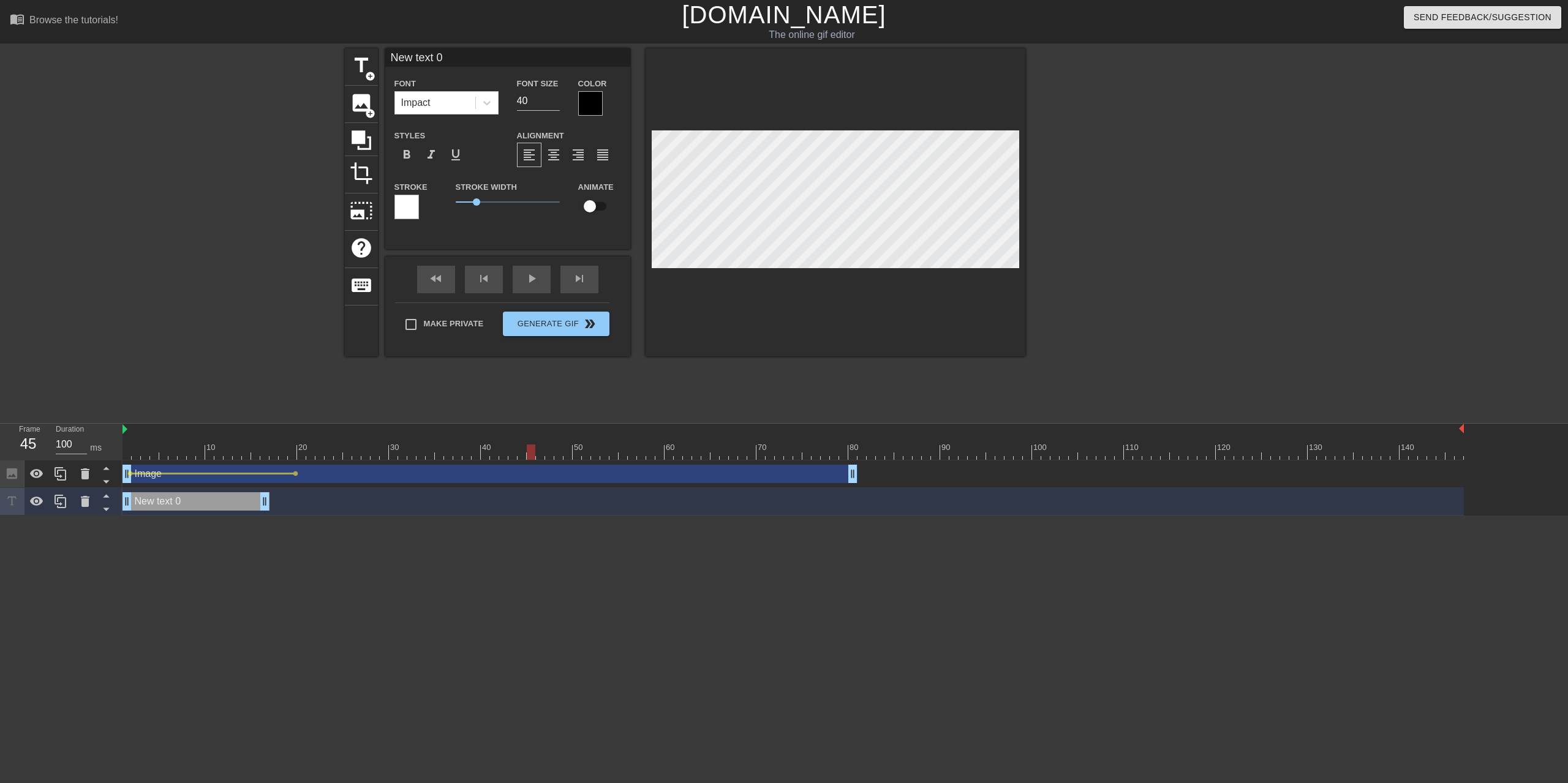
click at [166, 501] on div "New text 0 drag_handle drag_handle" at bounding box center [195, 501] width 147 height 18
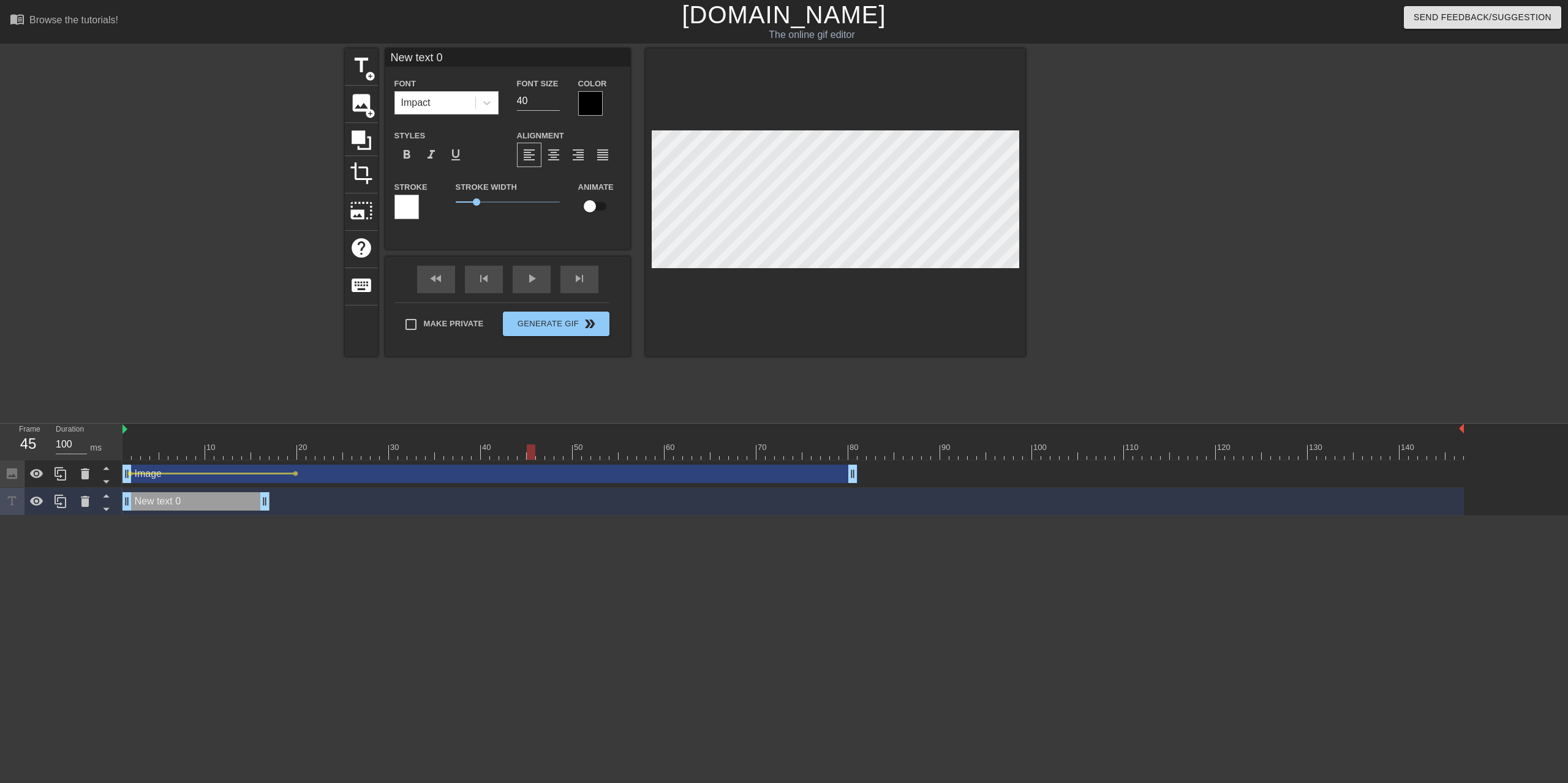
click at [156, 502] on div "New text 0 drag_handle drag_handle" at bounding box center [195, 501] width 147 height 18
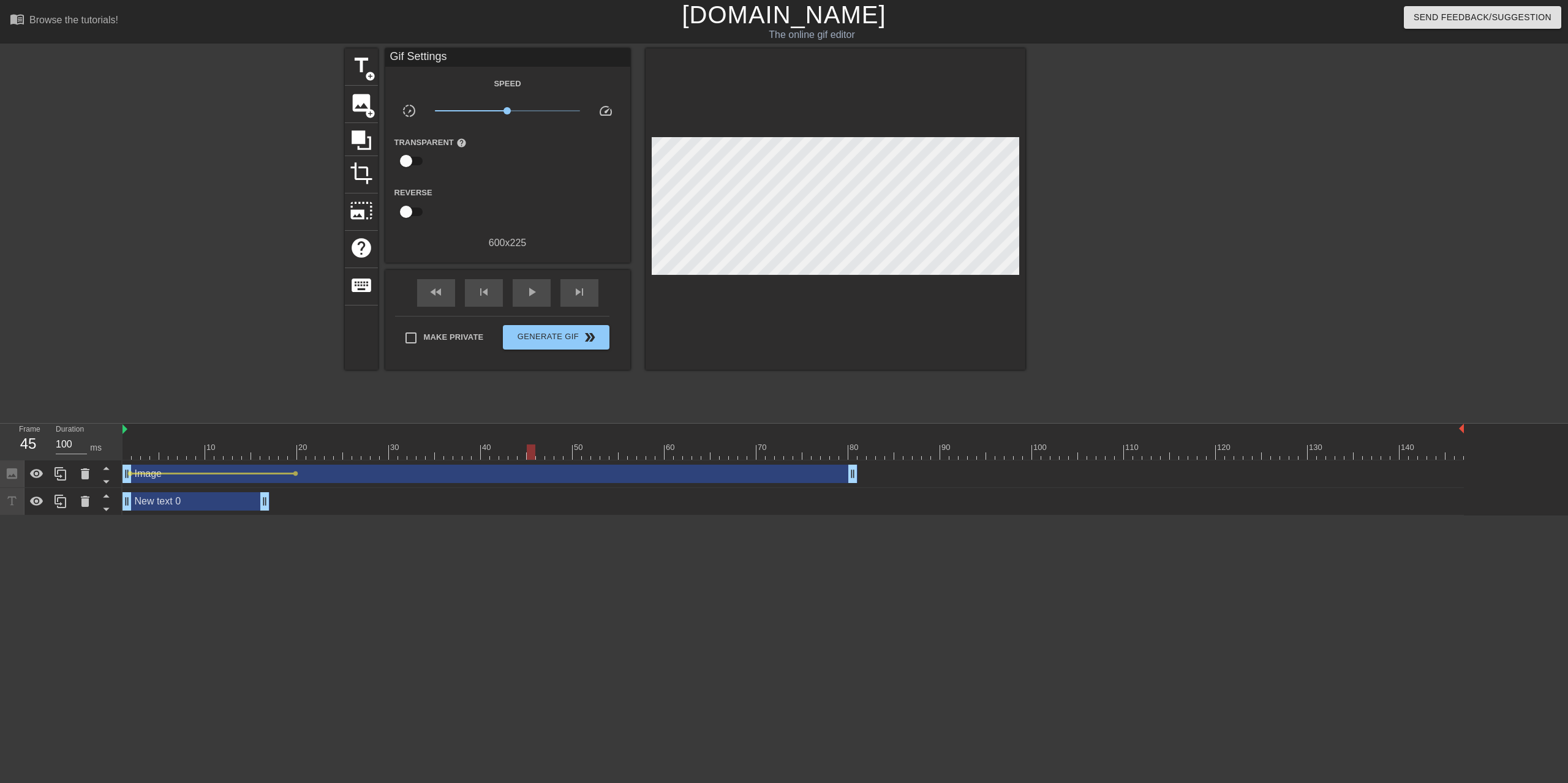
click at [250, 505] on div "New text 0 drag_handle drag_handle" at bounding box center [195, 501] width 147 height 18
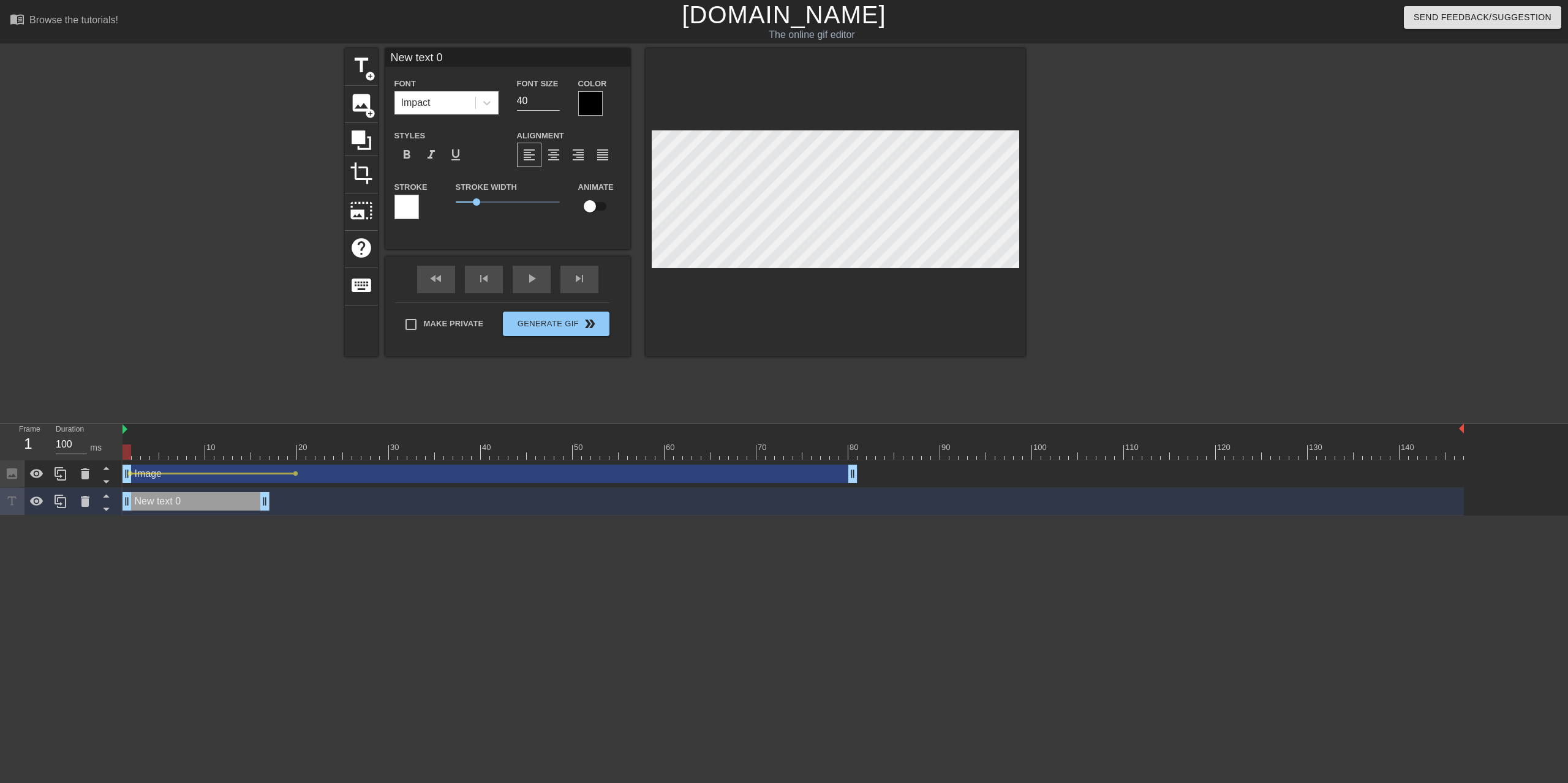
click at [588, 211] on input "checkbox" at bounding box center [590, 206] width 70 height 24
checkbox input "true"
type input "S"
type textarea "S"
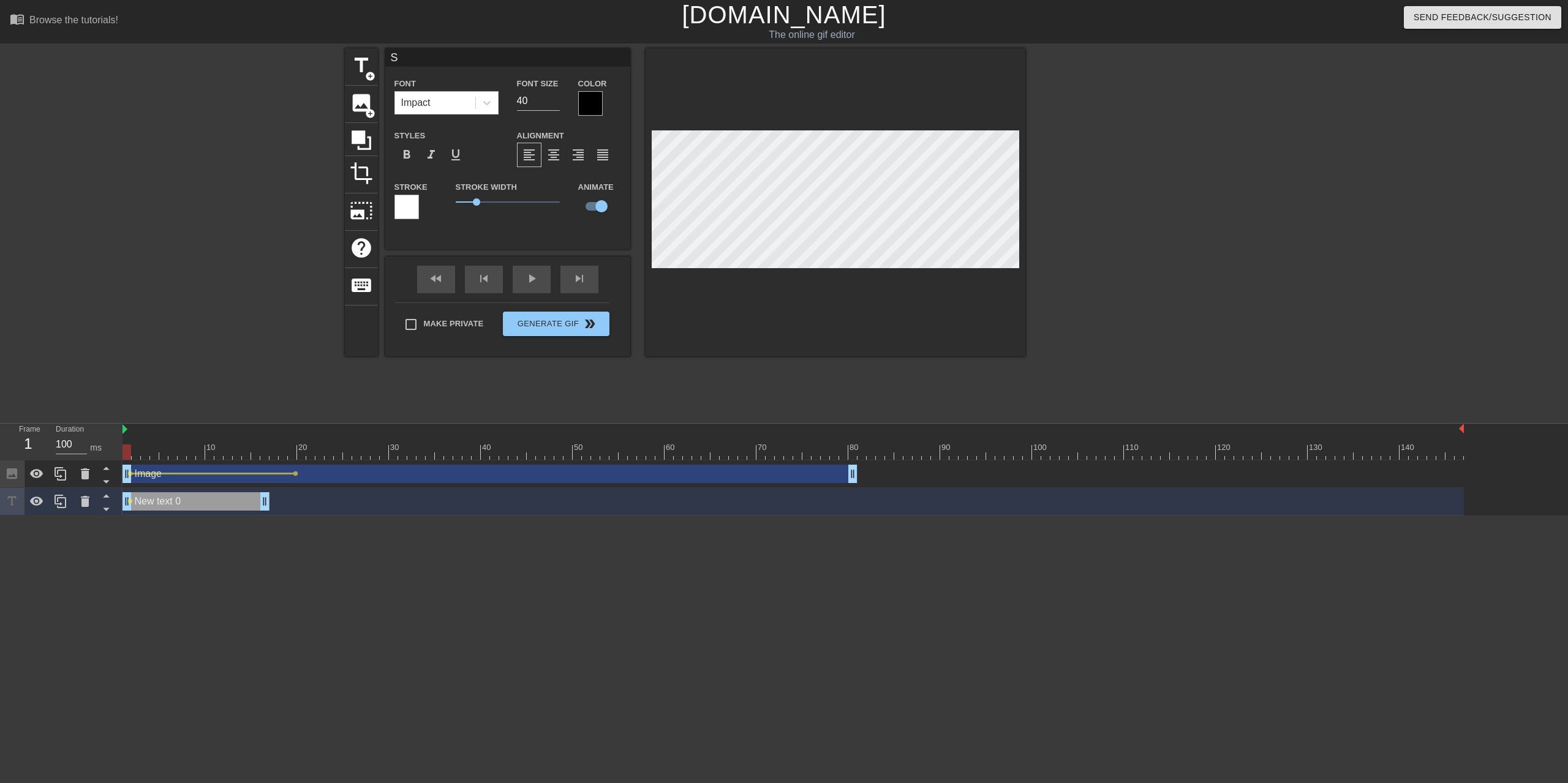
scroll to position [1, 1]
type input "P"
type textarea "P"
type input "PE"
type textarea "PE"
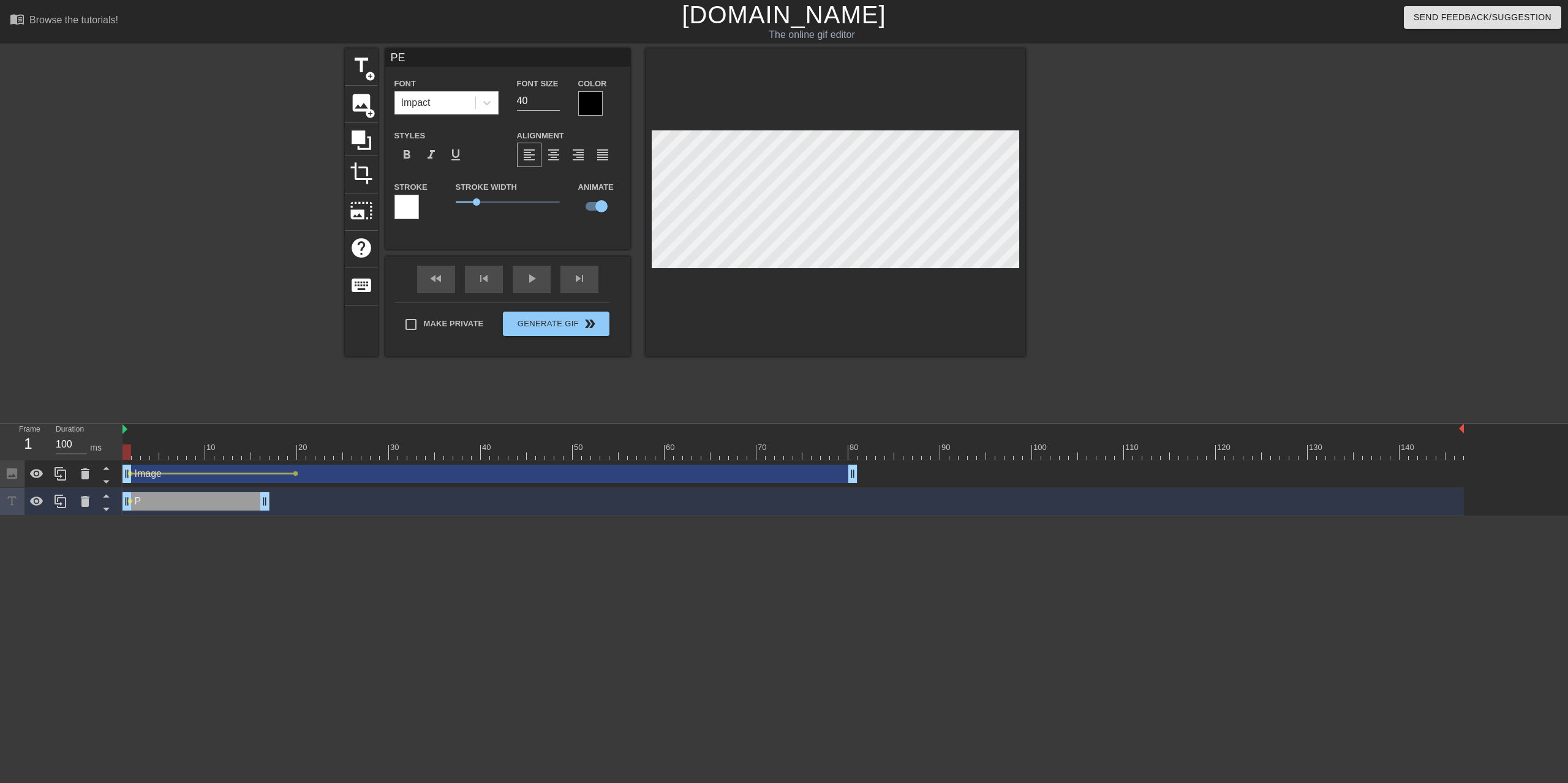
type input "PEN"
type textarea "PEN"
type input "PENI"
type textarea "PENI"
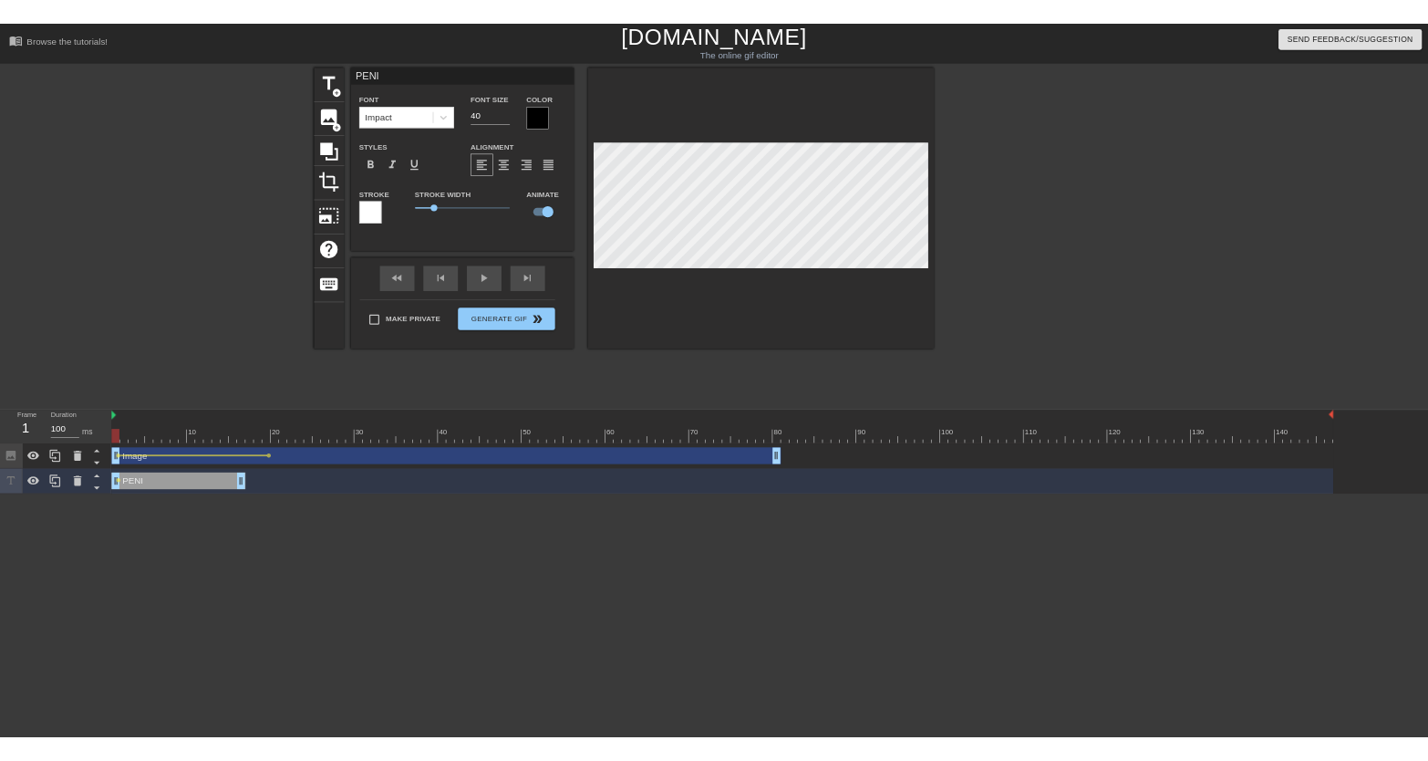
scroll to position [2, 3]
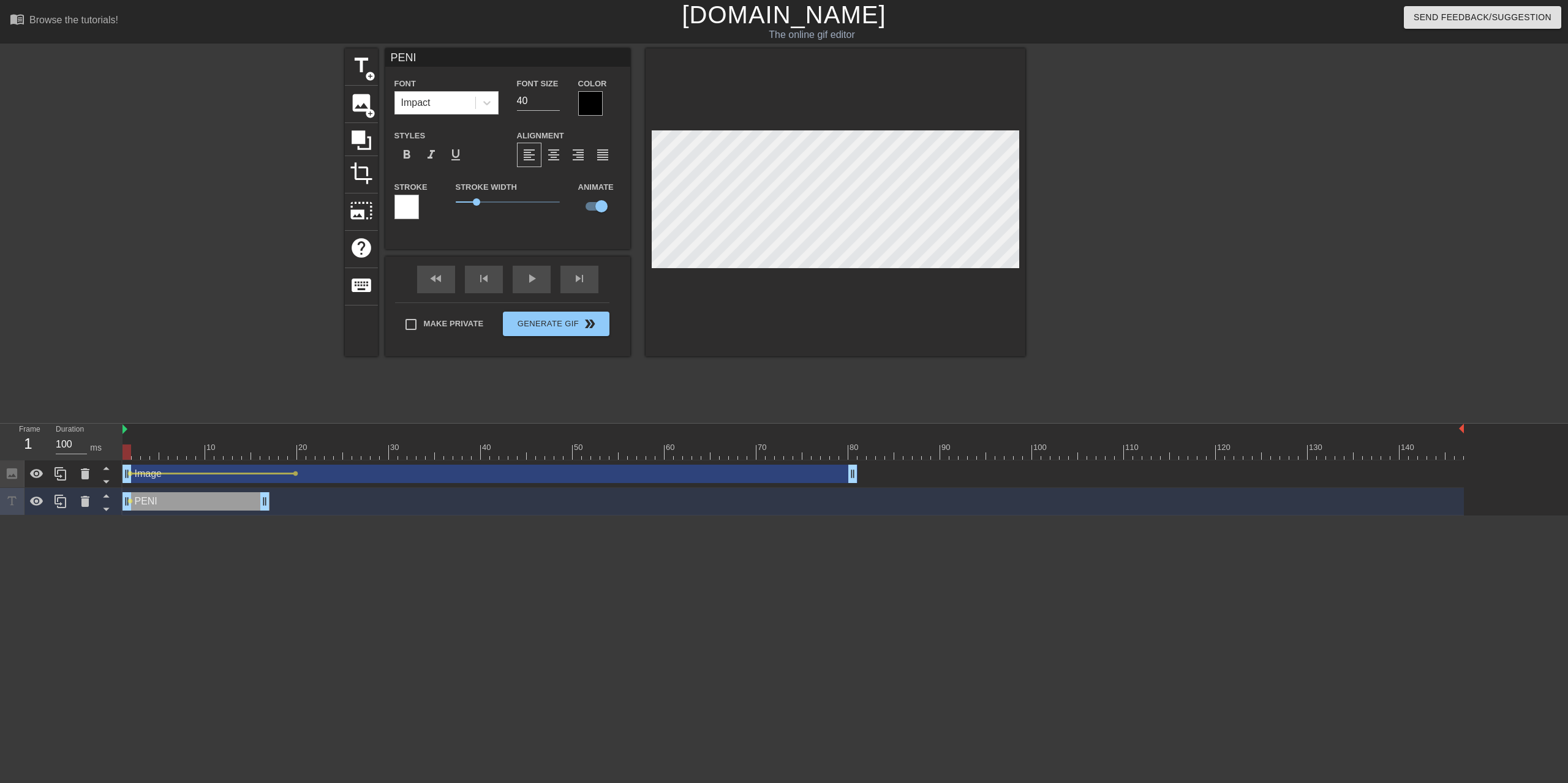
type input "PENIS"
type textarea "PENIS"
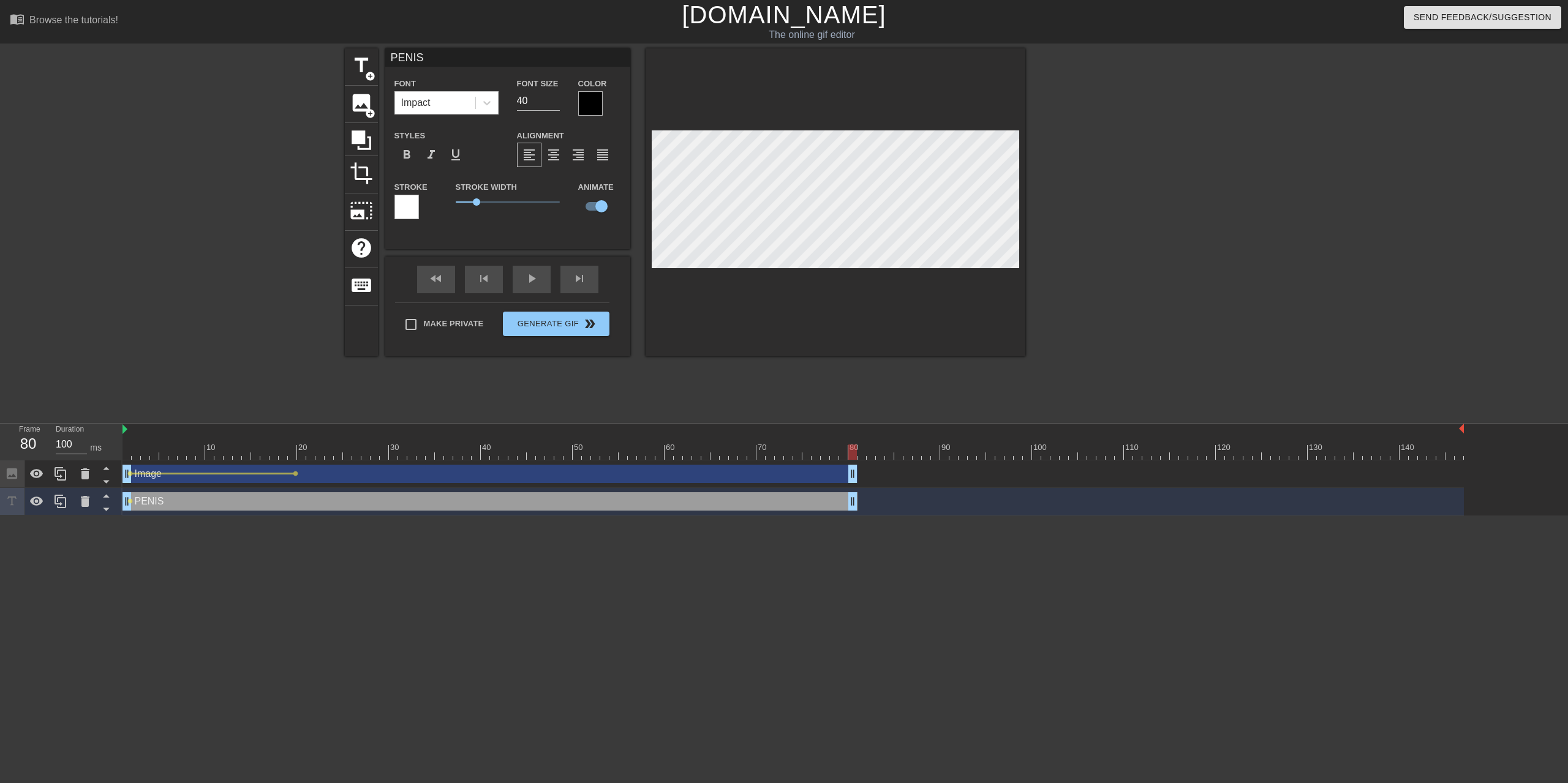
drag, startPoint x: 263, startPoint y: 505, endPoint x: 849, endPoint y: 539, distance: 587.0
click at [752, 516] on html "menu_book Browse the tutorials! [DOMAIN_NAME] The online gif editor Send Feedba…" at bounding box center [784, 258] width 1568 height 516
click at [752, 449] on div at bounding box center [792, 452] width 1341 height 15
drag, startPoint x: 821, startPoint y: 453, endPoint x: 849, endPoint y: 451, distance: 28.1
click at [752, 451] on div at bounding box center [852, 452] width 9 height 15
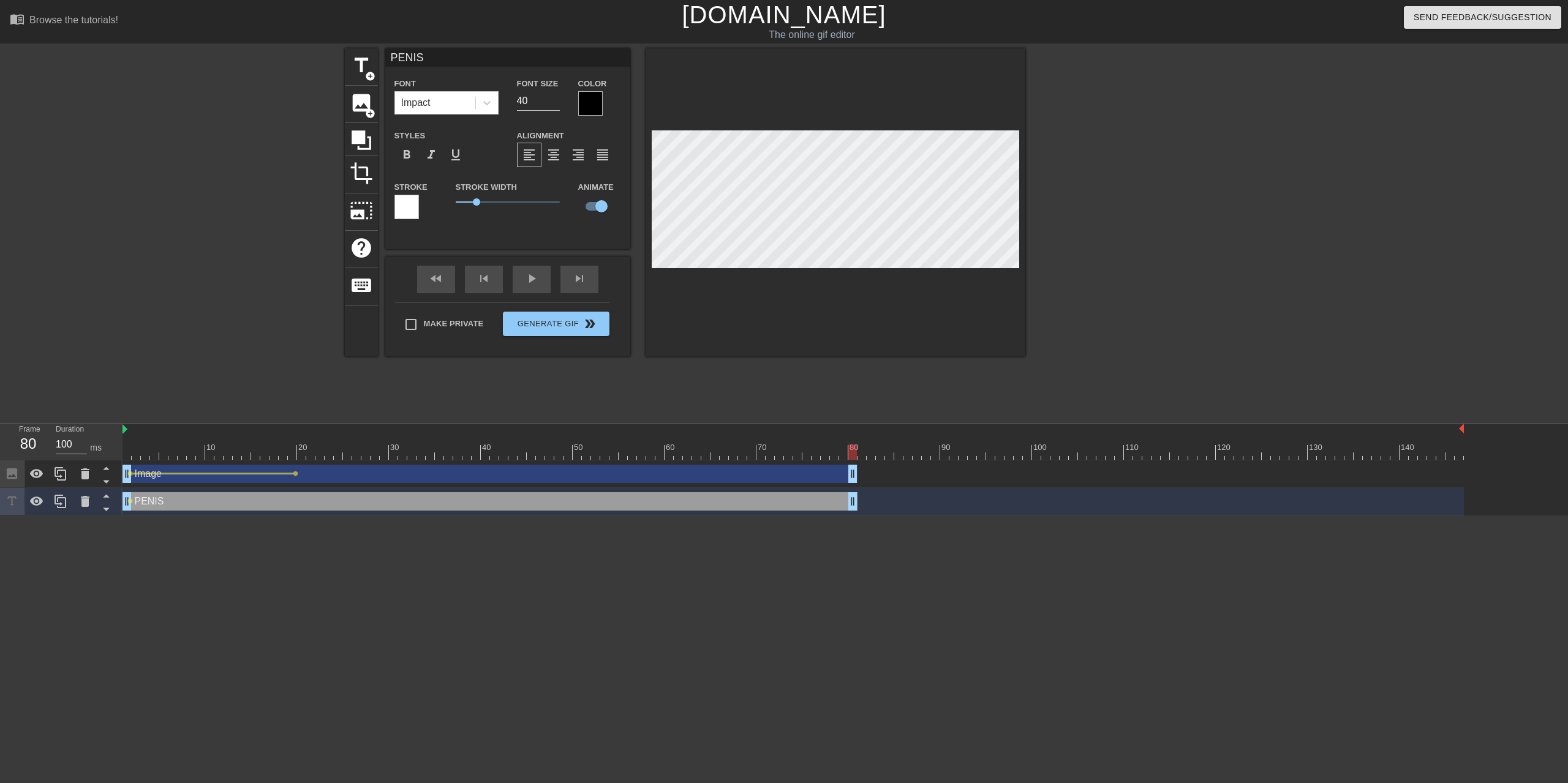
click at [307, 451] on div at bounding box center [792, 452] width 1341 height 15
drag, startPoint x: 299, startPoint y: 455, endPoint x: 303, endPoint y: 447, distance: 8.9
click at [298, 455] on div at bounding box center [792, 452] width 1341 height 15
click at [443, 279] on div "fast_rewind" at bounding box center [436, 279] width 38 height 28
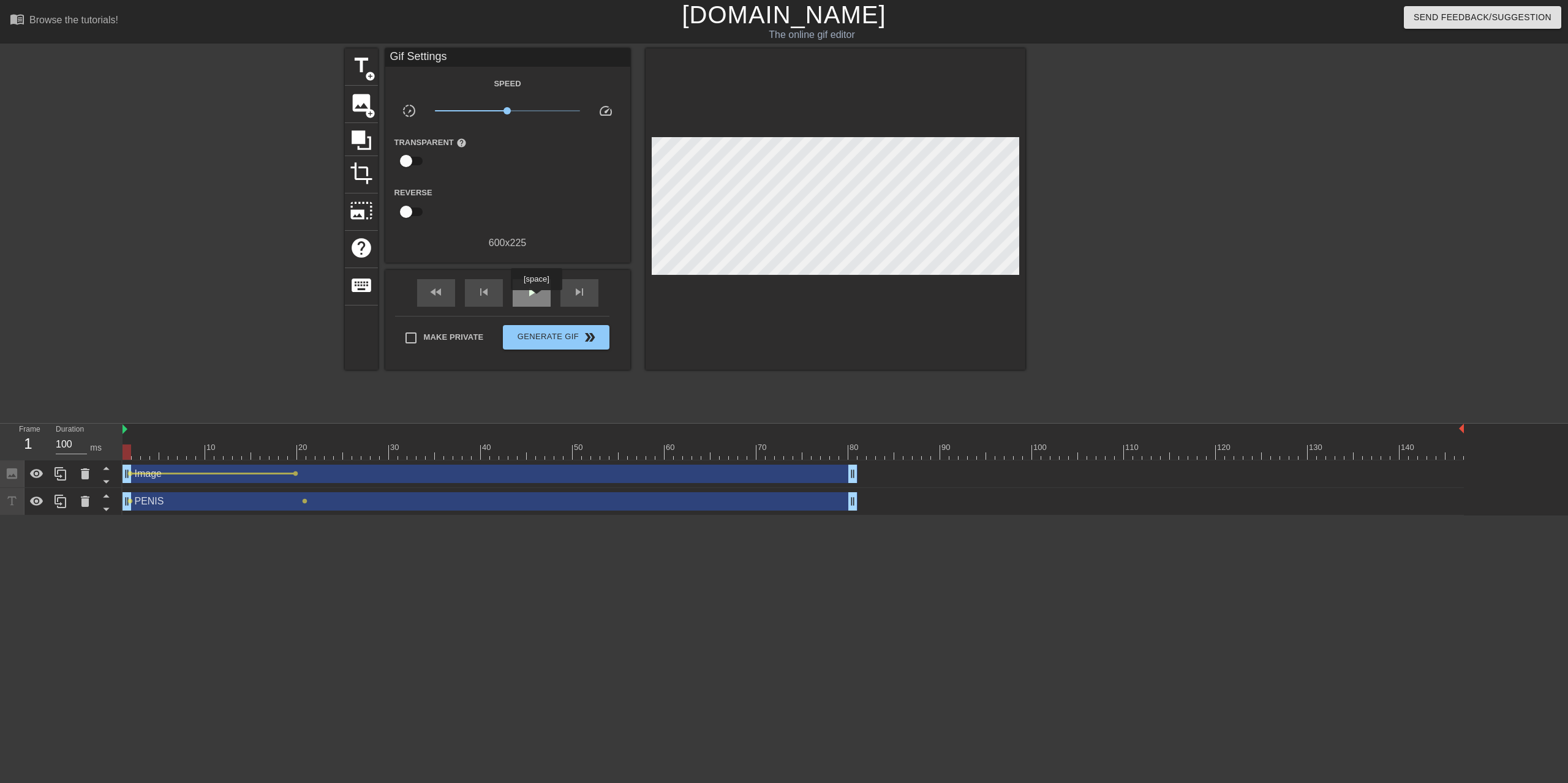
click at [539, 299] on span "play_arrow" at bounding box center [532, 292] width 15 height 15
click at [542, 303] on div "pause" at bounding box center [531, 293] width 38 height 28
click at [163, 498] on div "PENIS drag_handle drag_handle" at bounding box center [490, 501] width 735 height 18
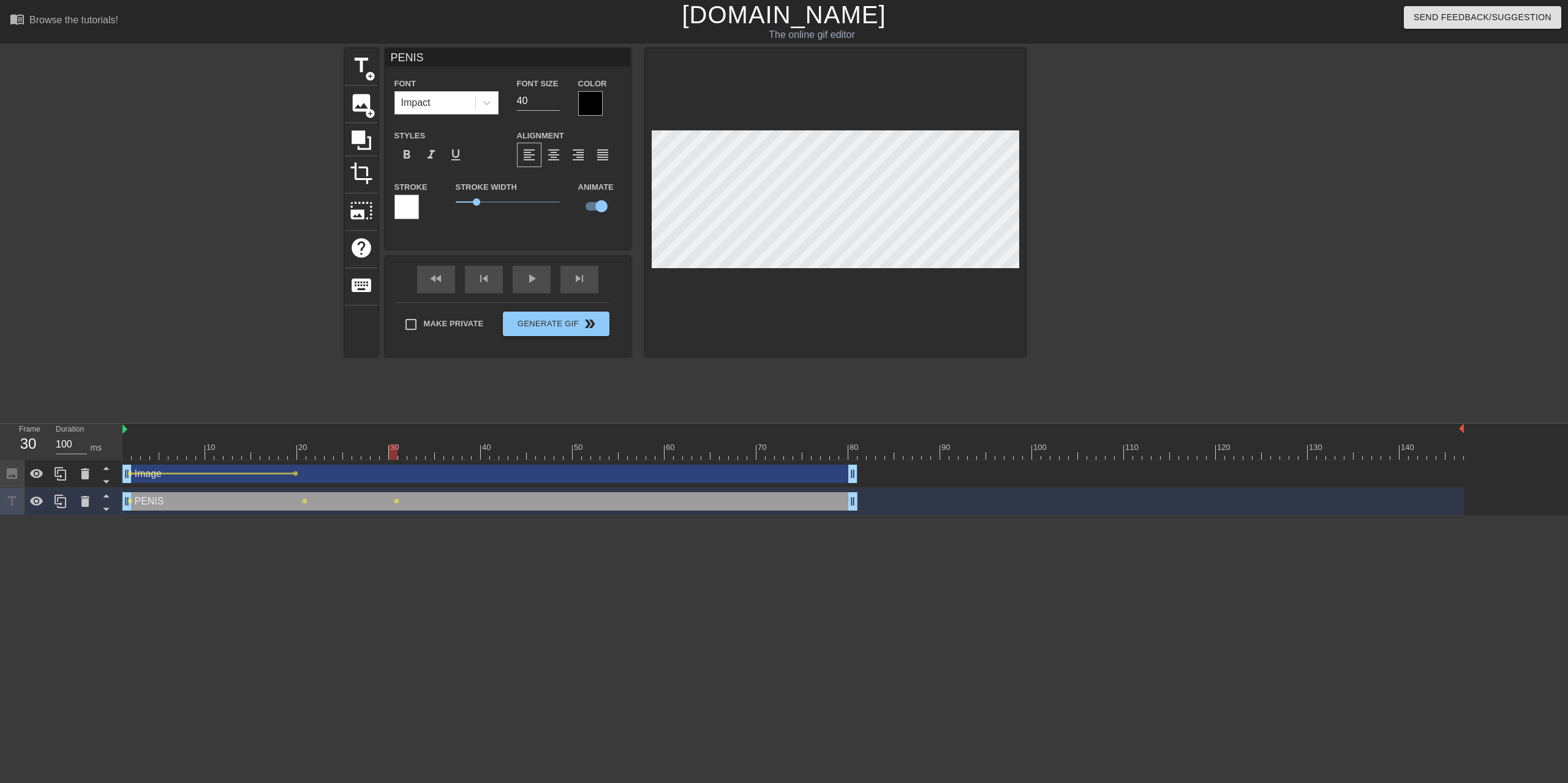
click at [161, 456] on div at bounding box center [792, 452] width 1341 height 15
drag, startPoint x: 150, startPoint y: 456, endPoint x: 125, endPoint y: 455, distance: 25.0
click at [125, 455] on div at bounding box center [792, 452] width 1341 height 15
drag, startPoint x: 136, startPoint y: 451, endPoint x: 115, endPoint y: 452, distance: 21.0
click at [115, 452] on div "Frame 1 Duration 100 ms 10 20 30 40 50 60 70 80 90 100 110 120 130 140 Image dr…" at bounding box center [784, 469] width 1568 height 92
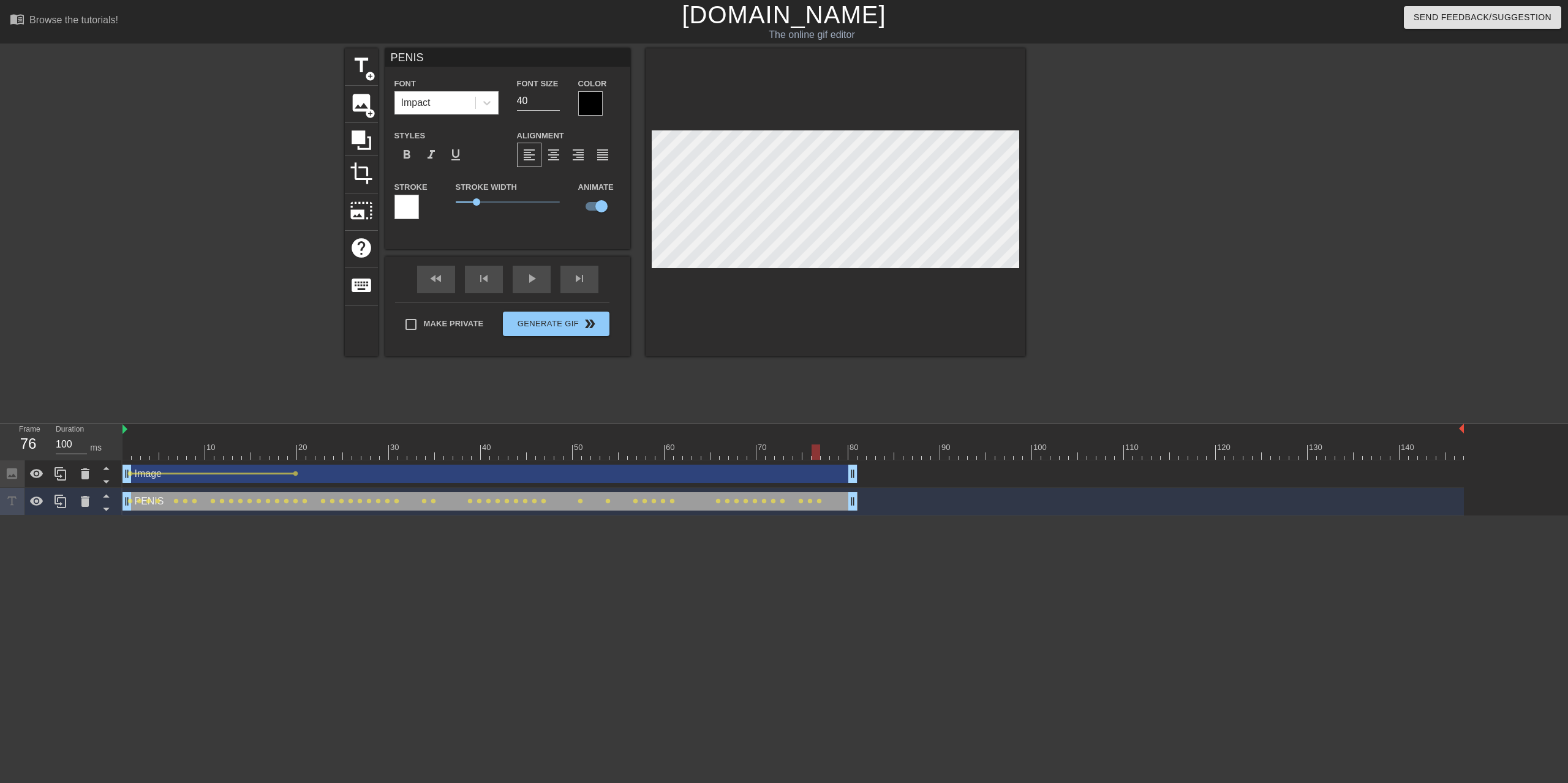
click at [396, 261] on div "PENIS Font Impact Font Size 40 Color Styles format_bold format_italic format_un…" at bounding box center [508, 202] width 245 height 308
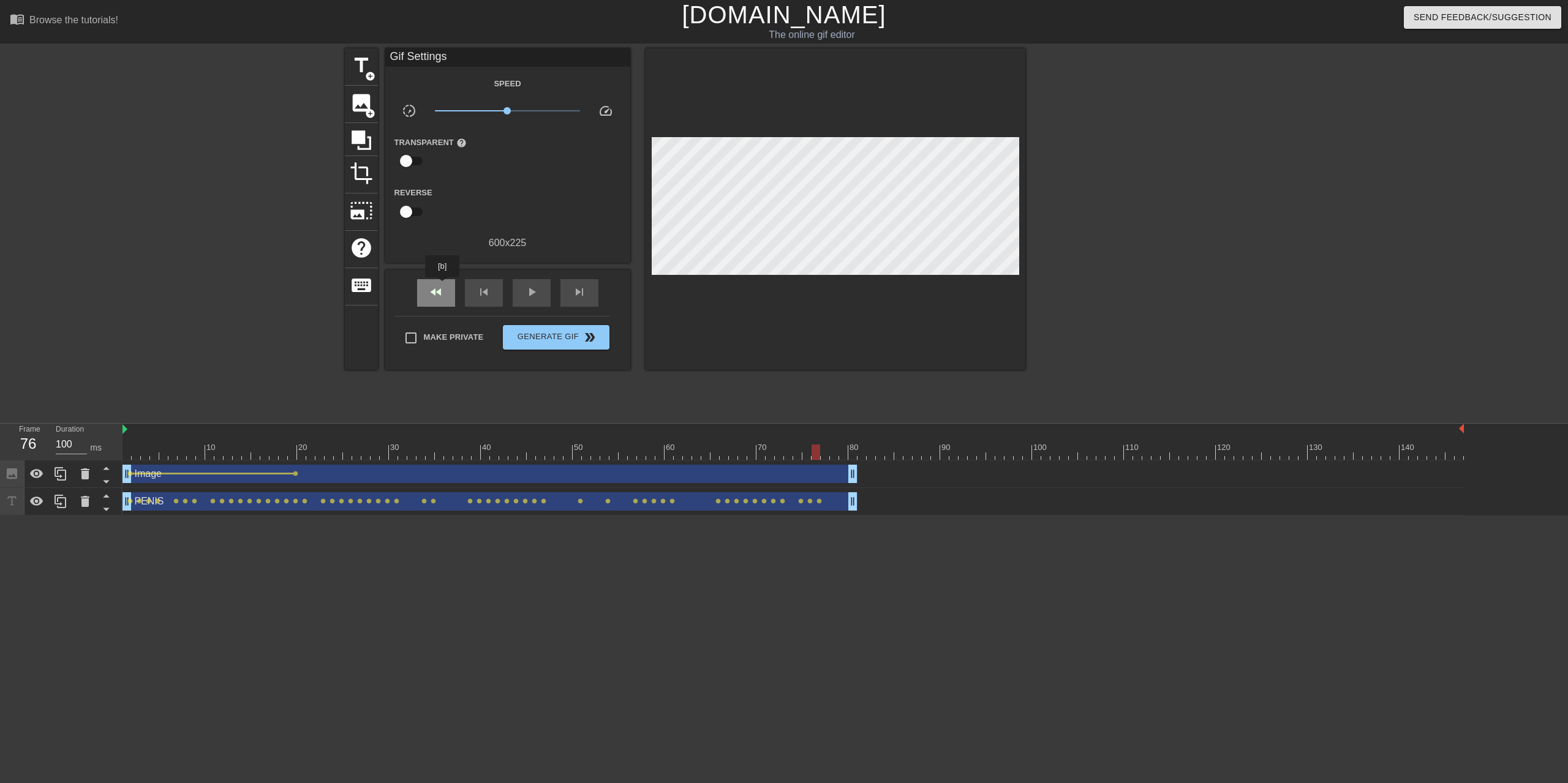
click at [441, 297] on span "fast_rewind" at bounding box center [436, 292] width 15 height 15
click at [547, 304] on div "play_arrow" at bounding box center [531, 293] width 38 height 28
drag, startPoint x: 528, startPoint y: 309, endPoint x: 539, endPoint y: 310, distance: 11.0
click at [529, 309] on div "fast_rewind skip_previous pause skip_next" at bounding box center [507, 293] width 199 height 46
drag, startPoint x: 543, startPoint y: 310, endPoint x: 541, endPoint y: 304, distance: 6.3
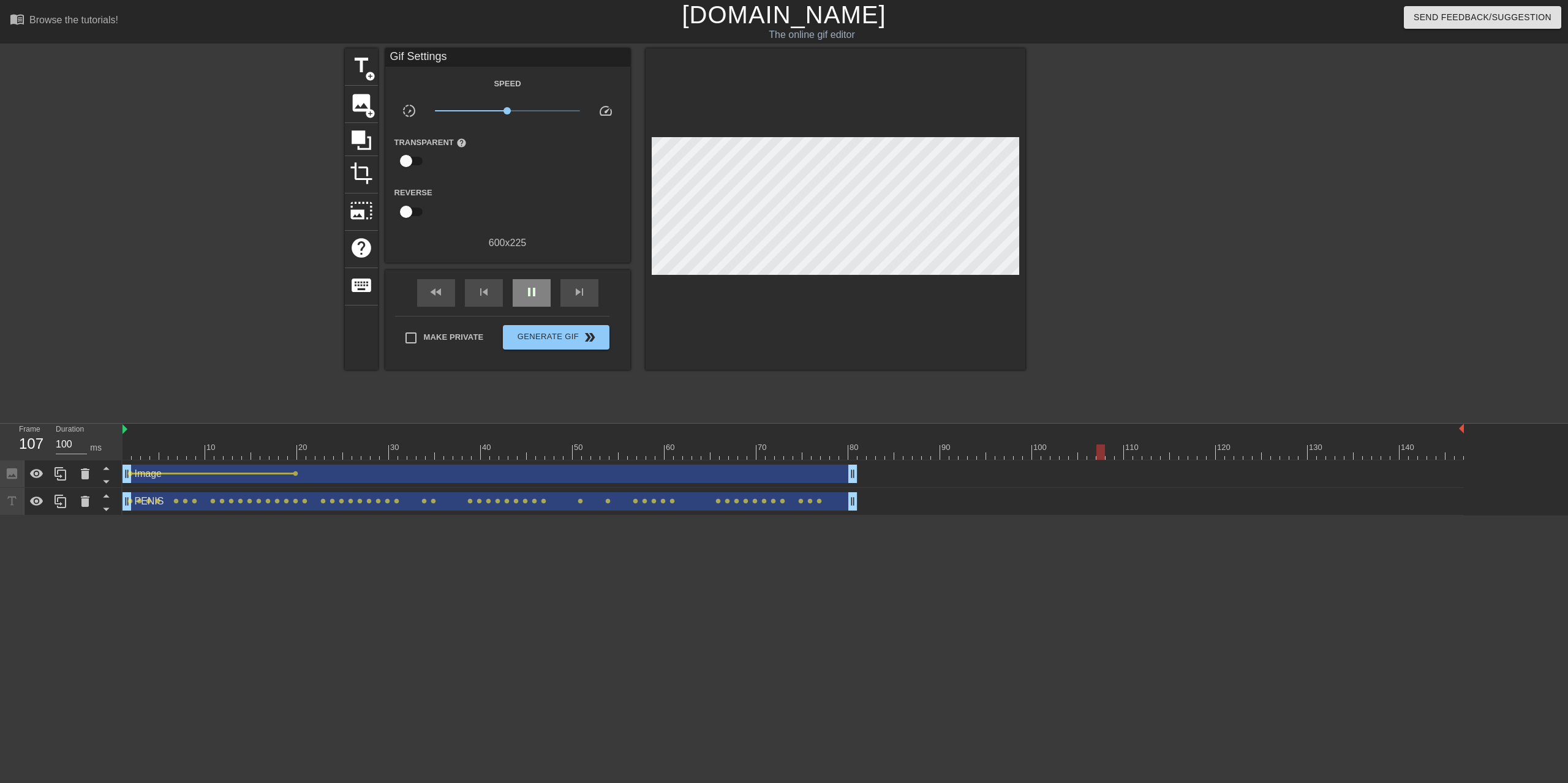
click at [541, 308] on div "fast_rewind skip_previous pause skip_next" at bounding box center [507, 293] width 199 height 46
click at [541, 304] on div "pause" at bounding box center [531, 293] width 38 height 28
